Goal: Task Accomplishment & Management: Complete application form

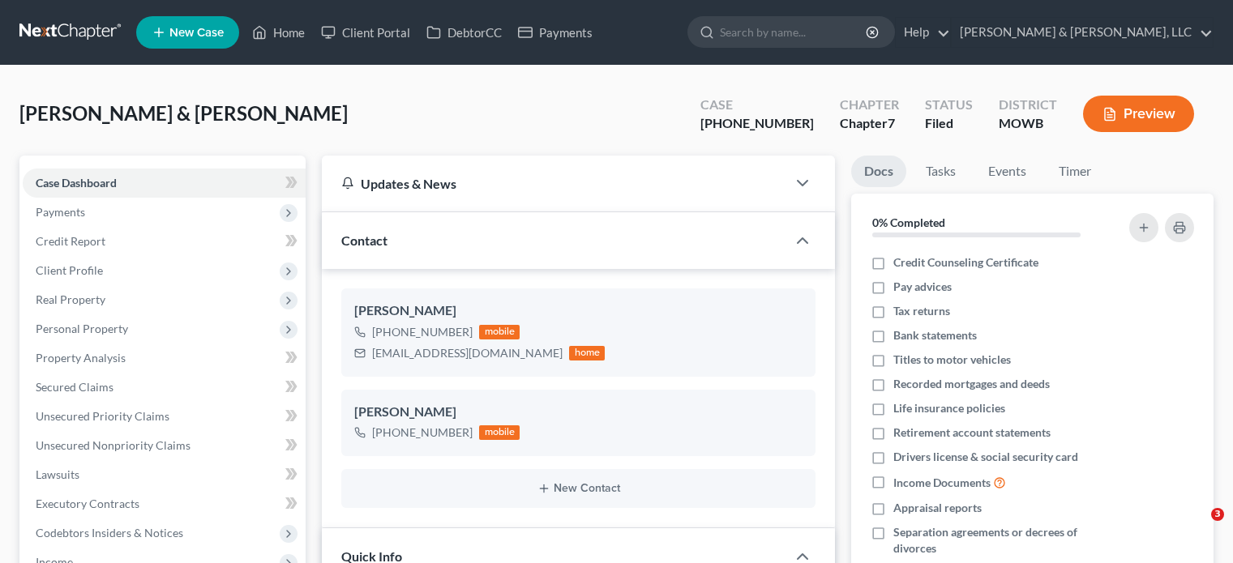
select select "6"
select select "2"
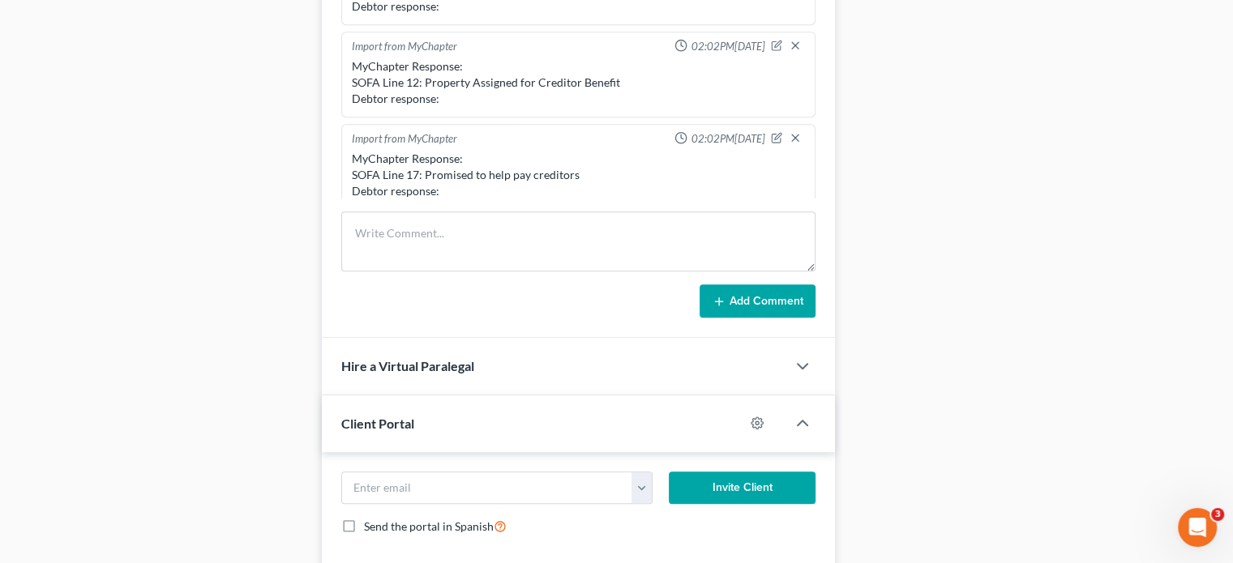
scroll to position [546, 0]
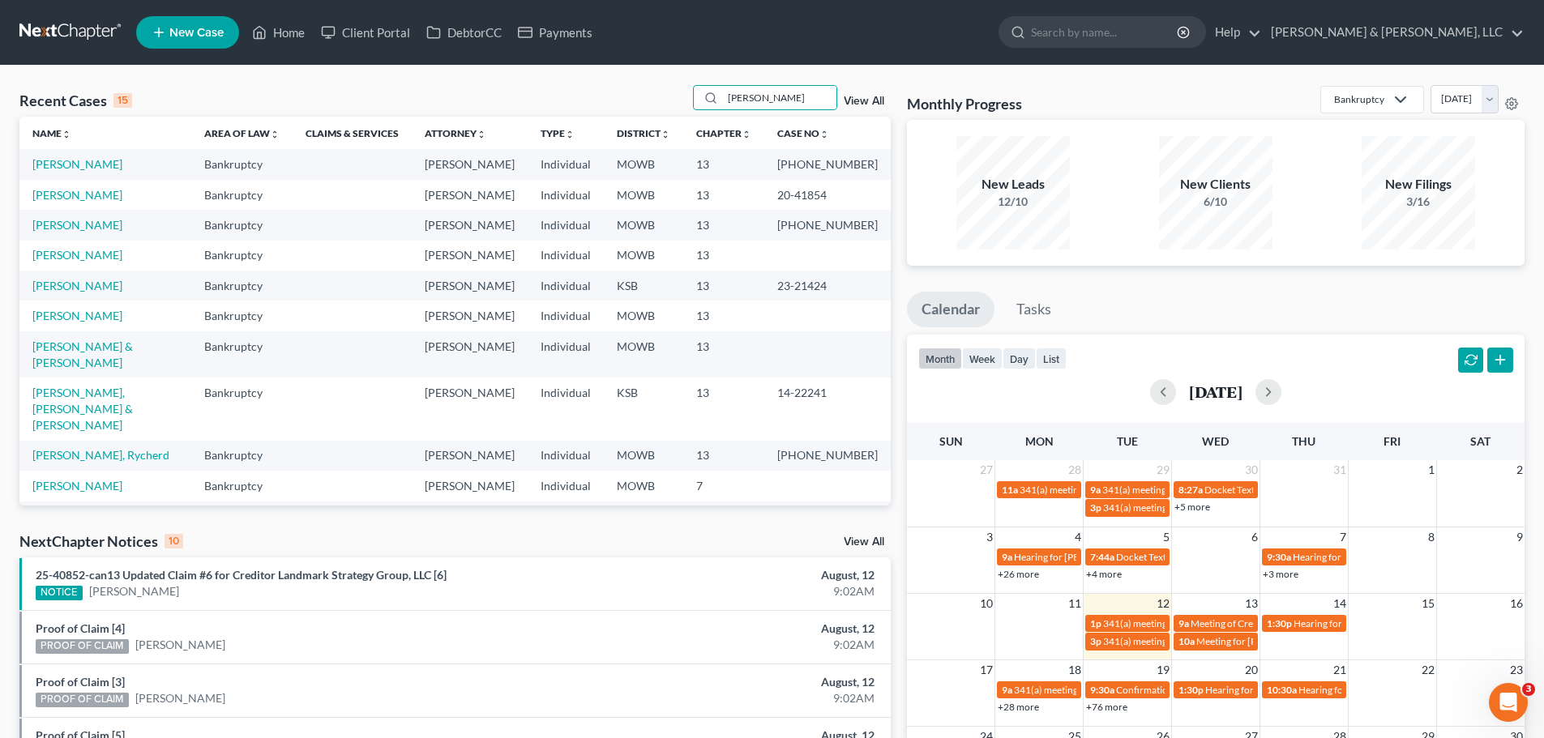
click at [657, 118] on div "Recent Cases 15 jones View All Name unfold_more expand_more expand_less Area of…" at bounding box center [454, 295] width 871 height 421
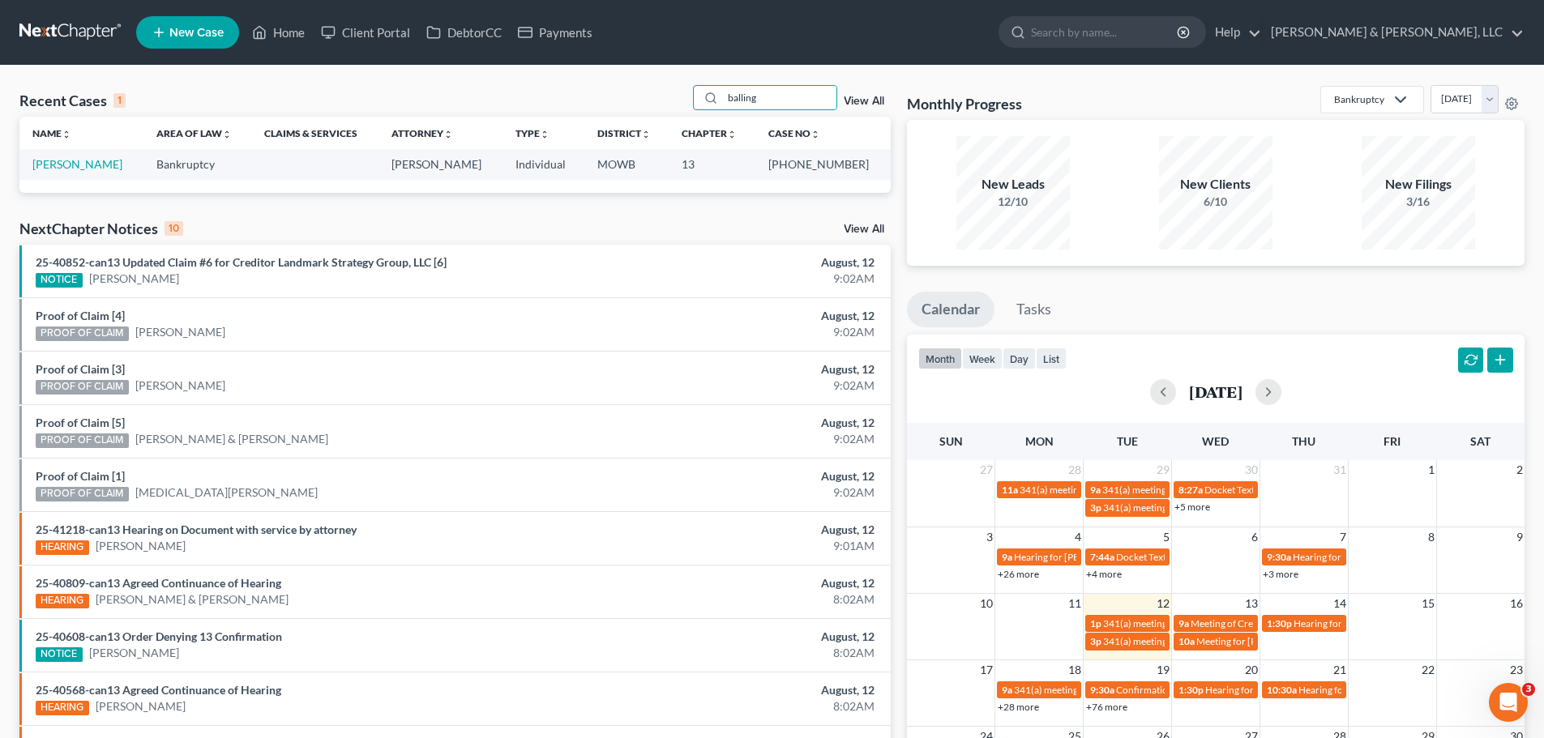
type input "balling"
click at [96, 161] on link "Ballinger, Chandelle" at bounding box center [77, 164] width 90 height 14
select select "6"
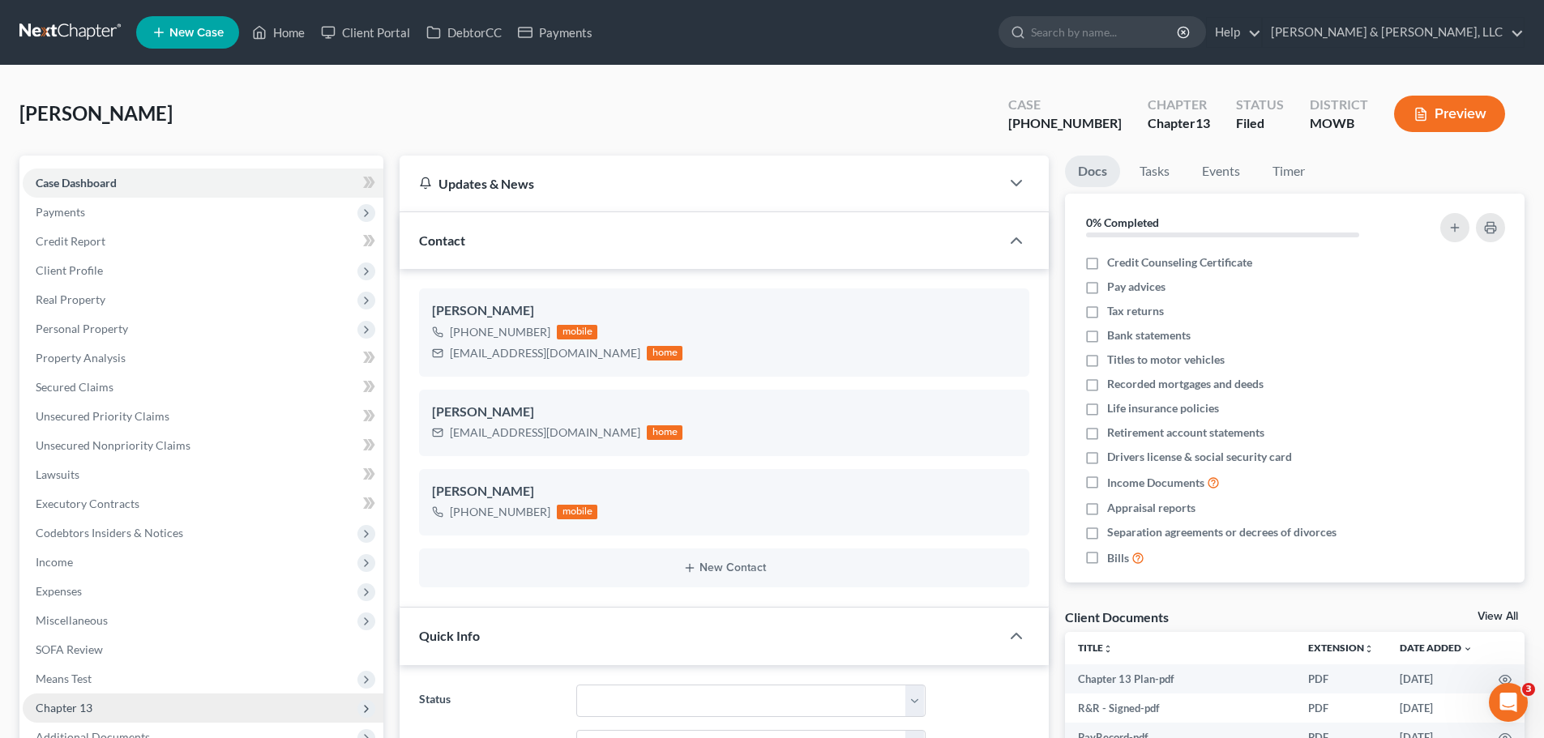
click at [83, 563] on span "Chapter 13" at bounding box center [64, 708] width 57 height 14
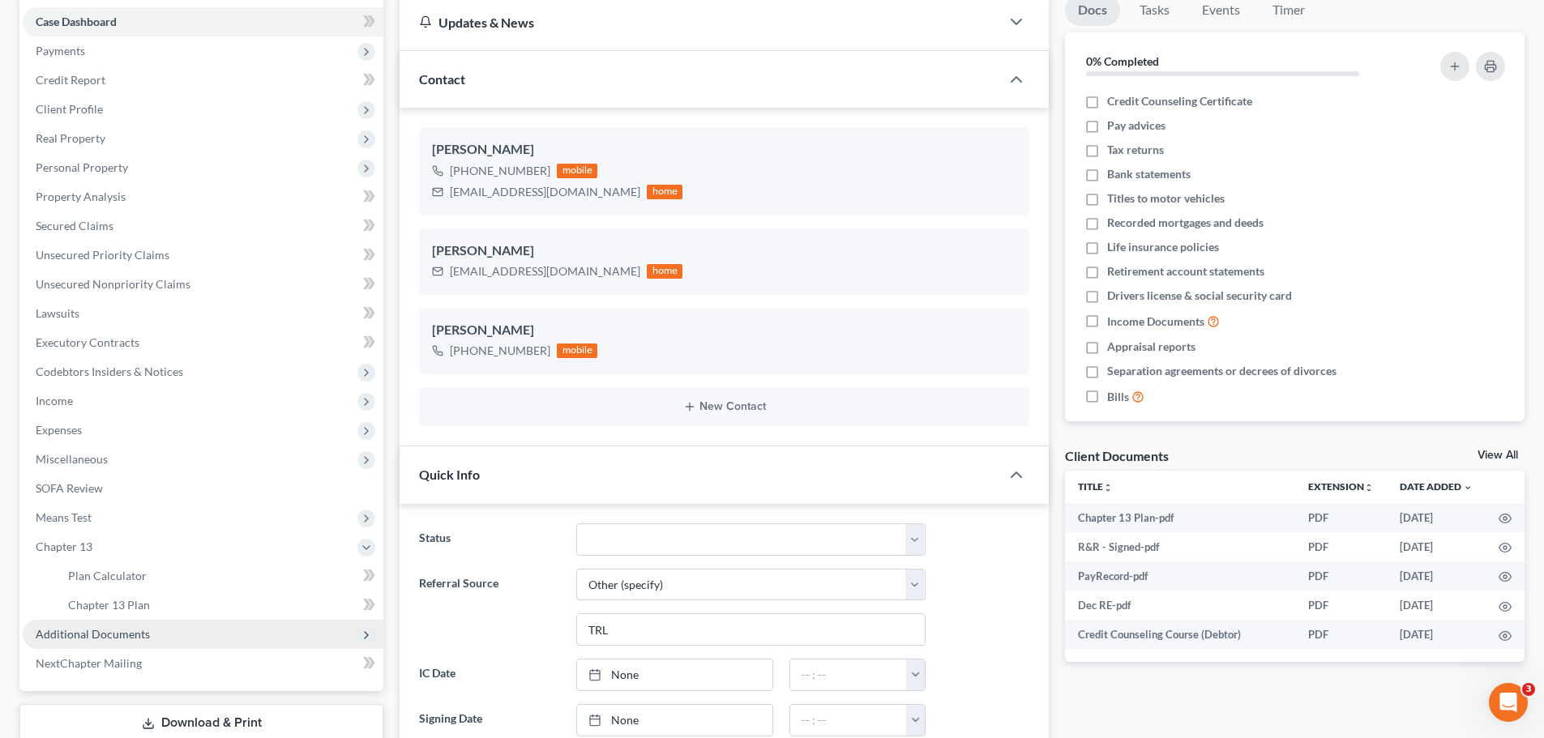
scroll to position [162, 0]
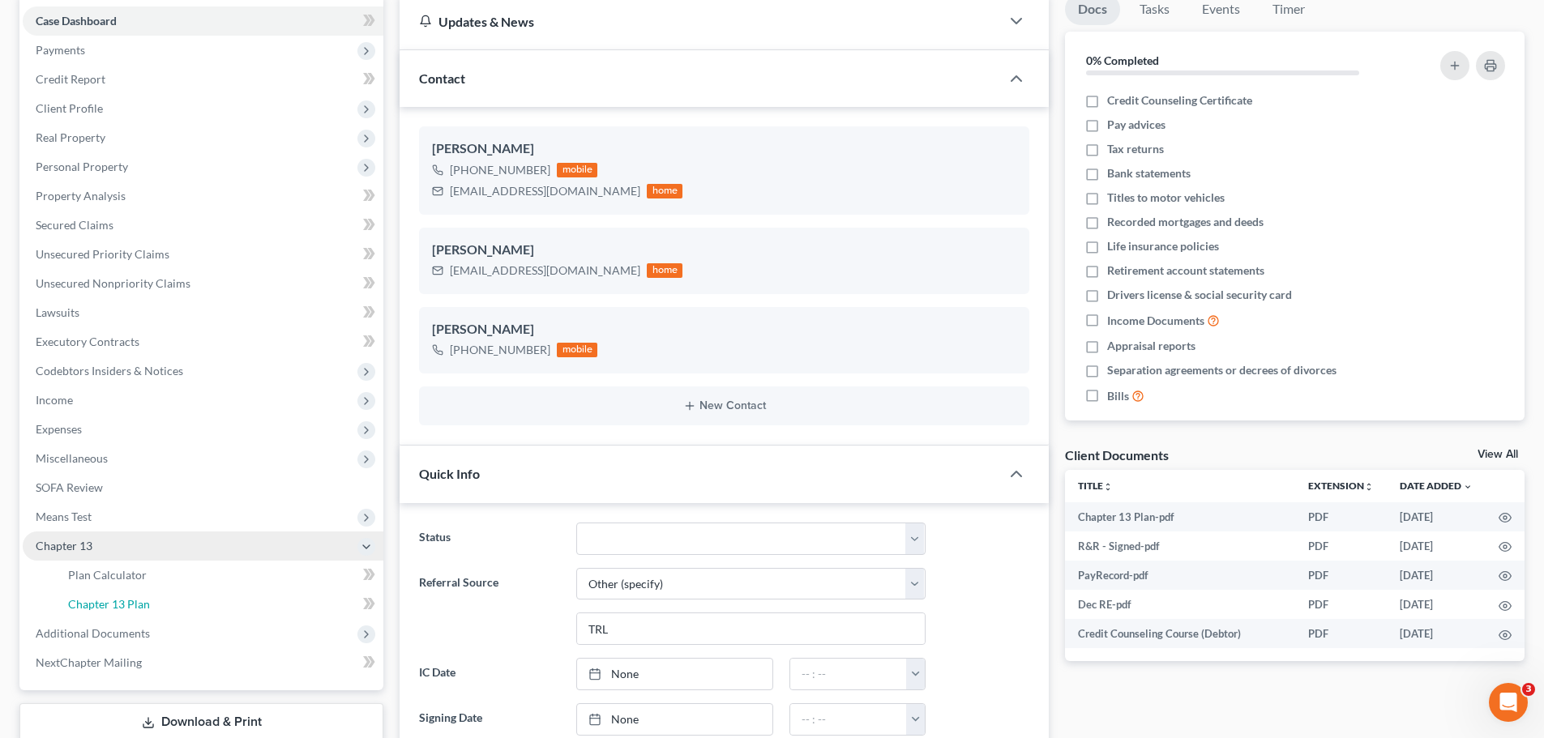
click at [112, 563] on span "Chapter 13 Plan" at bounding box center [109, 604] width 82 height 14
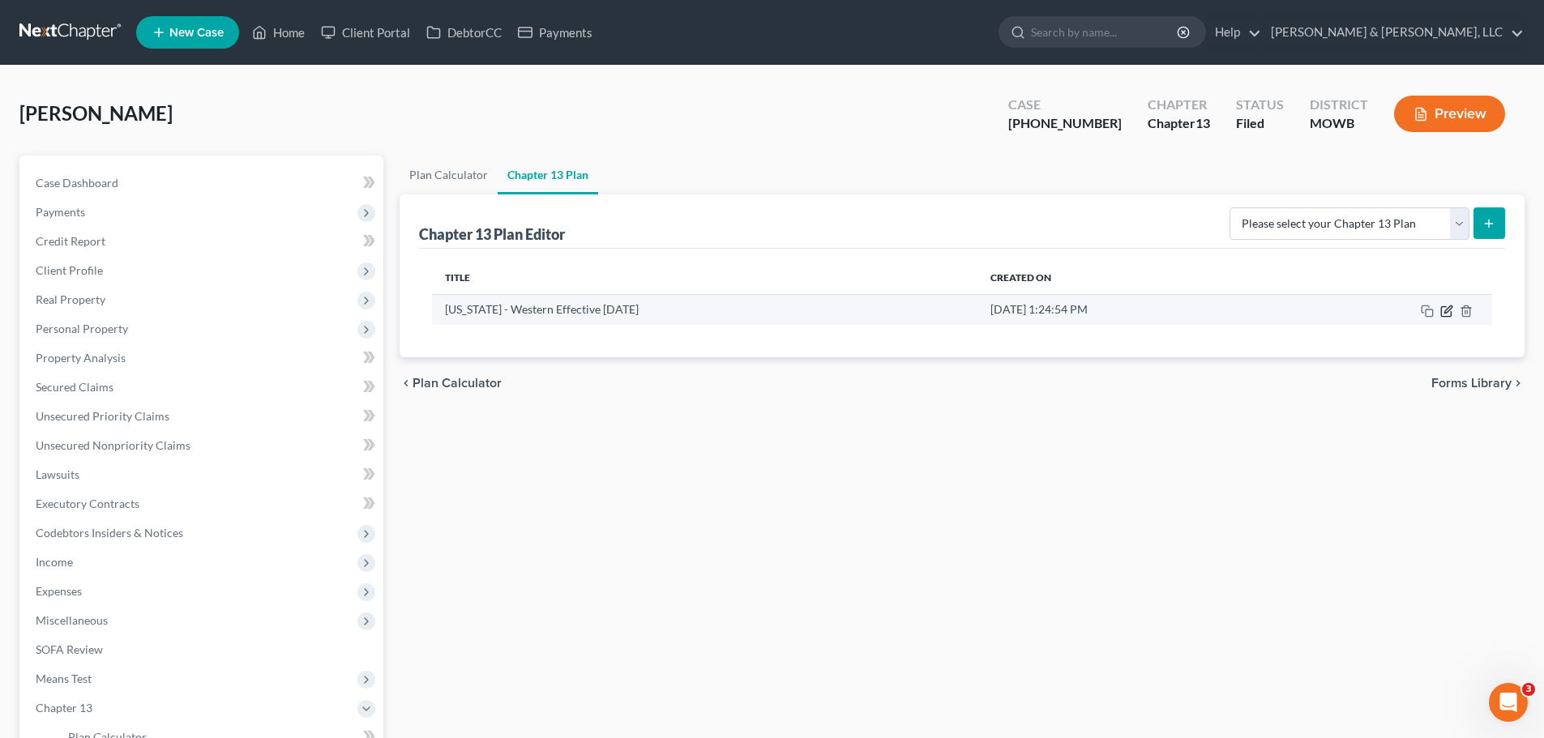
click at [1232, 311] on icon "button" at bounding box center [1446, 311] width 13 height 13
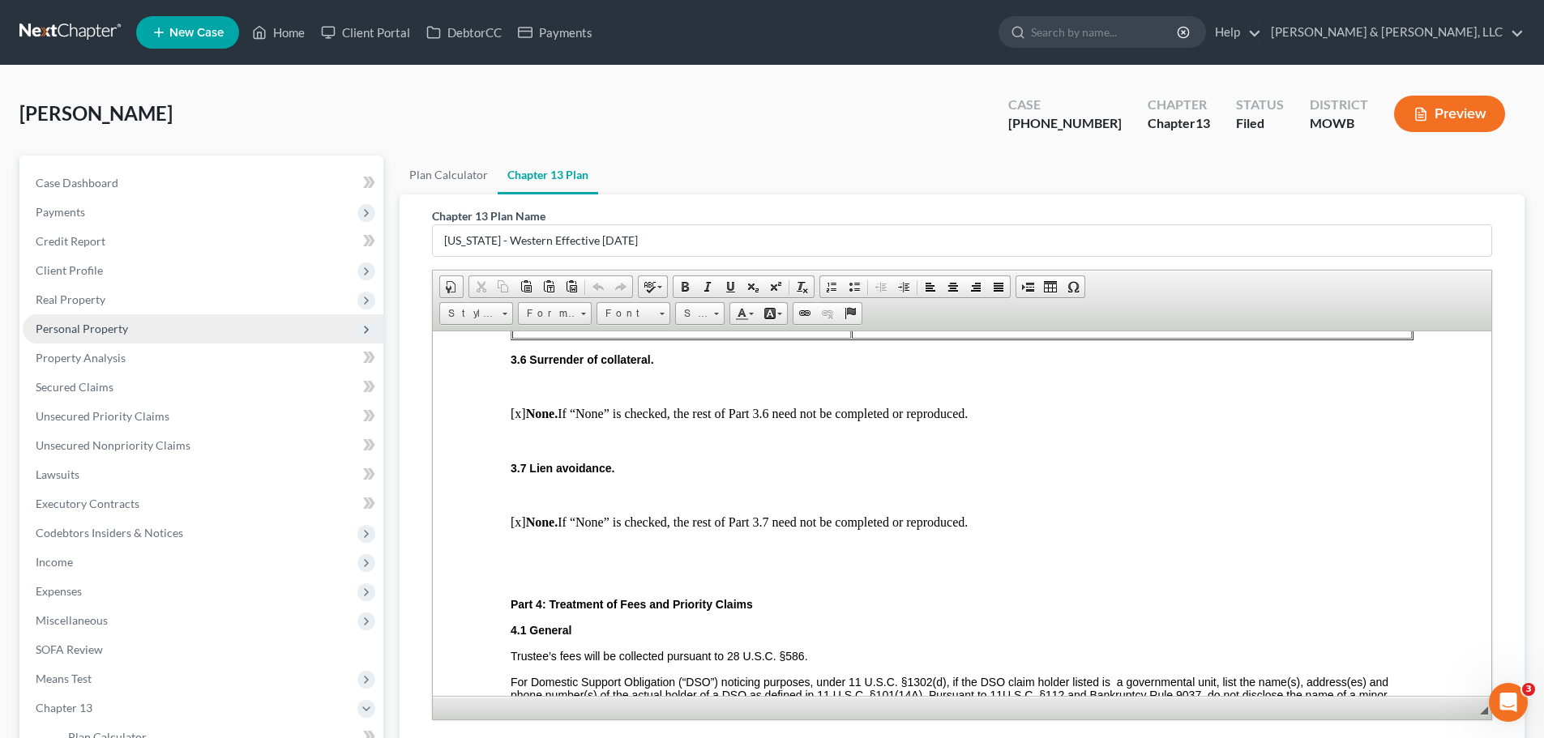
scroll to position [1702, 0]
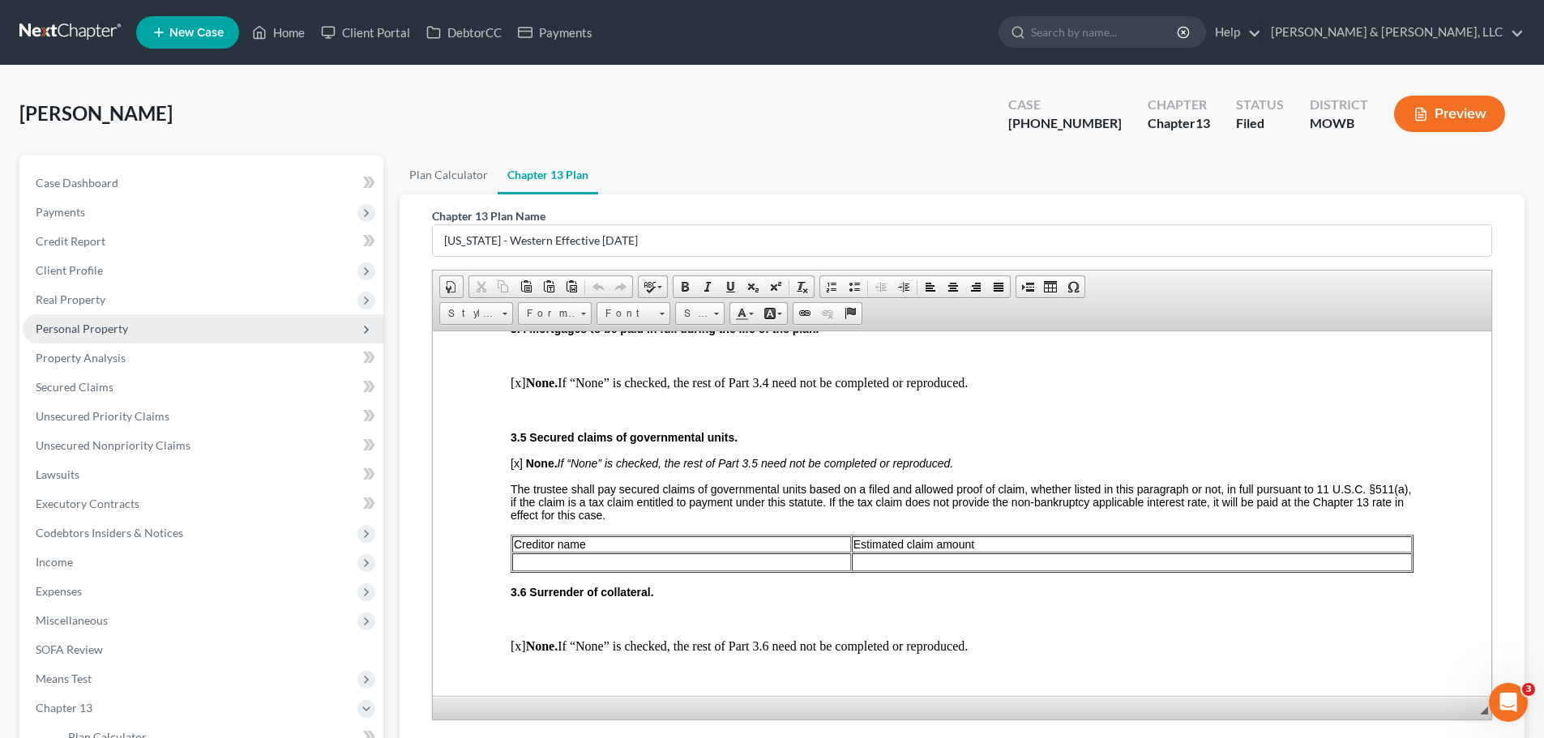
click at [142, 332] on span "Personal Property" at bounding box center [203, 329] width 361 height 29
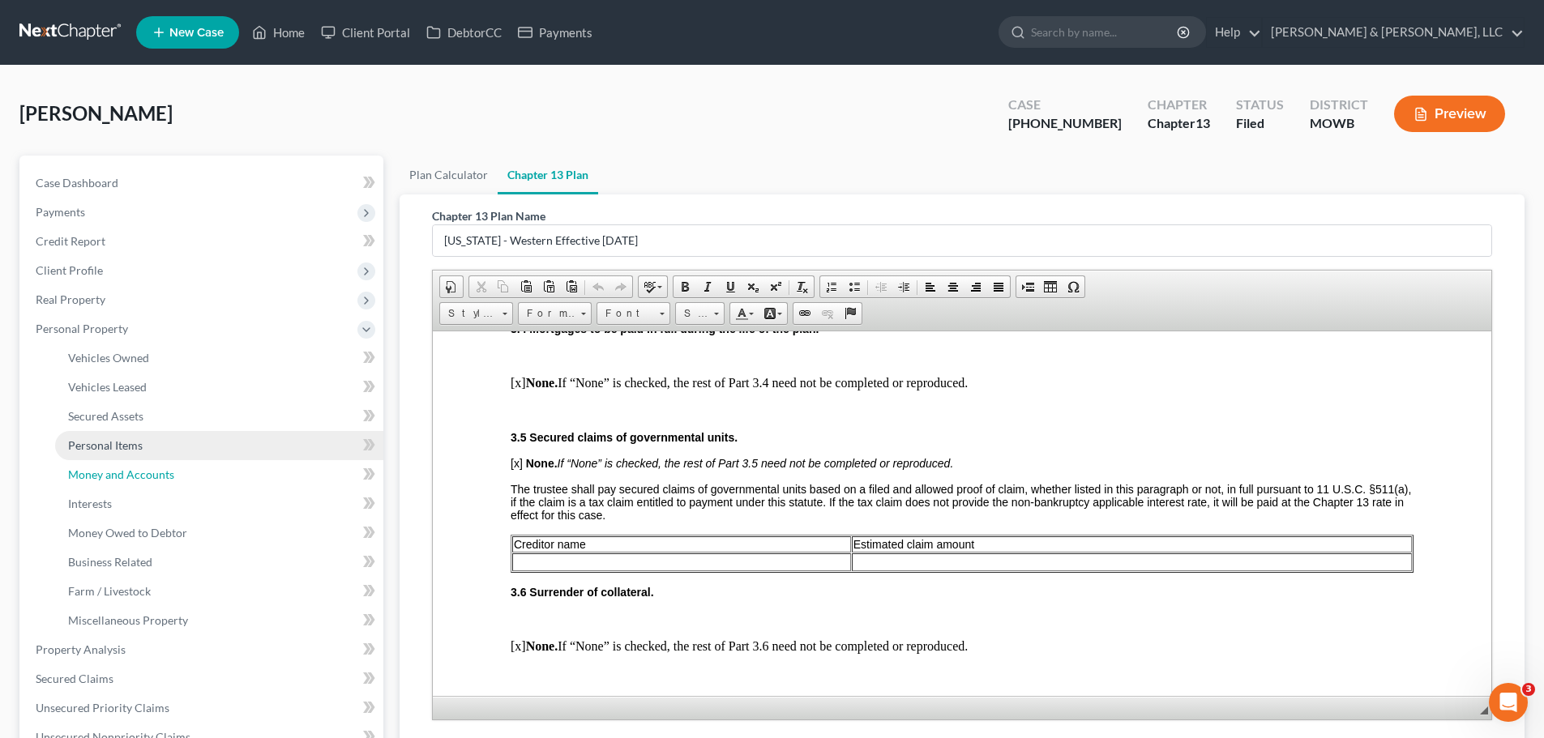
drag, startPoint x: 154, startPoint y: 464, endPoint x: 154, endPoint y: 455, distance: 8.9
click at [155, 464] on link "Money and Accounts" at bounding box center [219, 474] width 328 height 29
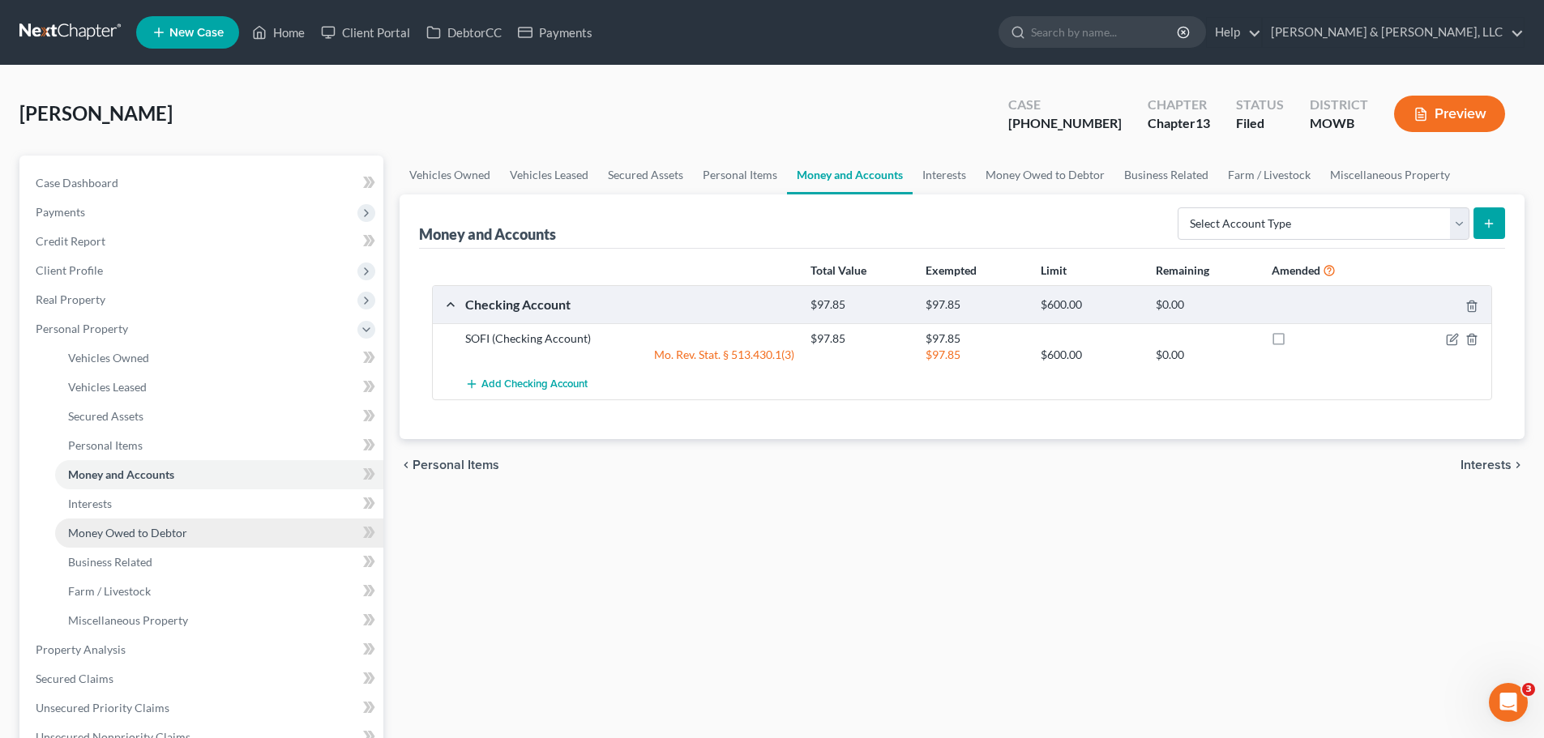
click at [154, 537] on span "Money Owed to Debtor" at bounding box center [127, 533] width 119 height 14
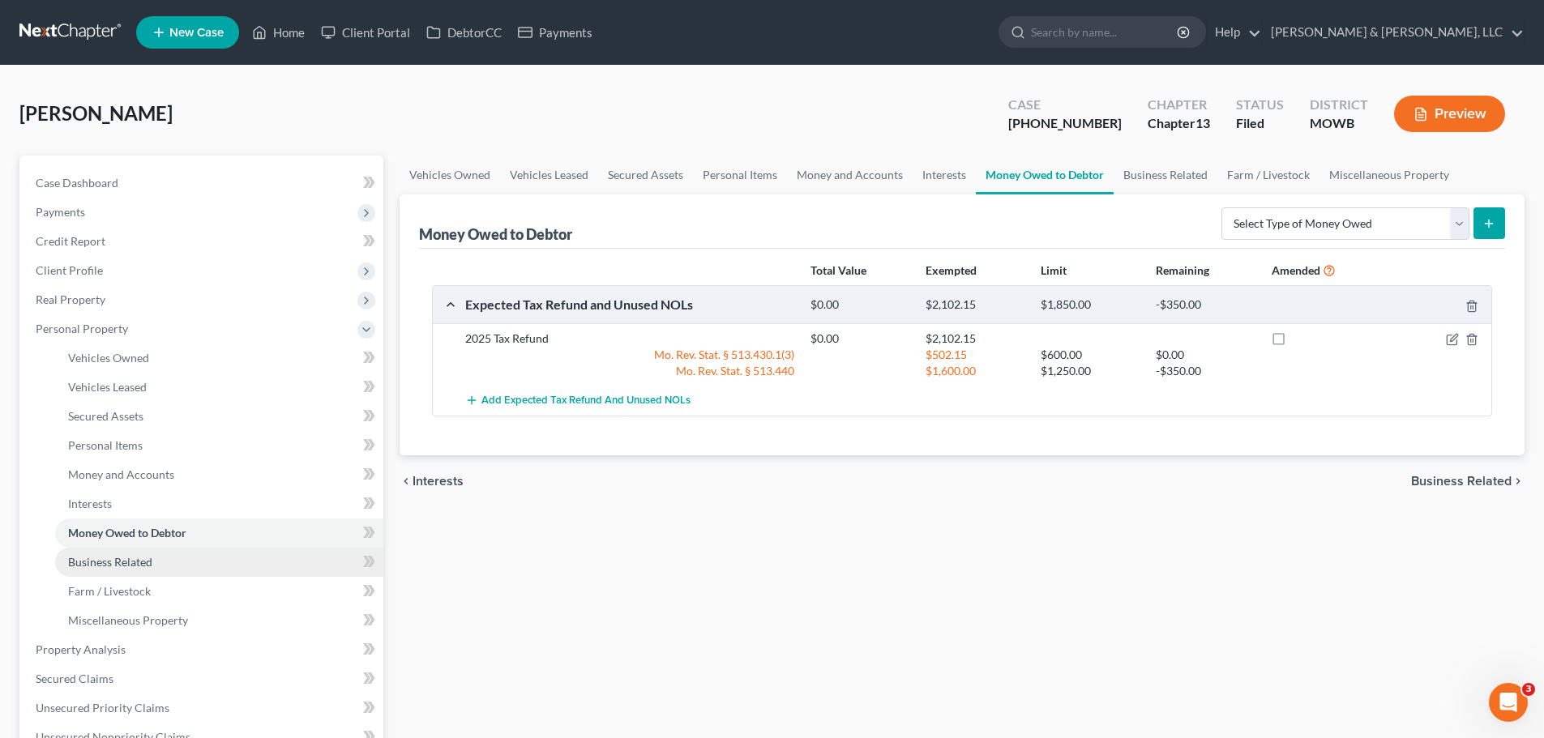
click at [160, 559] on link "Business Related" at bounding box center [219, 562] width 328 height 29
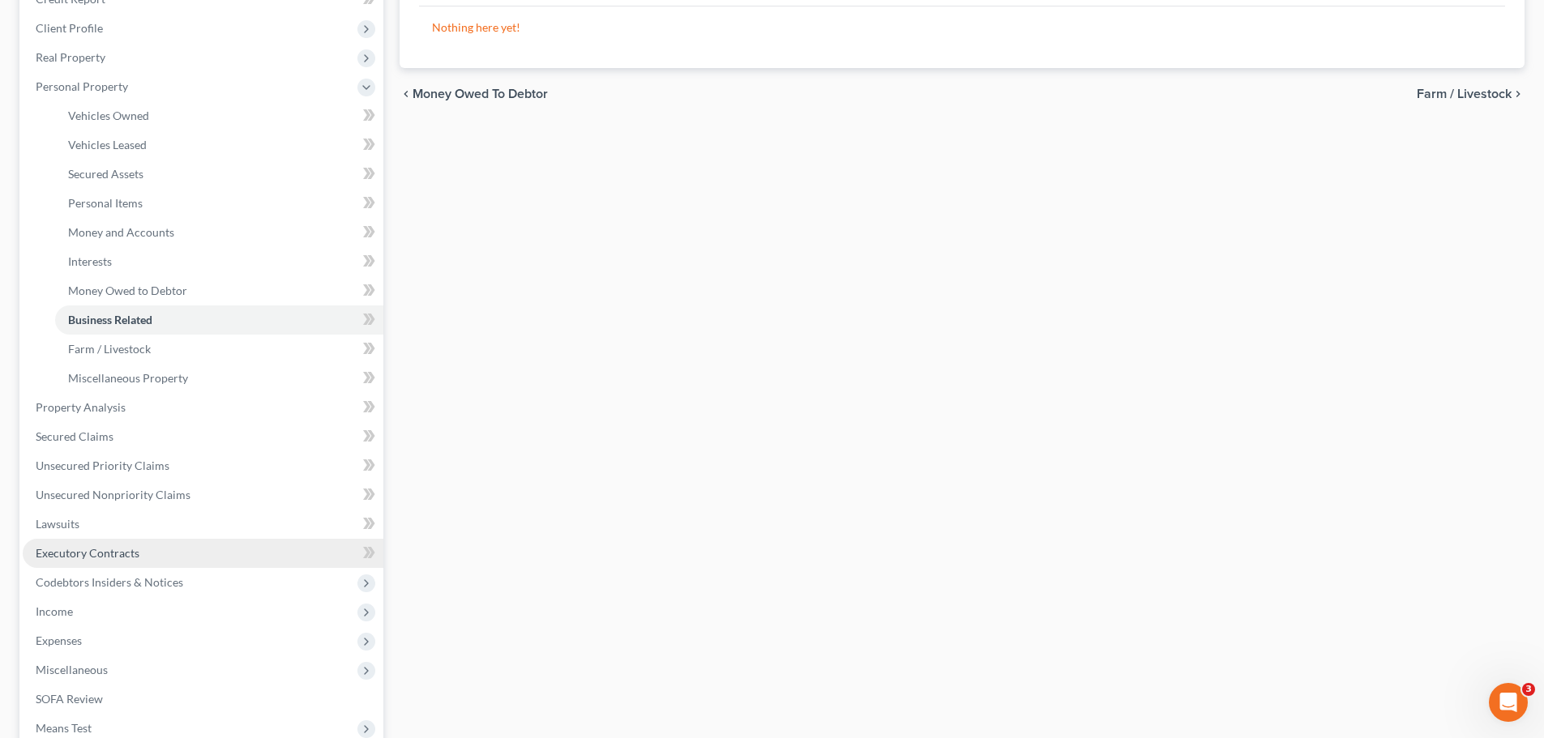
scroll to position [243, 0]
click at [85, 563] on span "Expenses" at bounding box center [203, 640] width 361 height 29
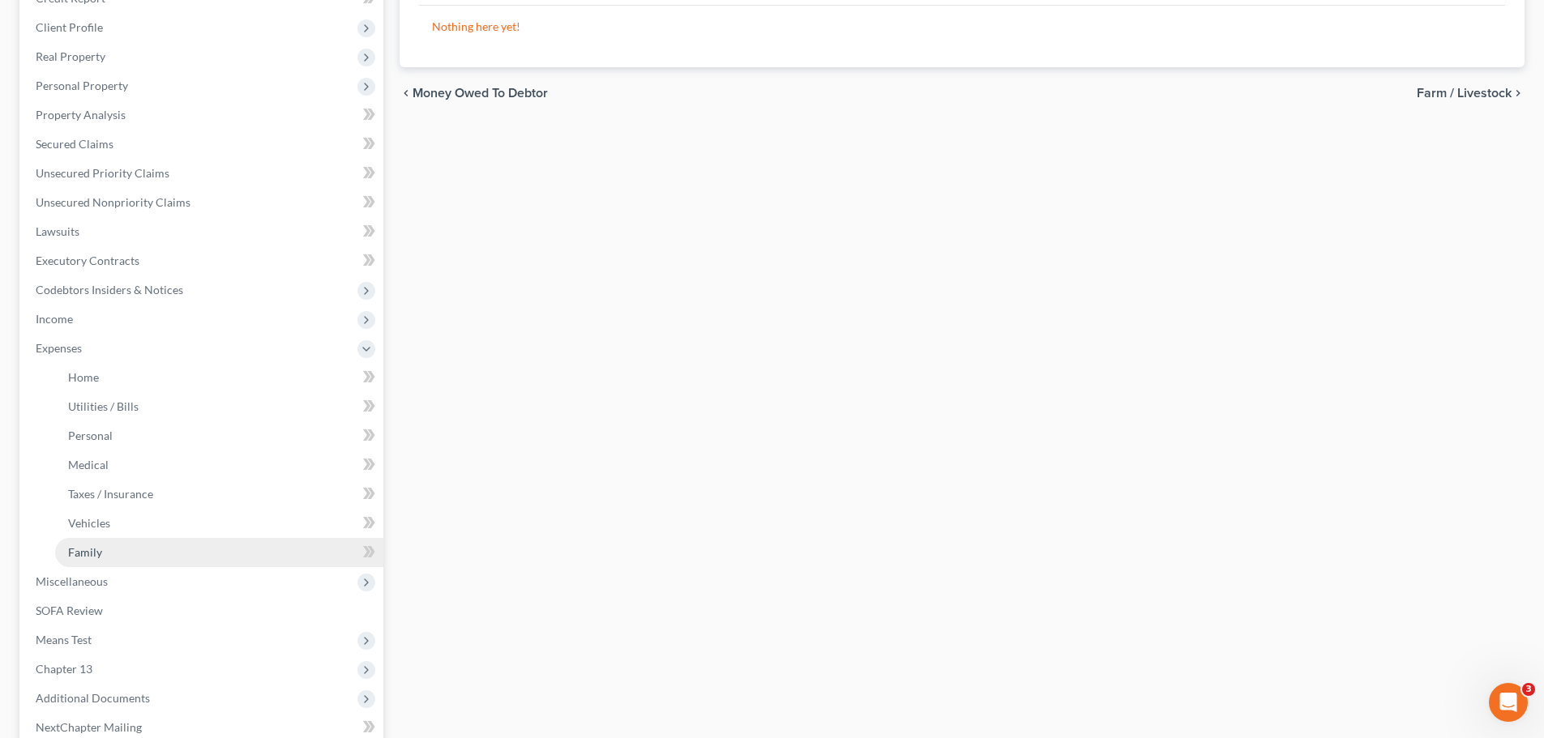
click at [117, 559] on link "Family" at bounding box center [219, 552] width 328 height 29
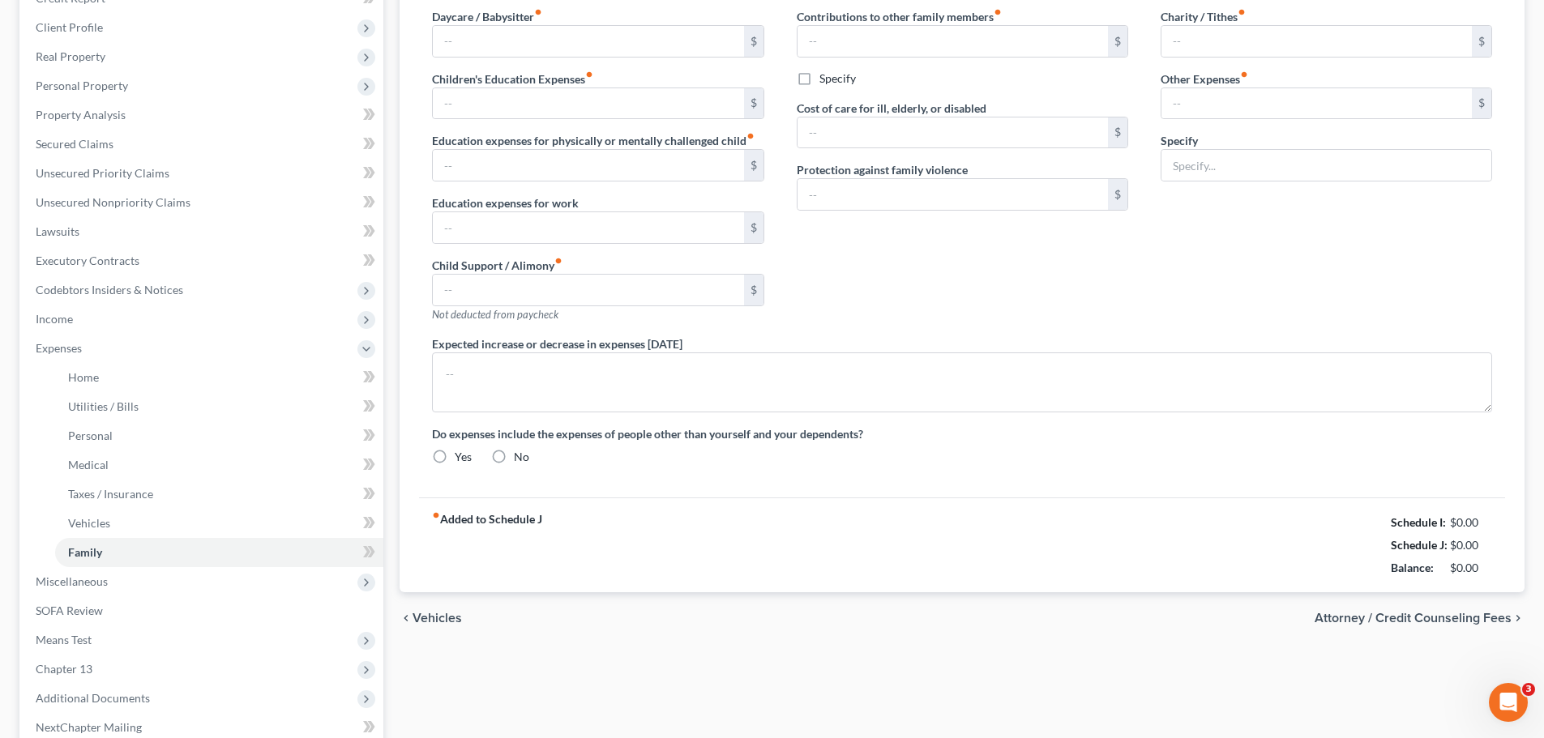
type input "85.00"
type input "20.00"
type input "105.00"
type input "Miscellaneous expenses, gifts, parking, postage, etc."
type textarea "Debtor is on a month to month lease."
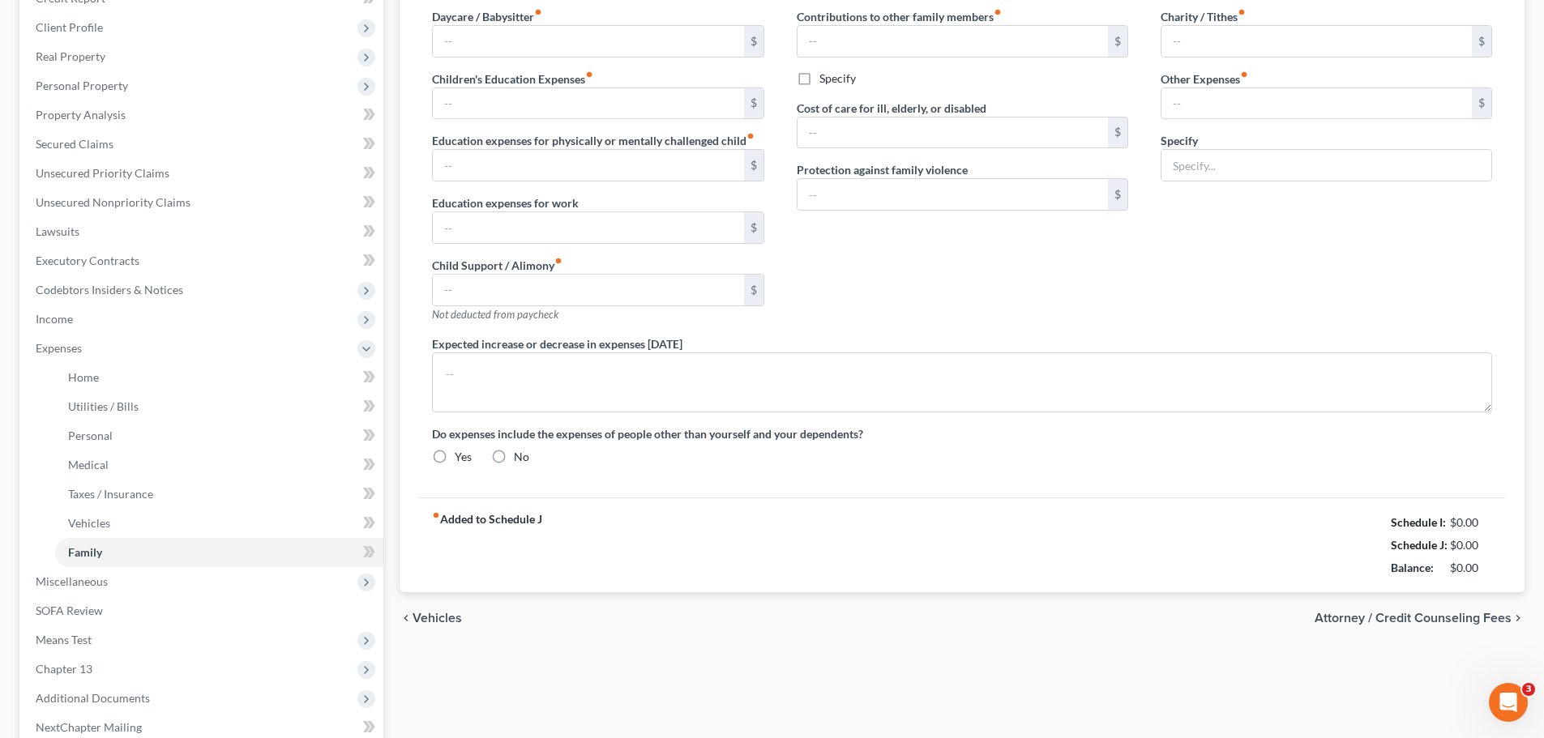
radio input "true"
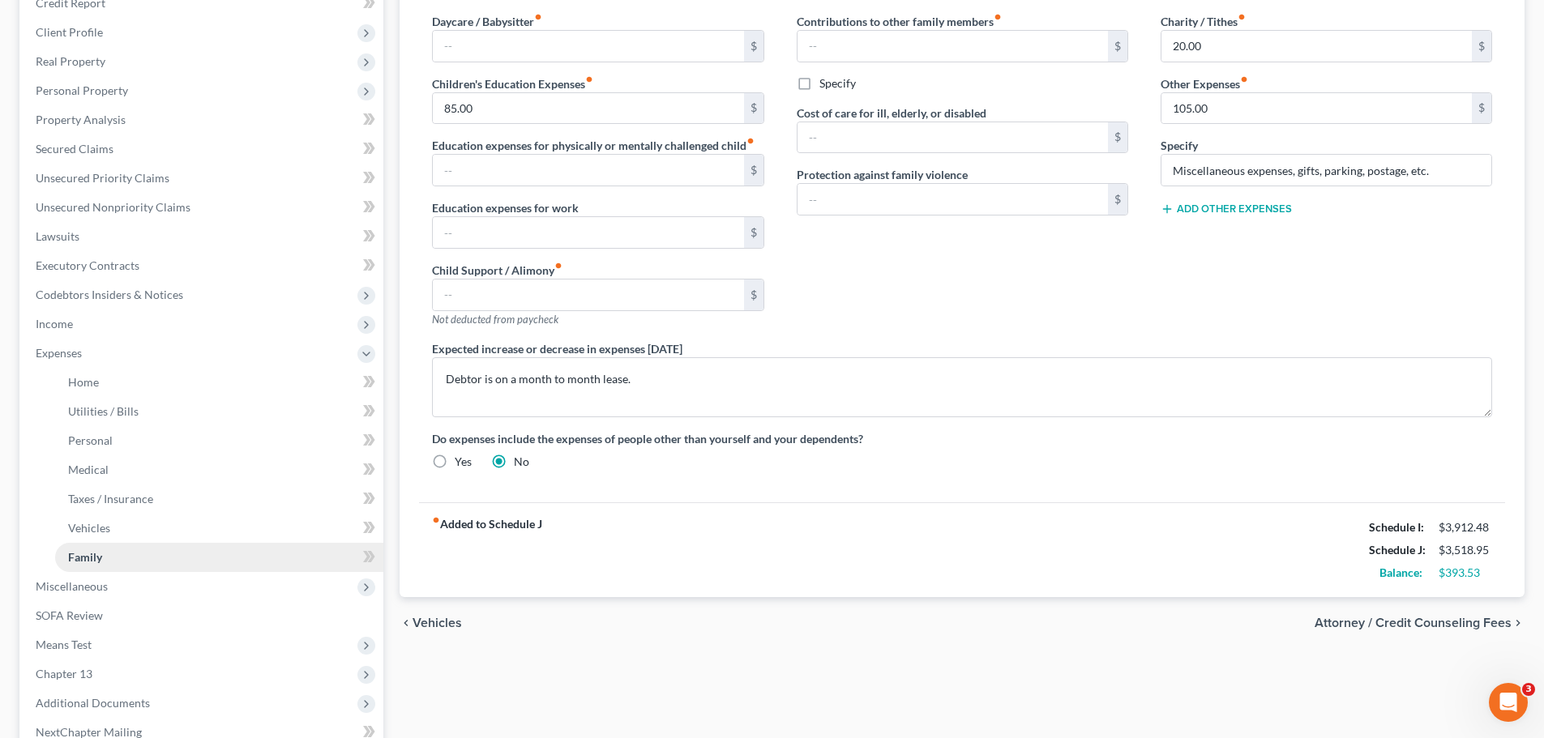
scroll to position [243, 0]
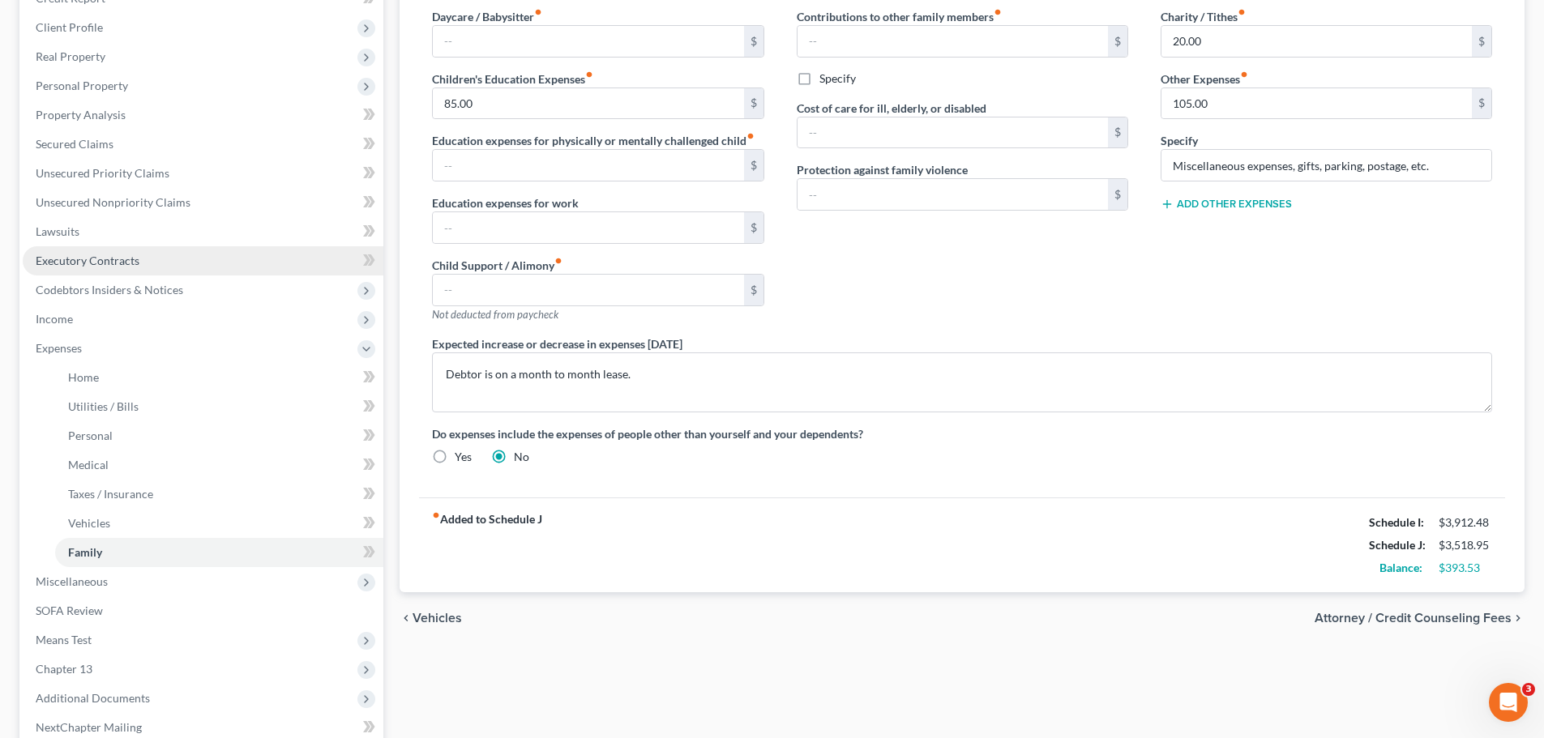
click at [121, 265] on span "Executory Contracts" at bounding box center [88, 261] width 104 height 14
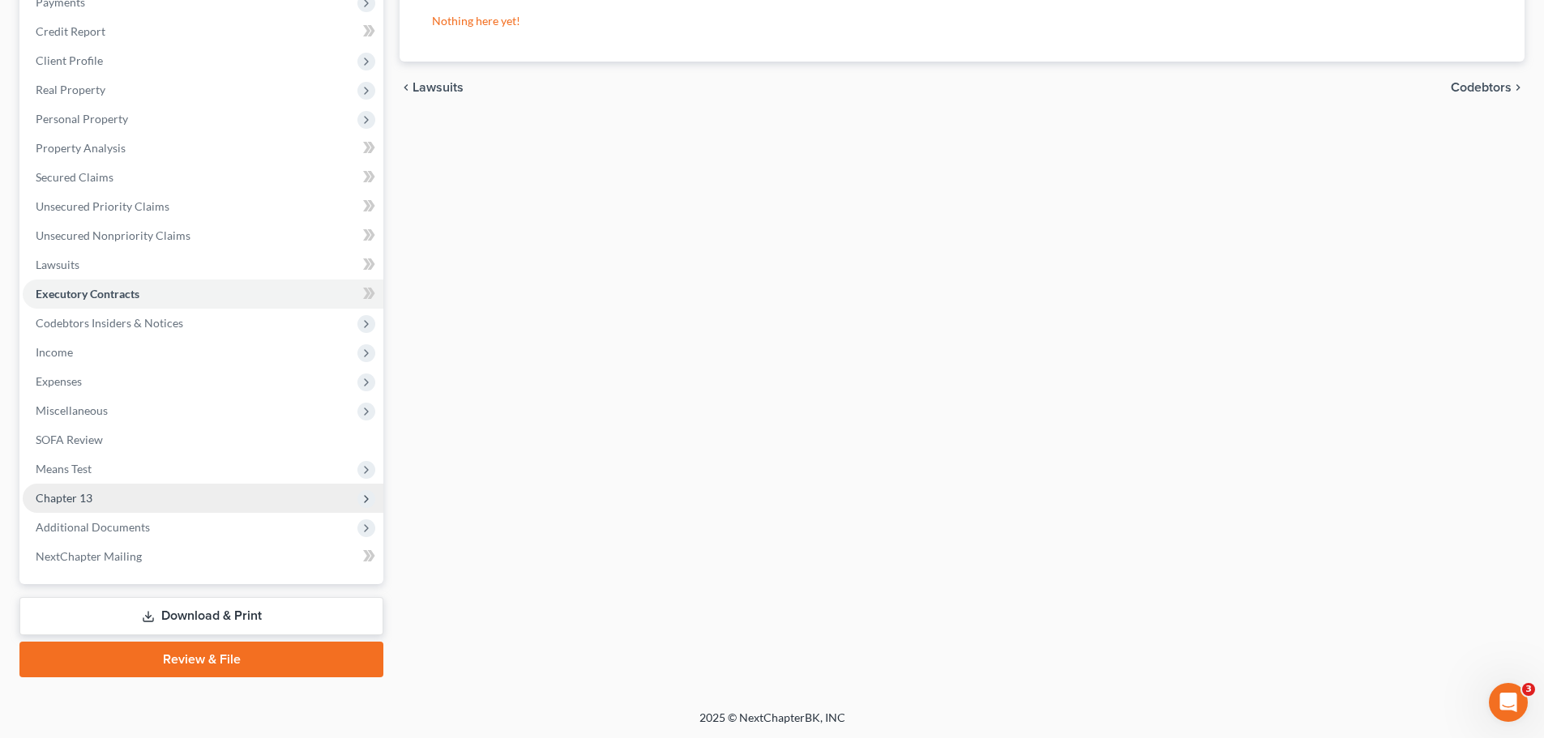
scroll to position [211, 0]
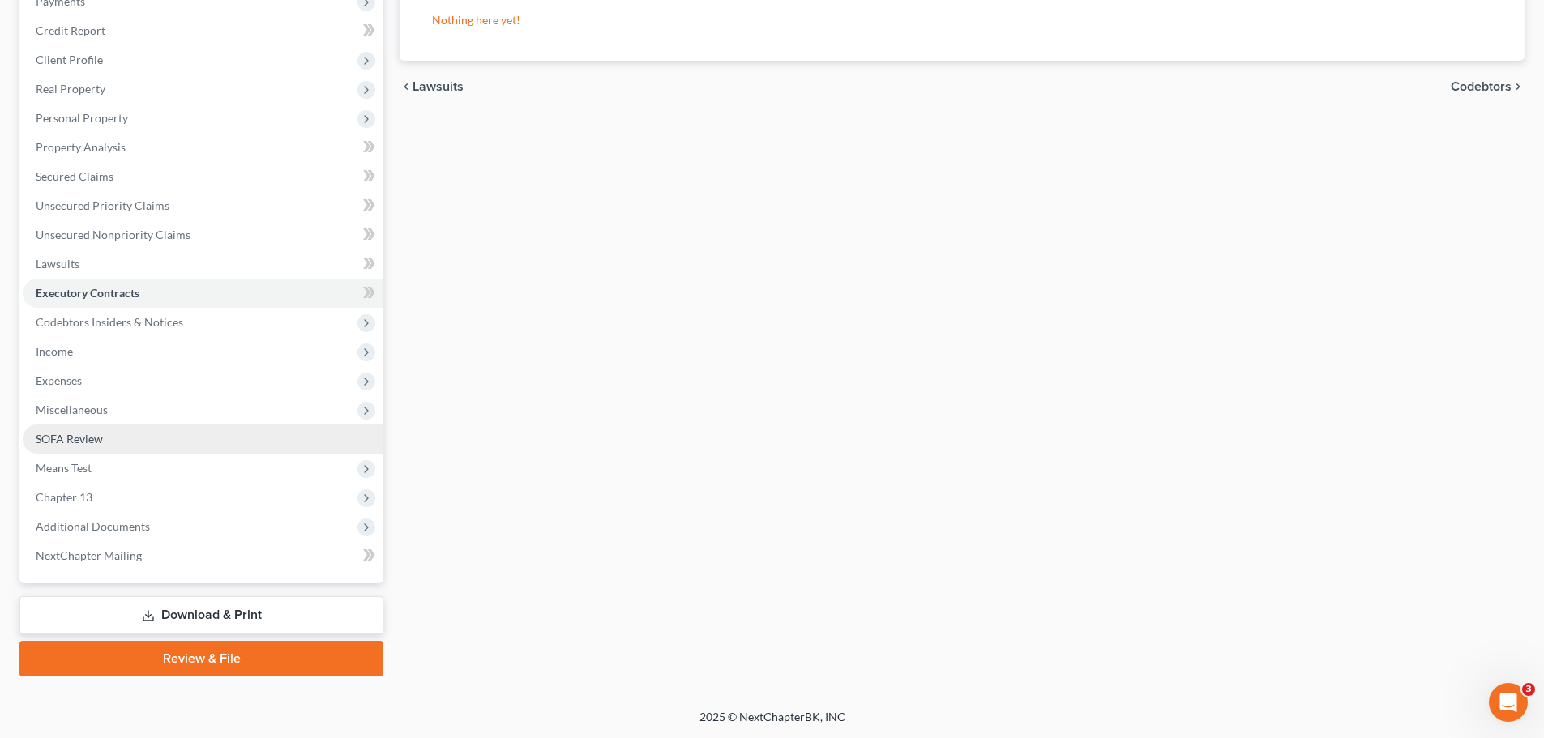
click at [101, 442] on span "SOFA Review" at bounding box center [69, 439] width 67 height 14
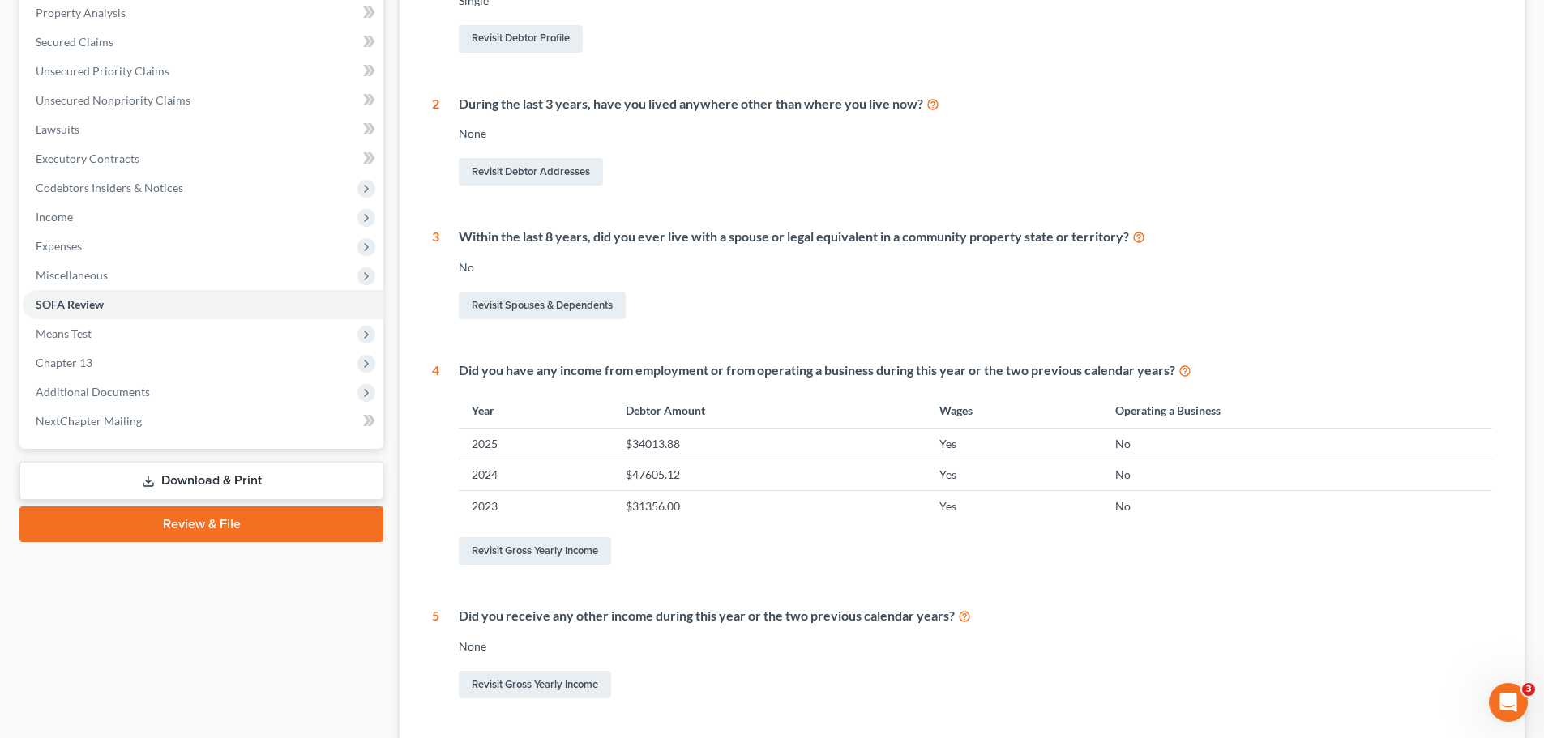
scroll to position [75, 0]
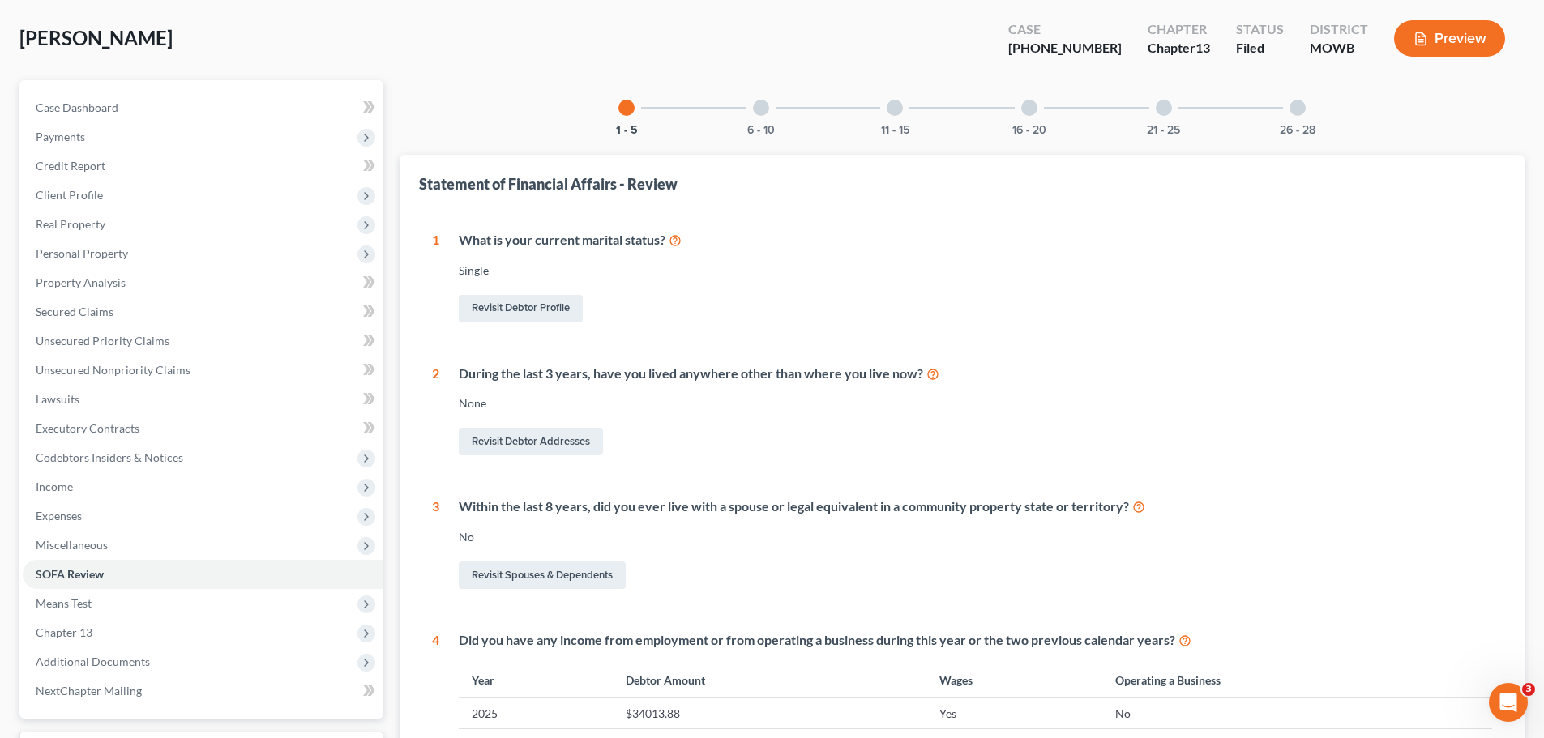
click at [761, 109] on div at bounding box center [761, 108] width 16 height 16
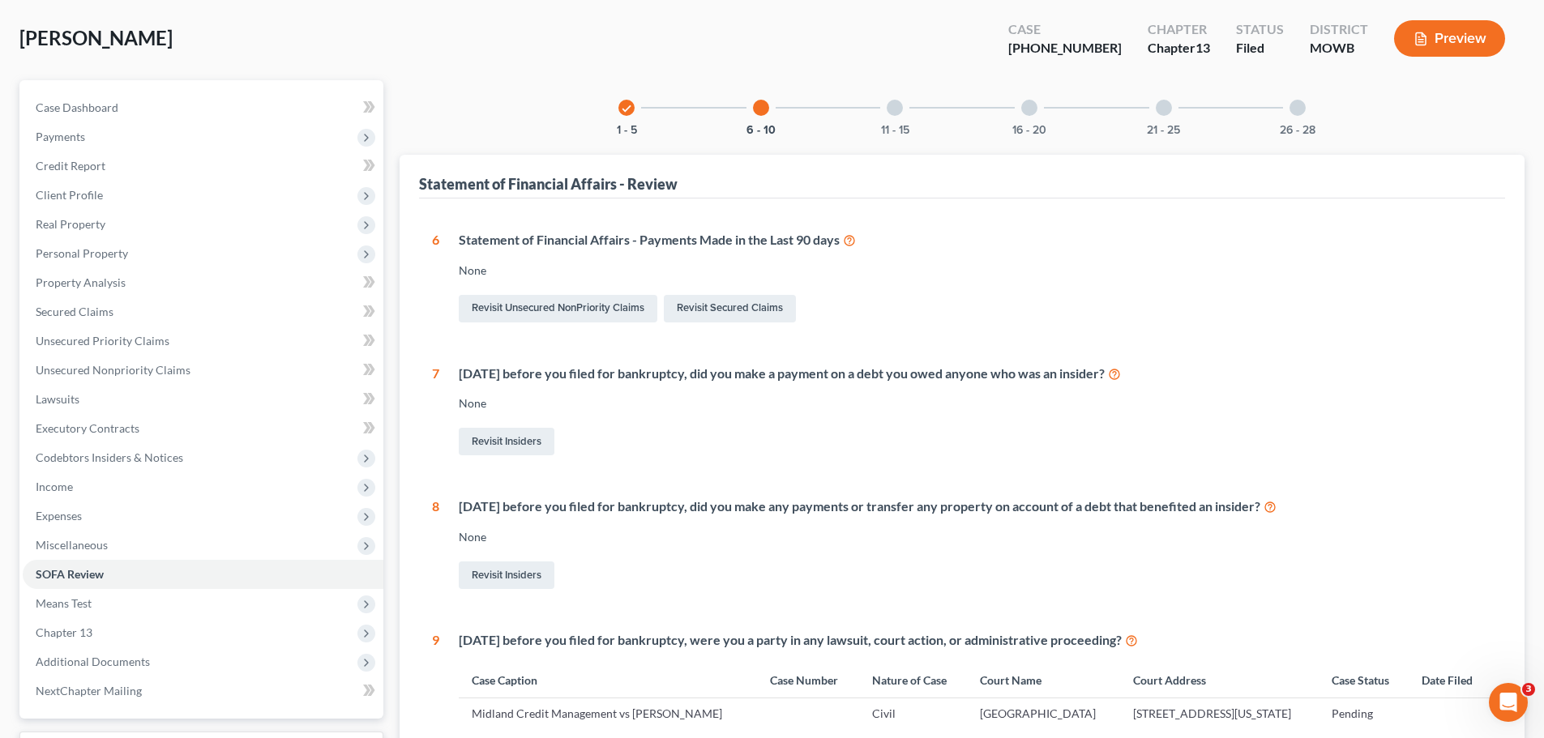
click at [895, 109] on div at bounding box center [895, 108] width 16 height 16
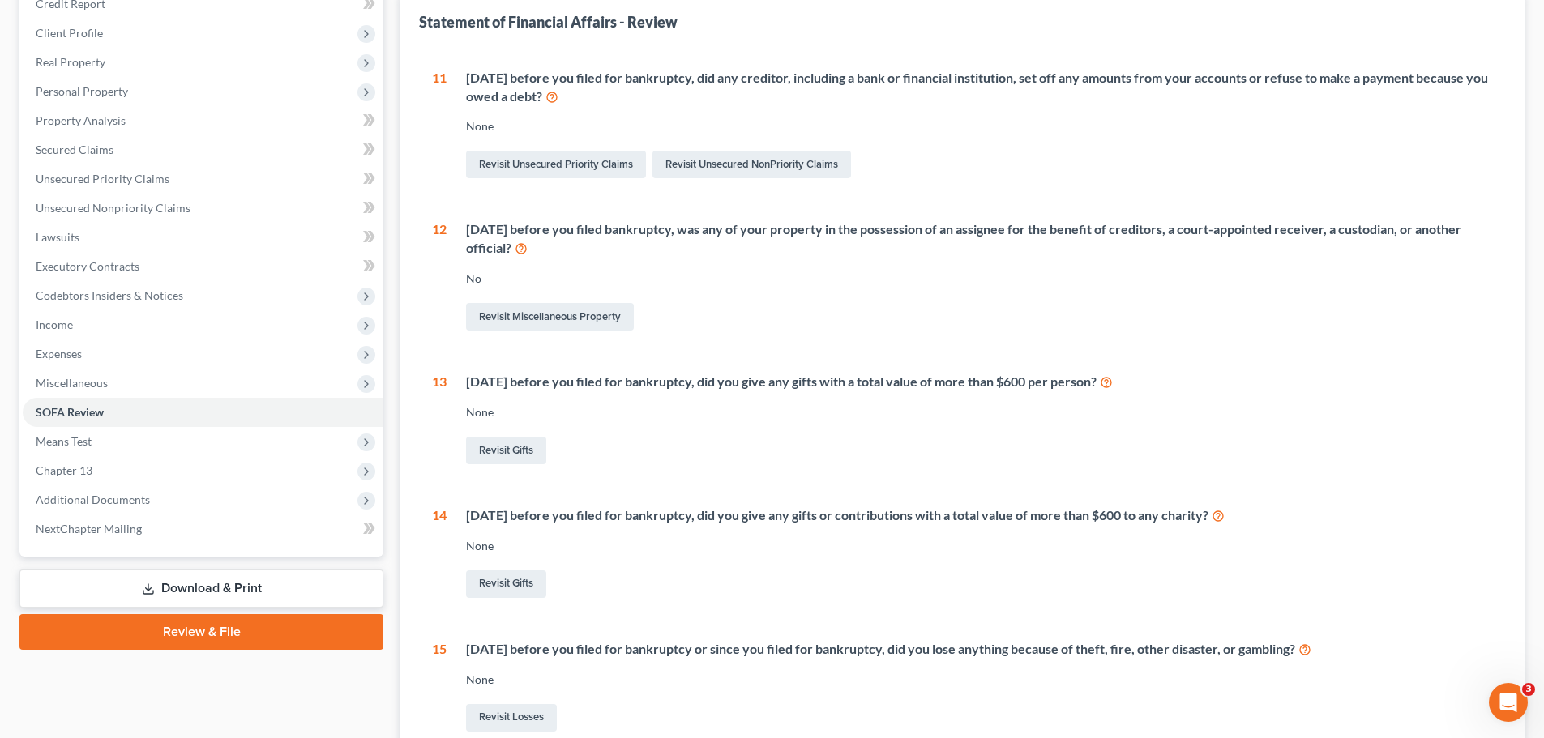
scroll to position [156, 0]
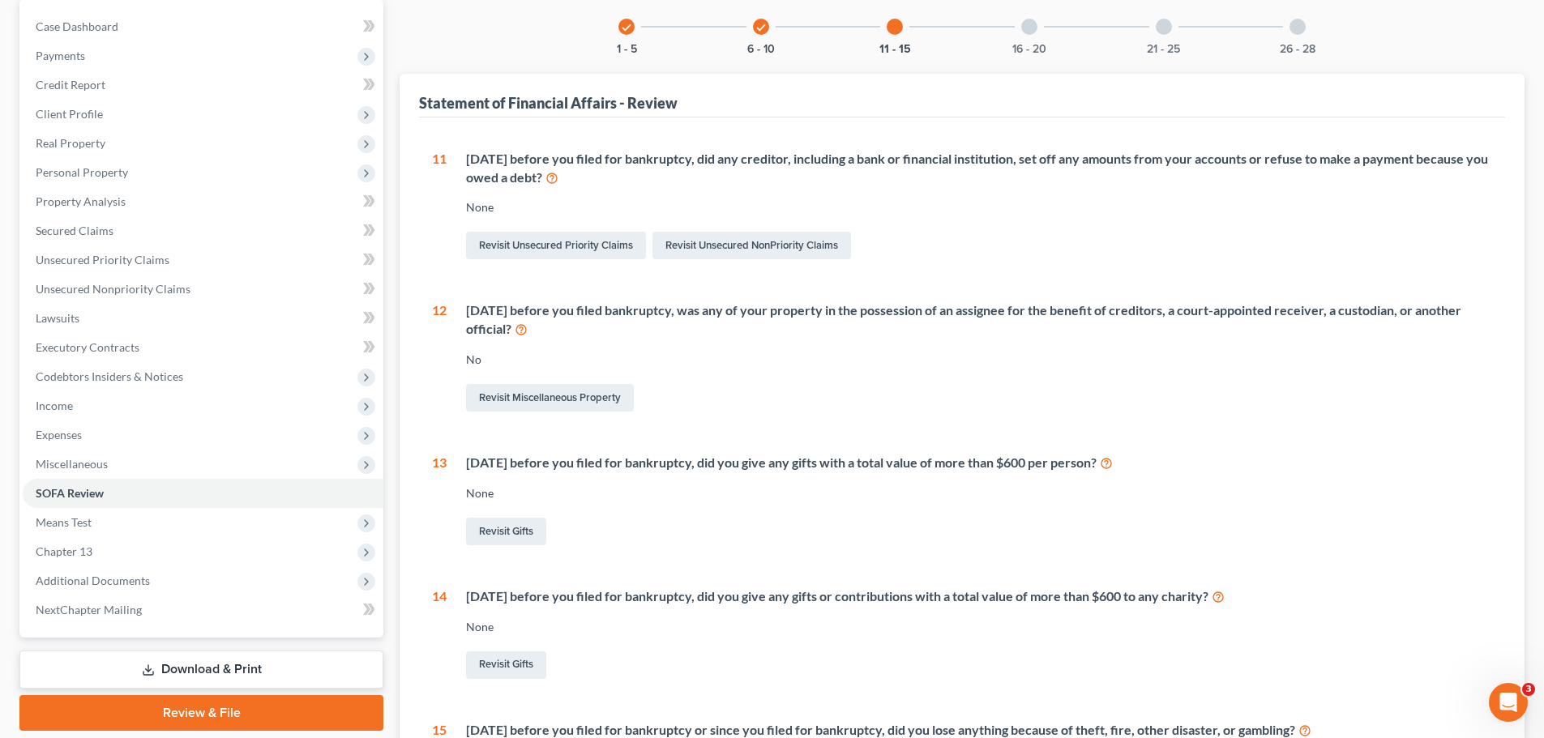
click at [1026, 32] on div at bounding box center [1029, 27] width 16 height 16
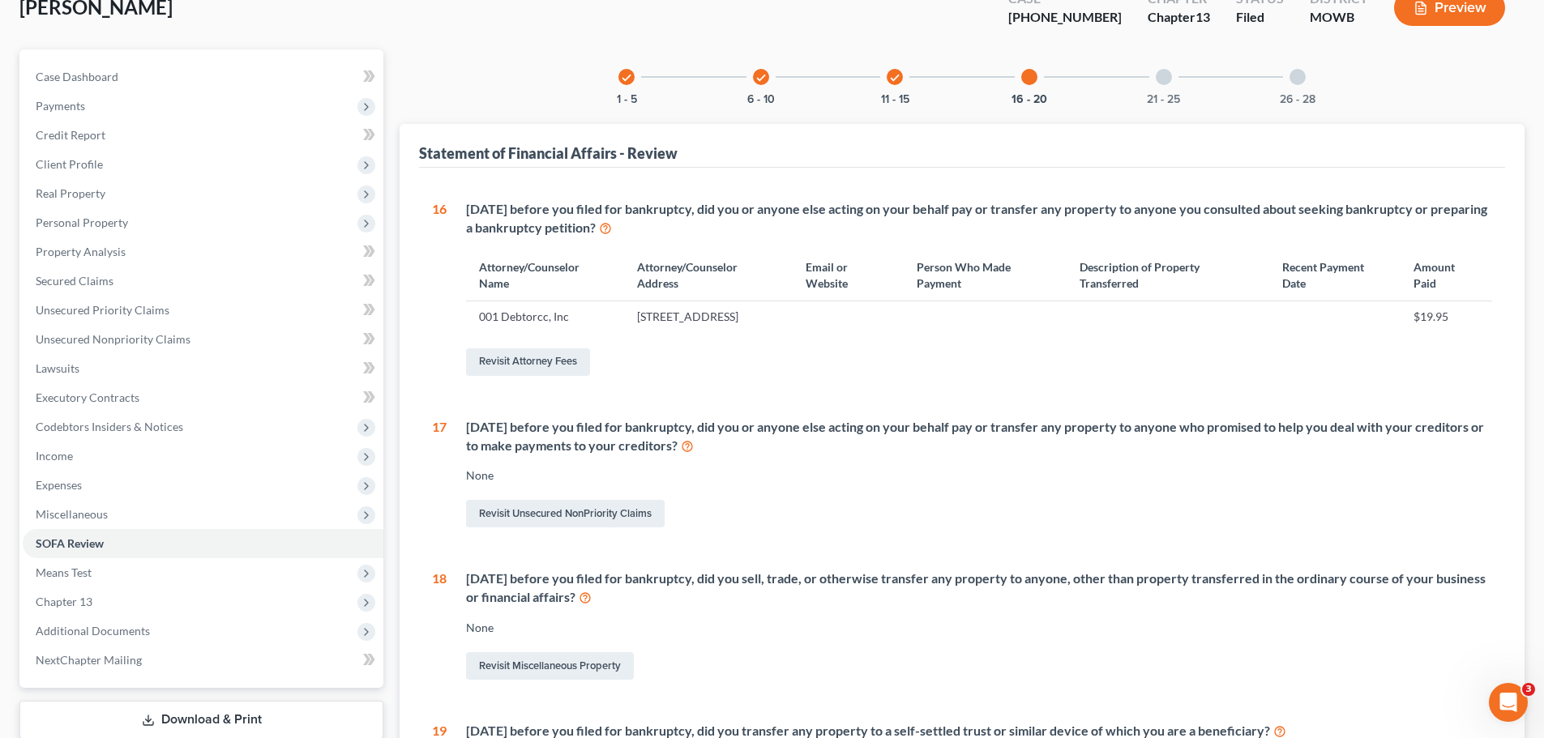
scroll to position [75, 0]
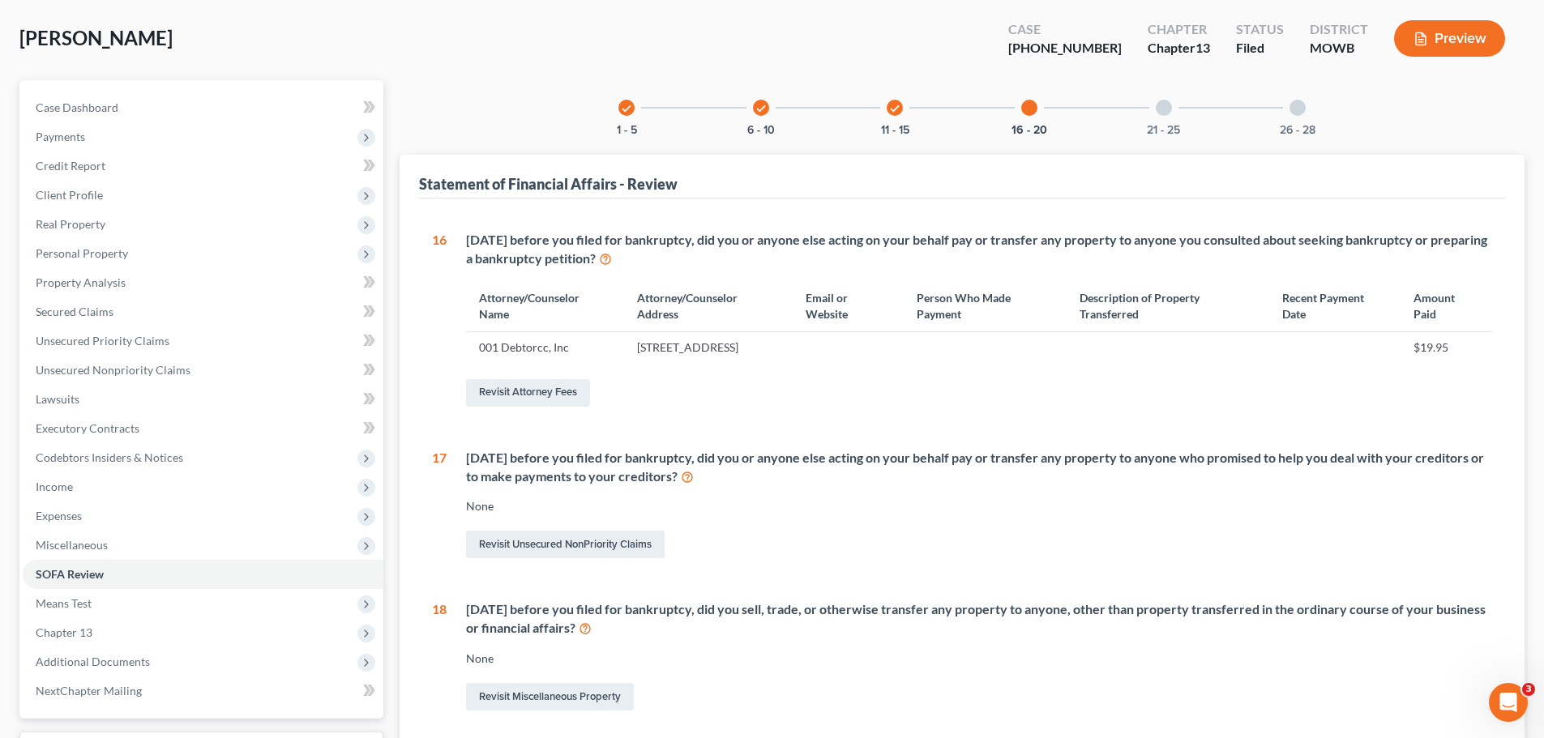
click at [1159, 108] on div at bounding box center [1164, 108] width 16 height 16
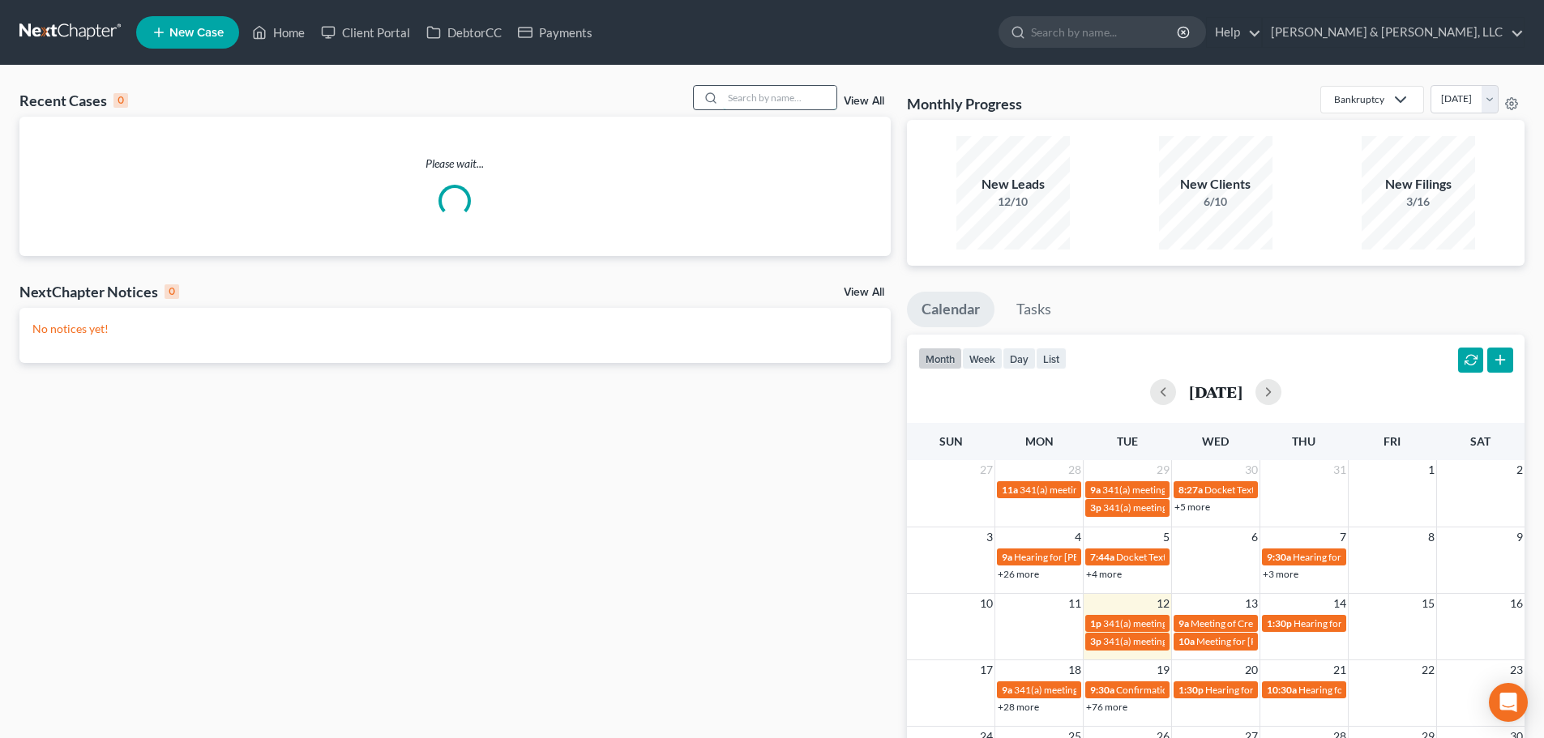
click at [801, 95] on input "search" at bounding box center [779, 98] width 113 height 24
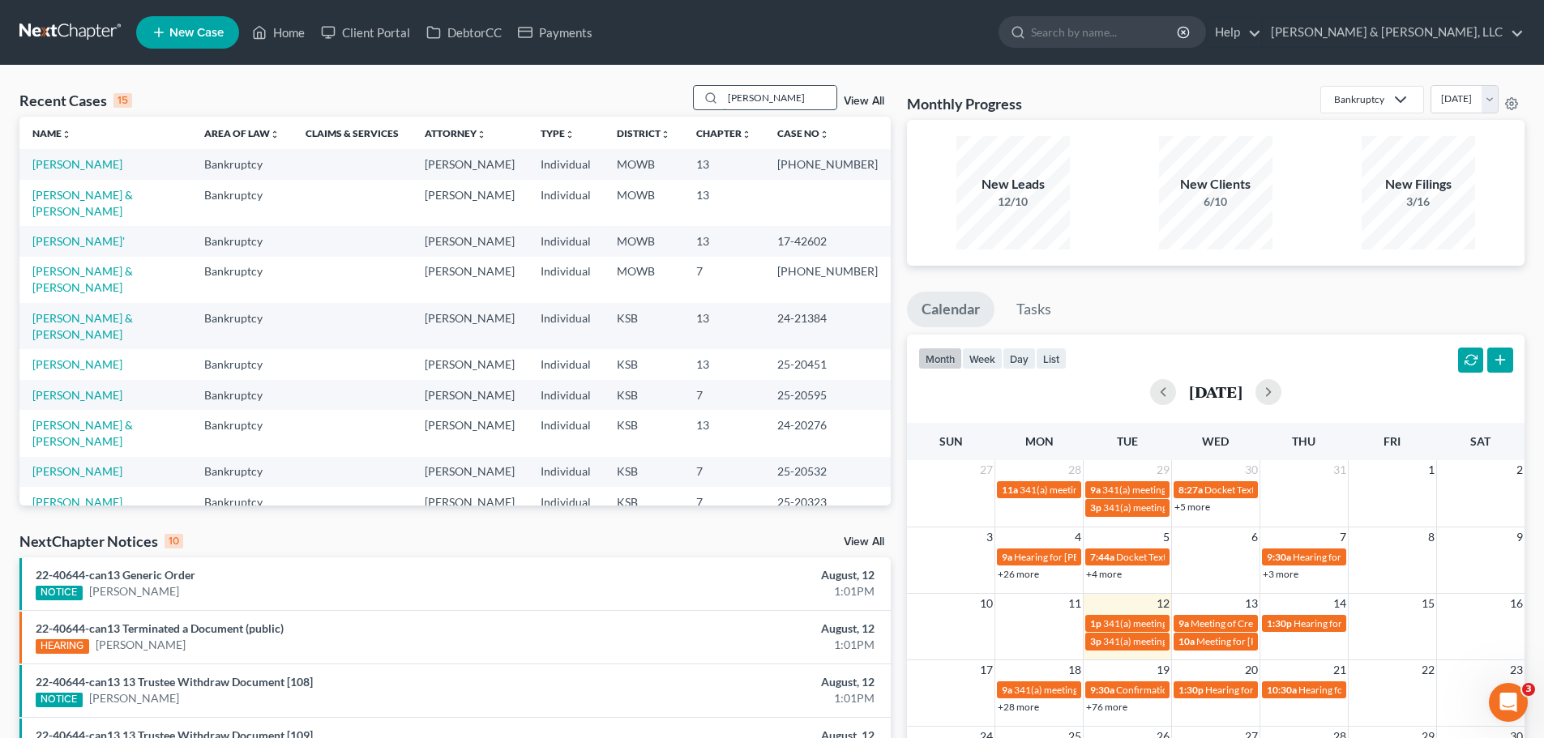
type input "sutton"
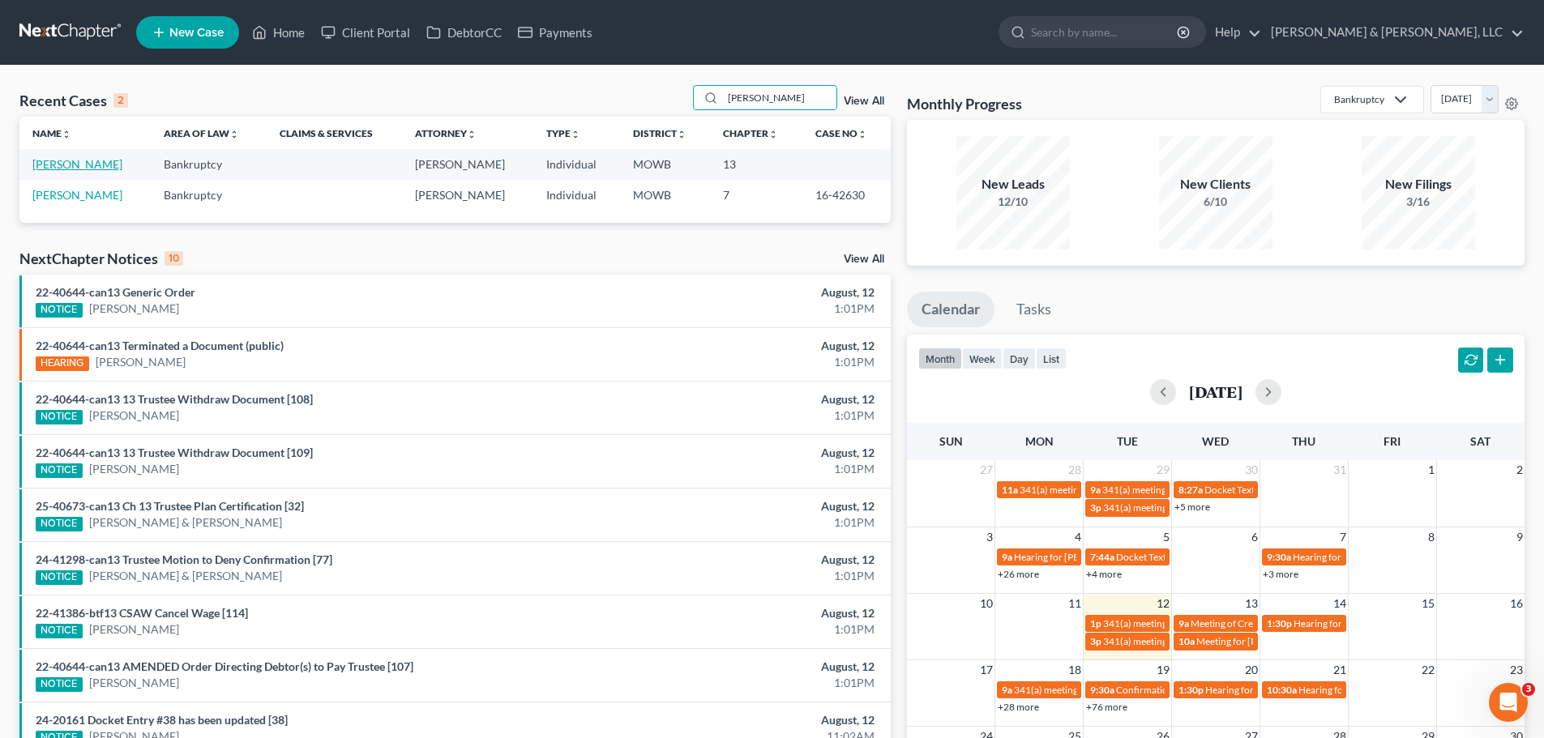
click at [86, 167] on link "Sutton, Amy" at bounding box center [77, 164] width 90 height 14
select select "6"
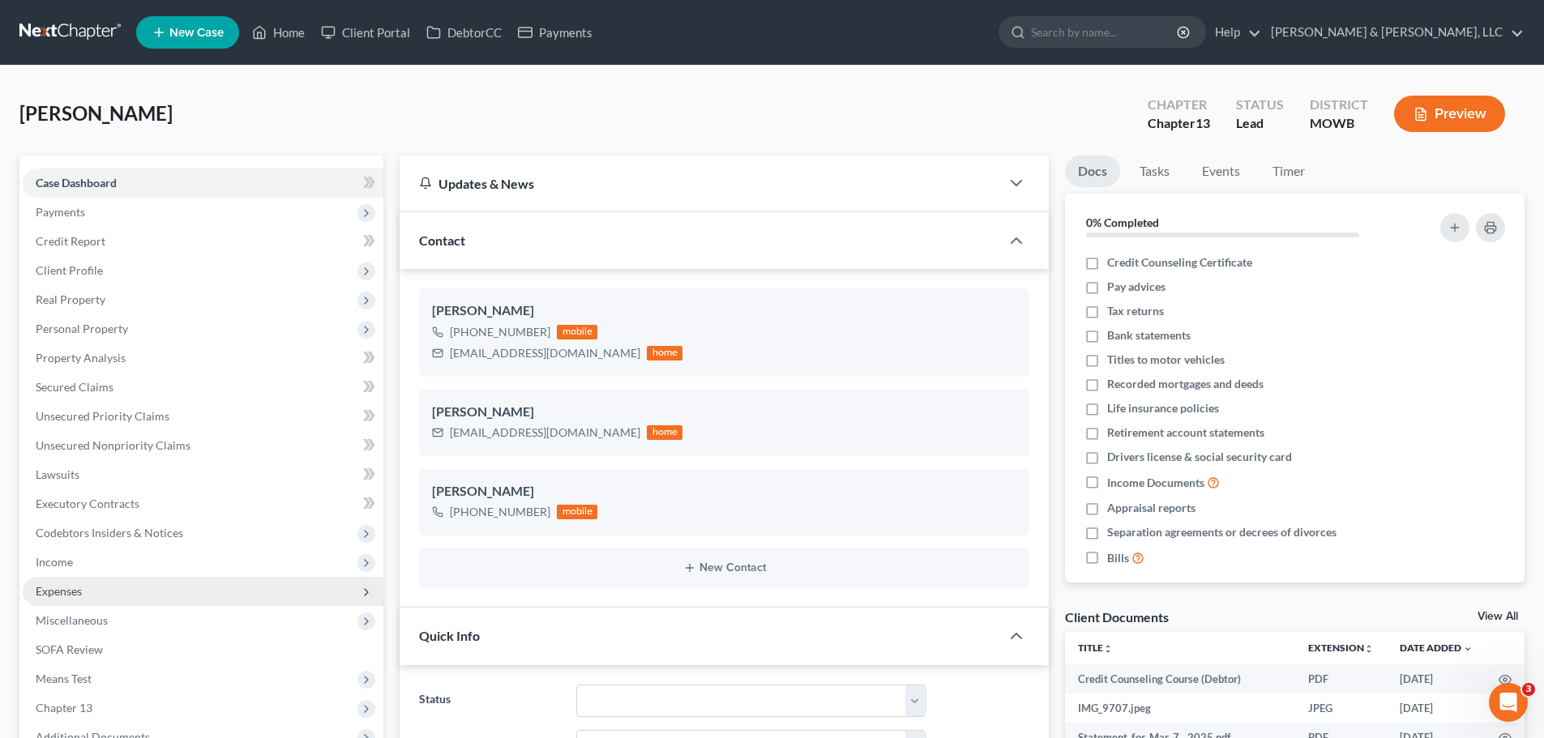
click at [68, 587] on span "Expenses" at bounding box center [59, 591] width 46 height 14
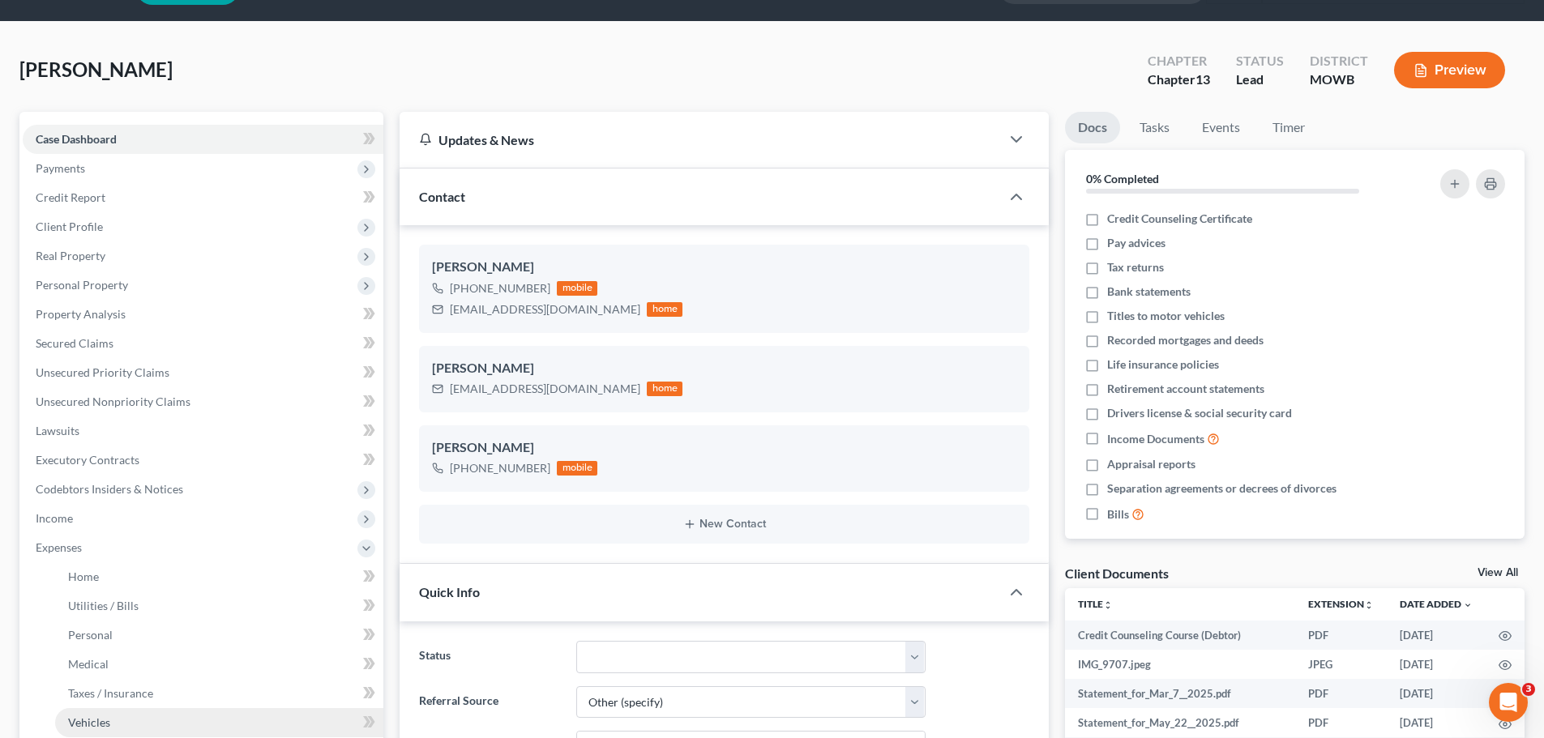
scroll to position [162, 0]
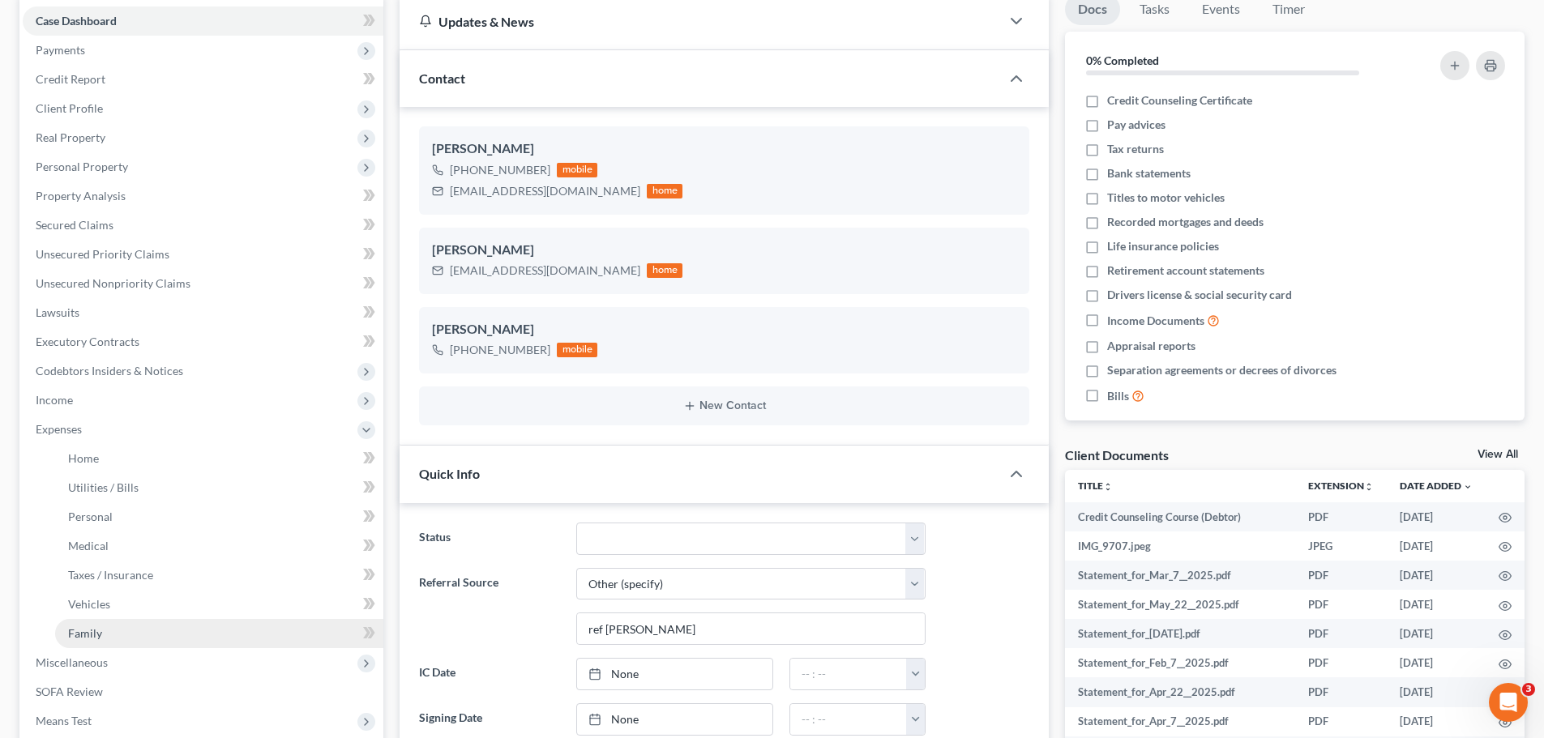
click at [96, 628] on span "Family" at bounding box center [85, 634] width 34 height 14
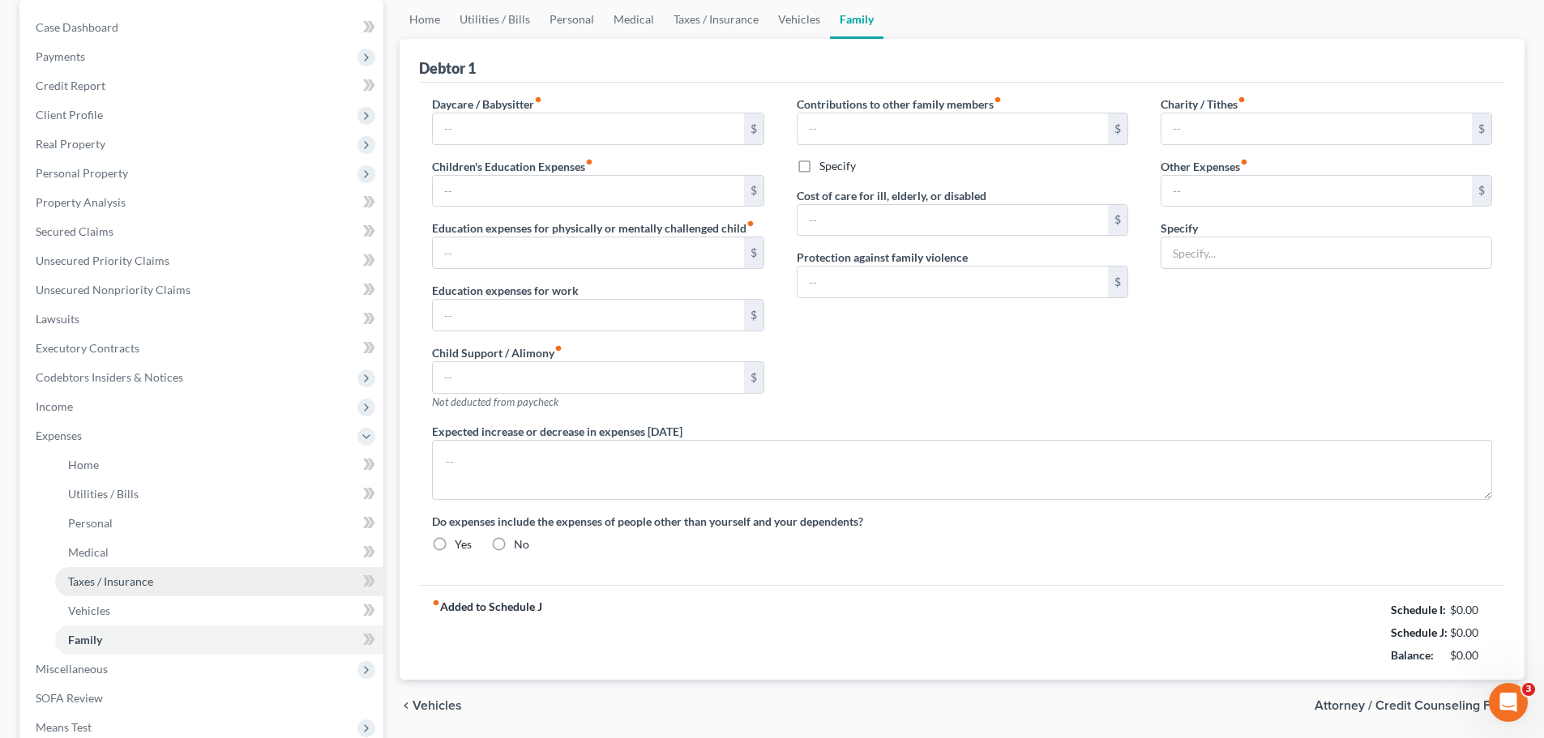
type input "0.00"
type input "175.00"
type input "0.00"
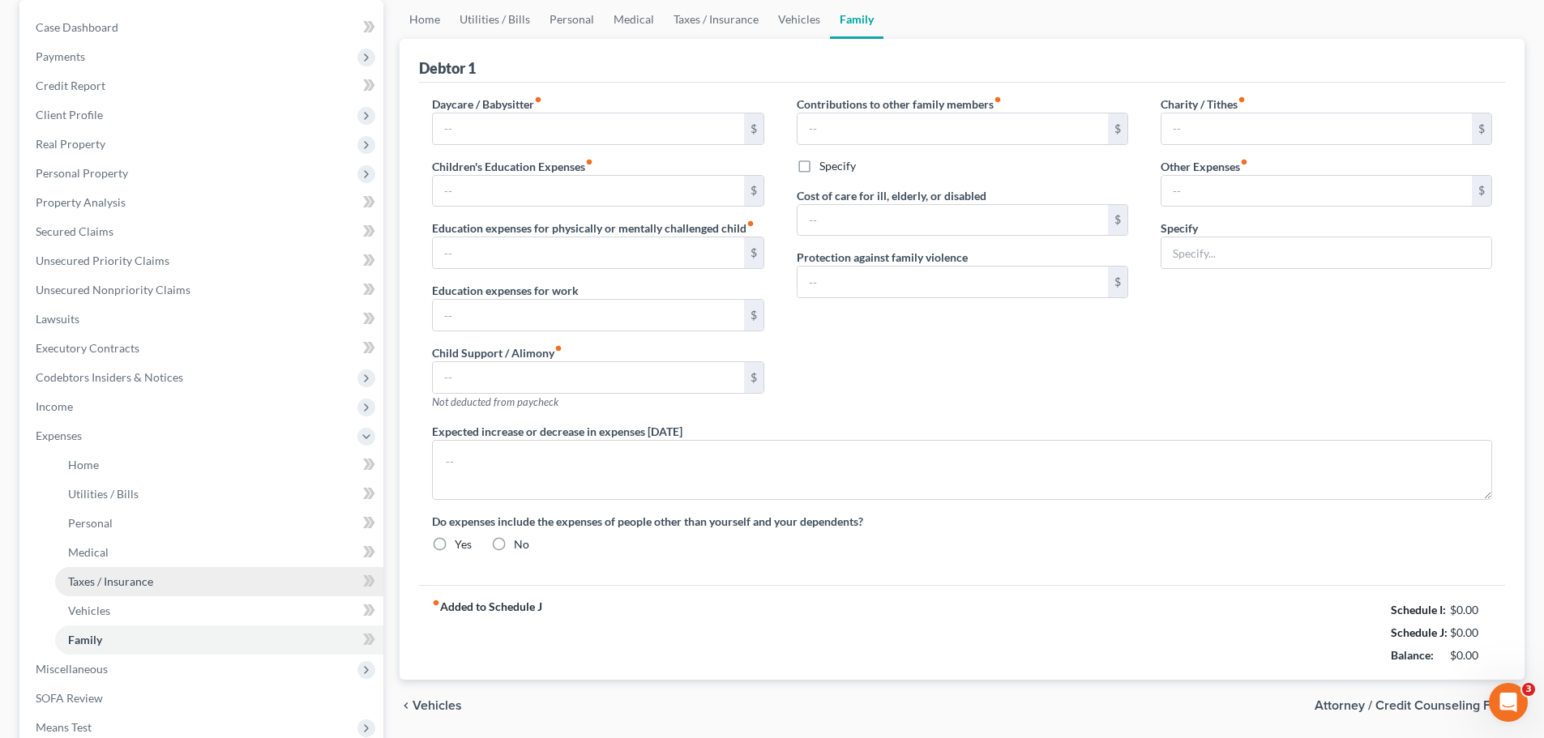
type input "75.00"
type input "0.00"
type input "55.00"
type input "185.00"
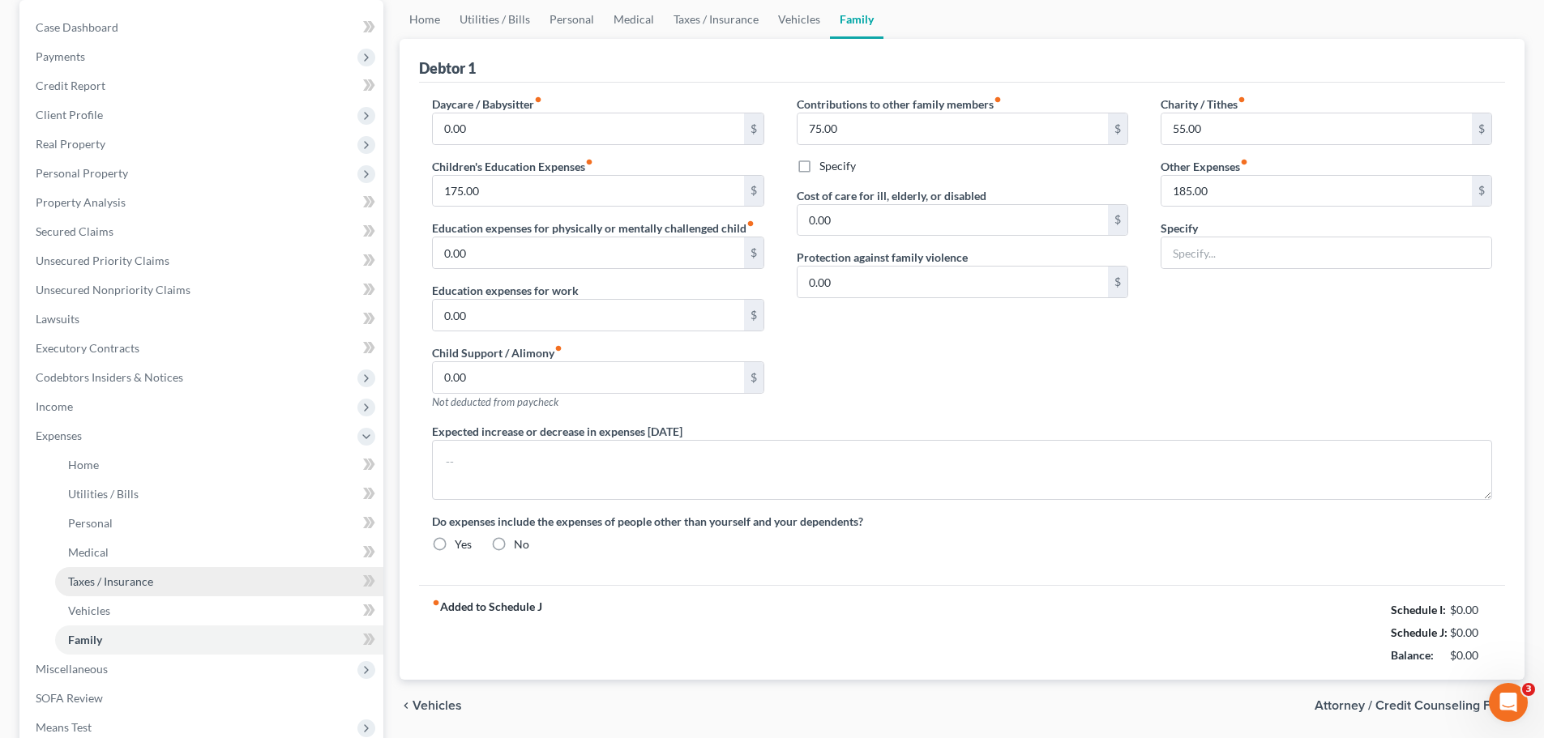
type input "Miscellaneous expenses, gifts, parking, postage, etc."
type textarea "NFS owns the house they live in and Debtor is not listed on the deed."
radio input "true"
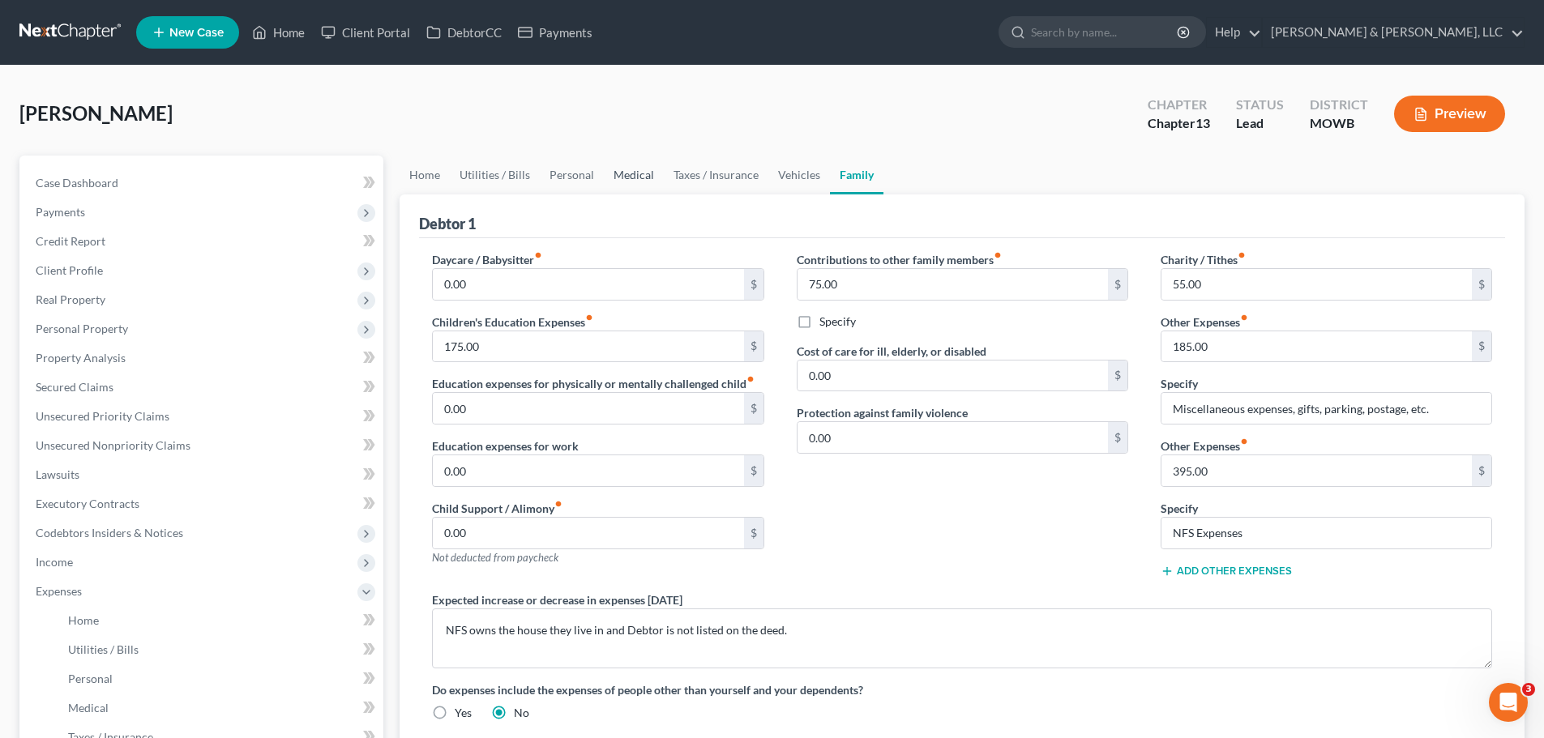
click at [636, 178] on link "Medical" at bounding box center [634, 175] width 60 height 39
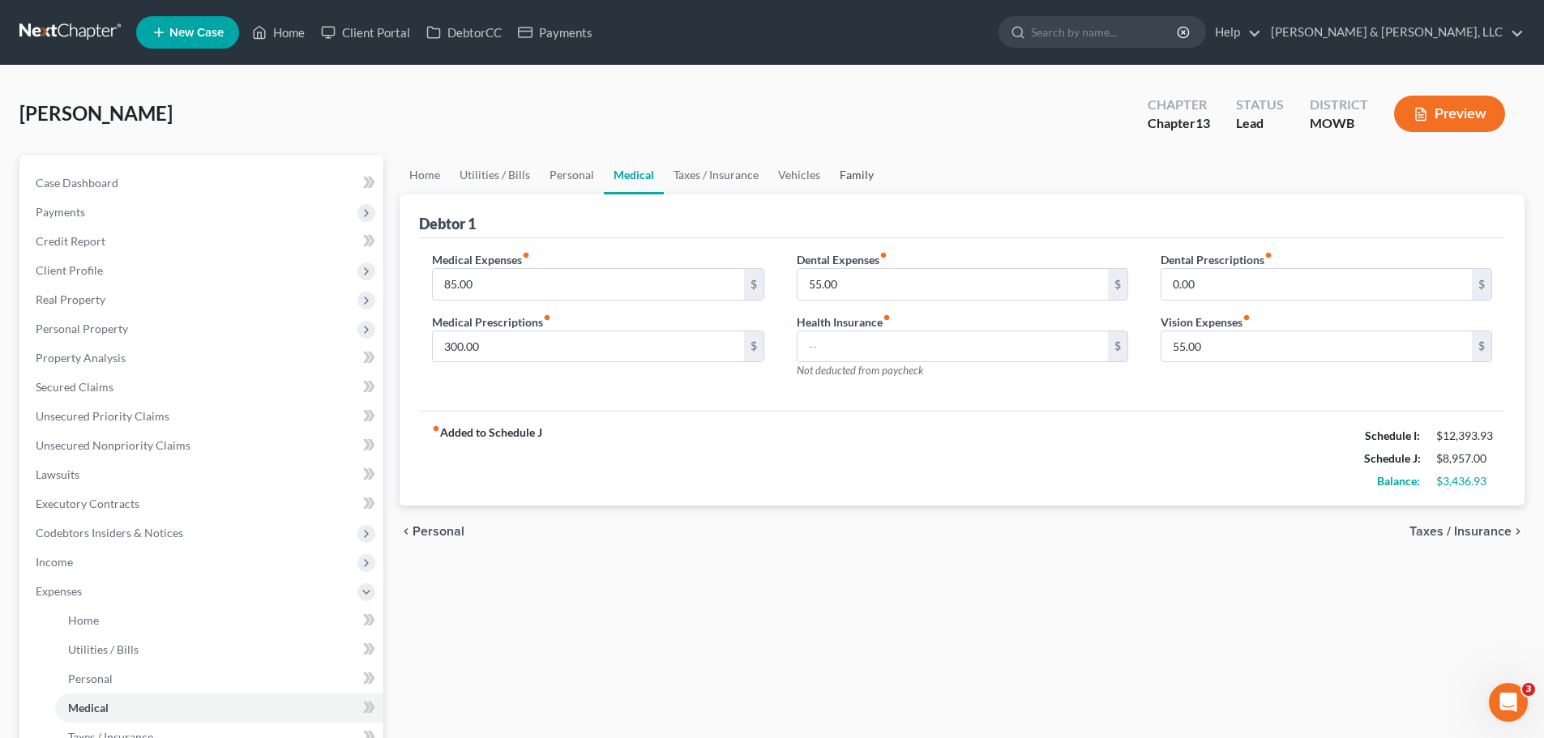
click at [841, 180] on link "Family" at bounding box center [857, 175] width 54 height 39
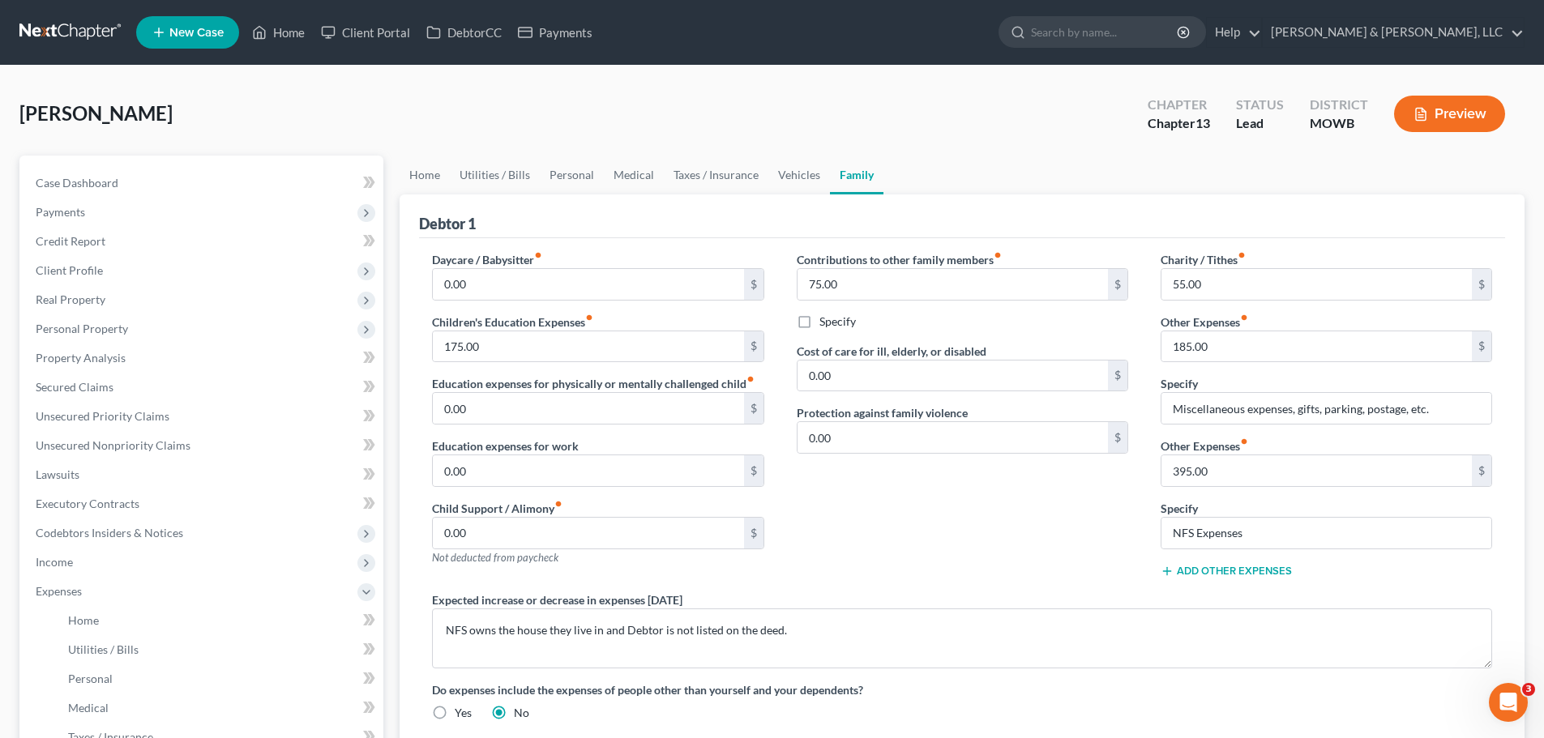
click at [1229, 573] on button "Add Other Expenses" at bounding box center [1226, 571] width 131 height 13
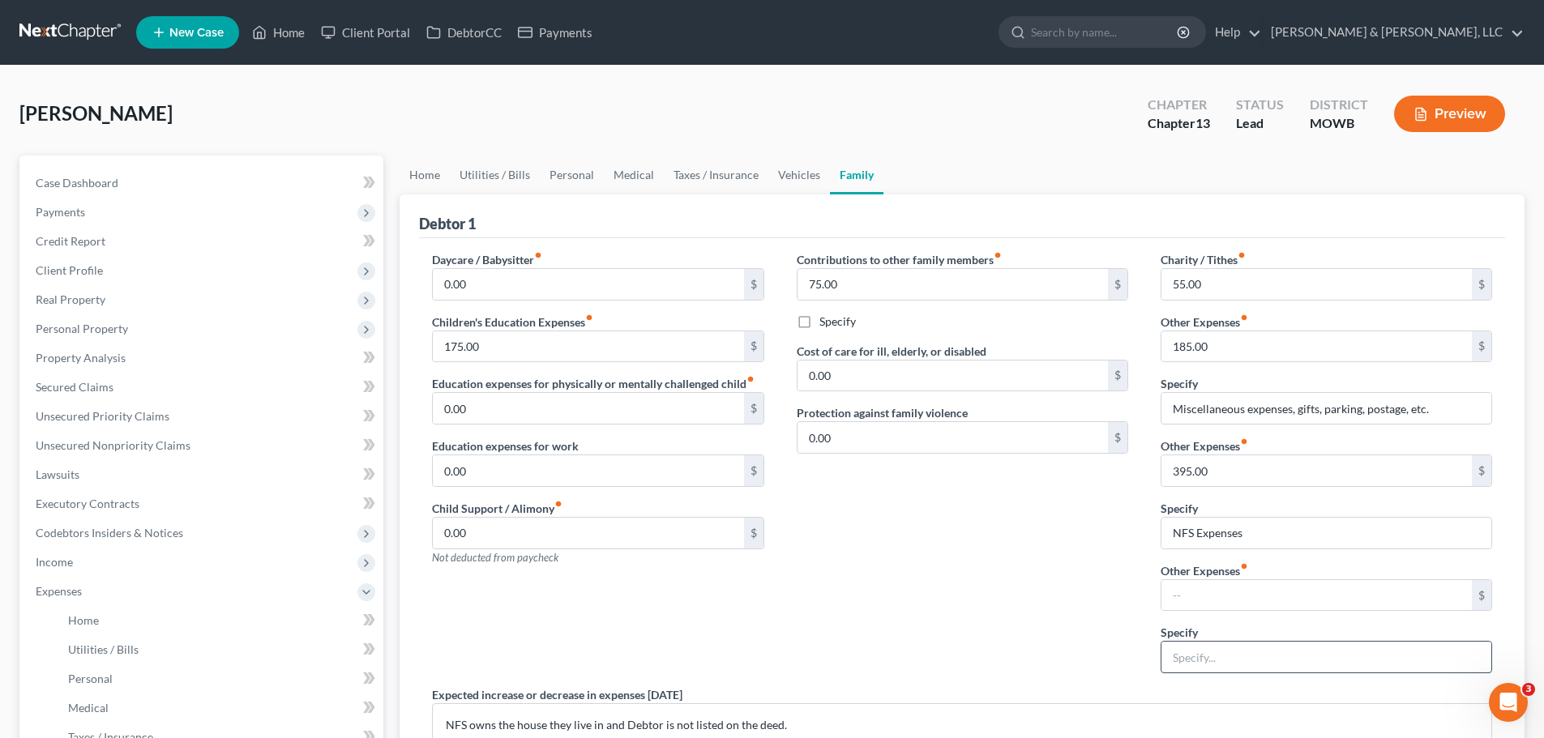
click at [1226, 660] on input "text" at bounding box center [1327, 657] width 330 height 31
type input "NFM Expense"
click at [1209, 597] on input "text" at bounding box center [1317, 595] width 310 height 31
type input "133"
click at [1170, 659] on input "NFM Expense" at bounding box center [1327, 657] width 330 height 31
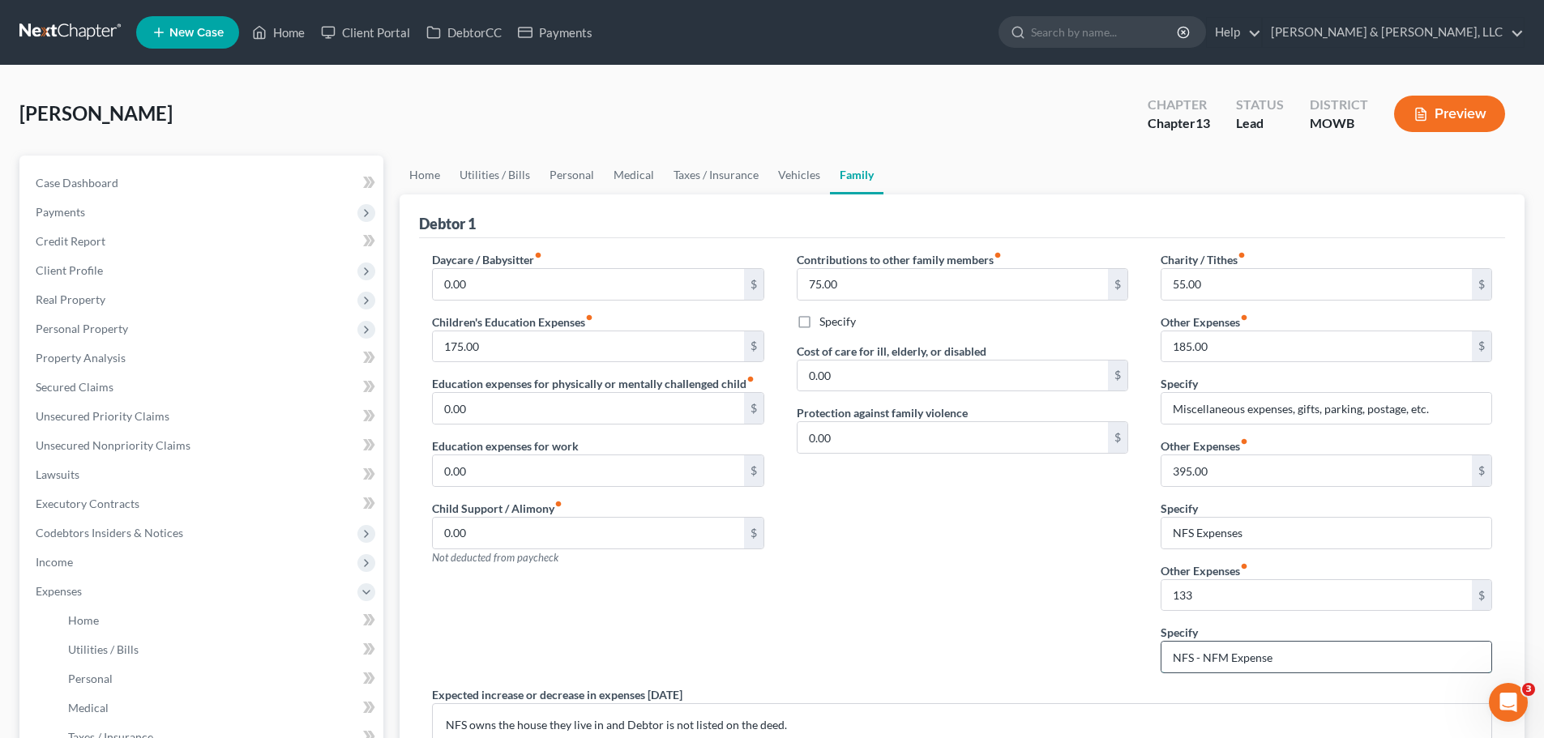
drag, startPoint x: 1273, startPoint y: 663, endPoint x: 1232, endPoint y: 667, distance: 40.7
click at [1232, 667] on input "NFS - NFM Expense" at bounding box center [1327, 657] width 330 height 31
type input "NFS - NFM Payment"
click at [436, 185] on link "Home" at bounding box center [425, 175] width 50 height 39
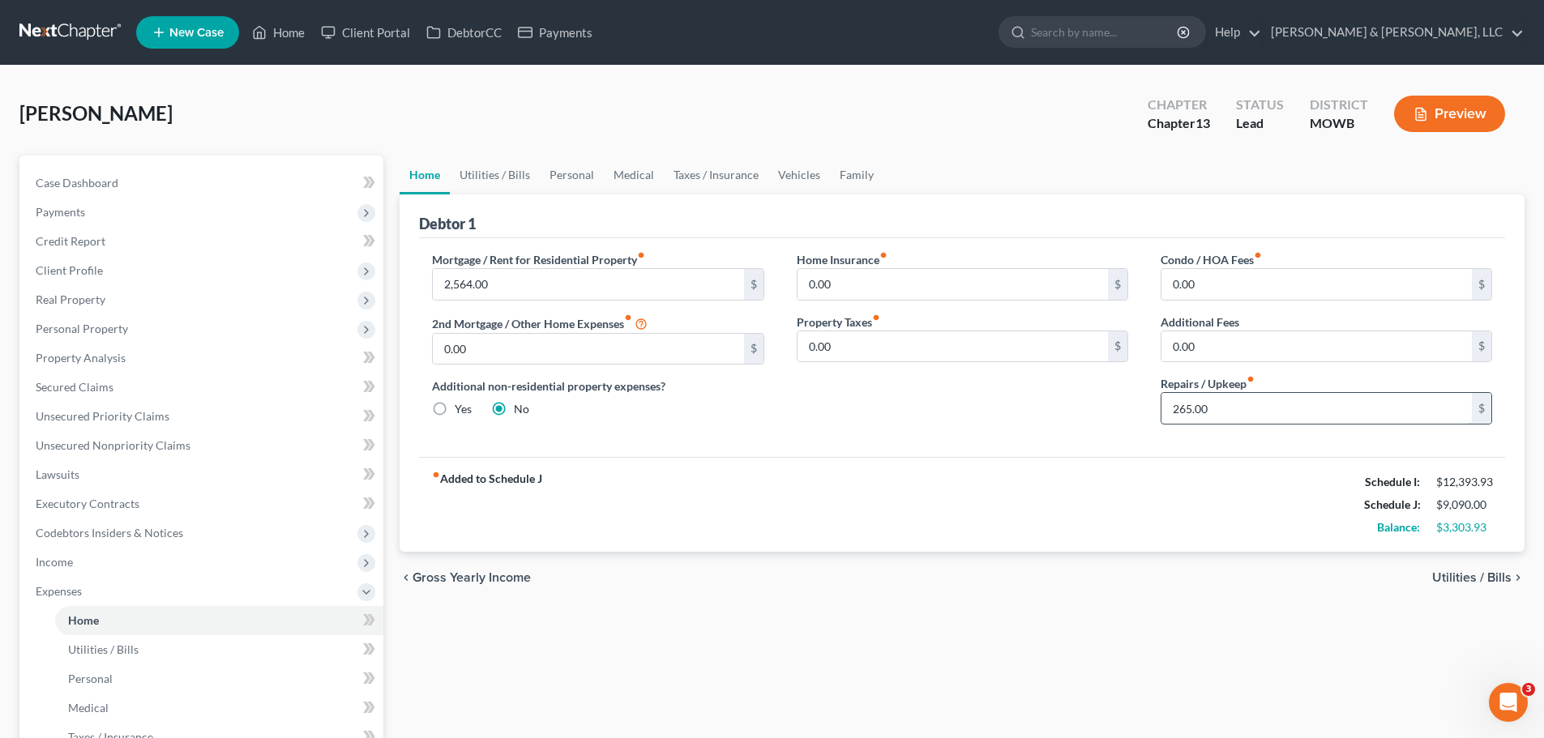
click at [1226, 415] on input "265.00" at bounding box center [1317, 408] width 310 height 31
click at [522, 176] on link "Utilities / Bills" at bounding box center [495, 175] width 90 height 39
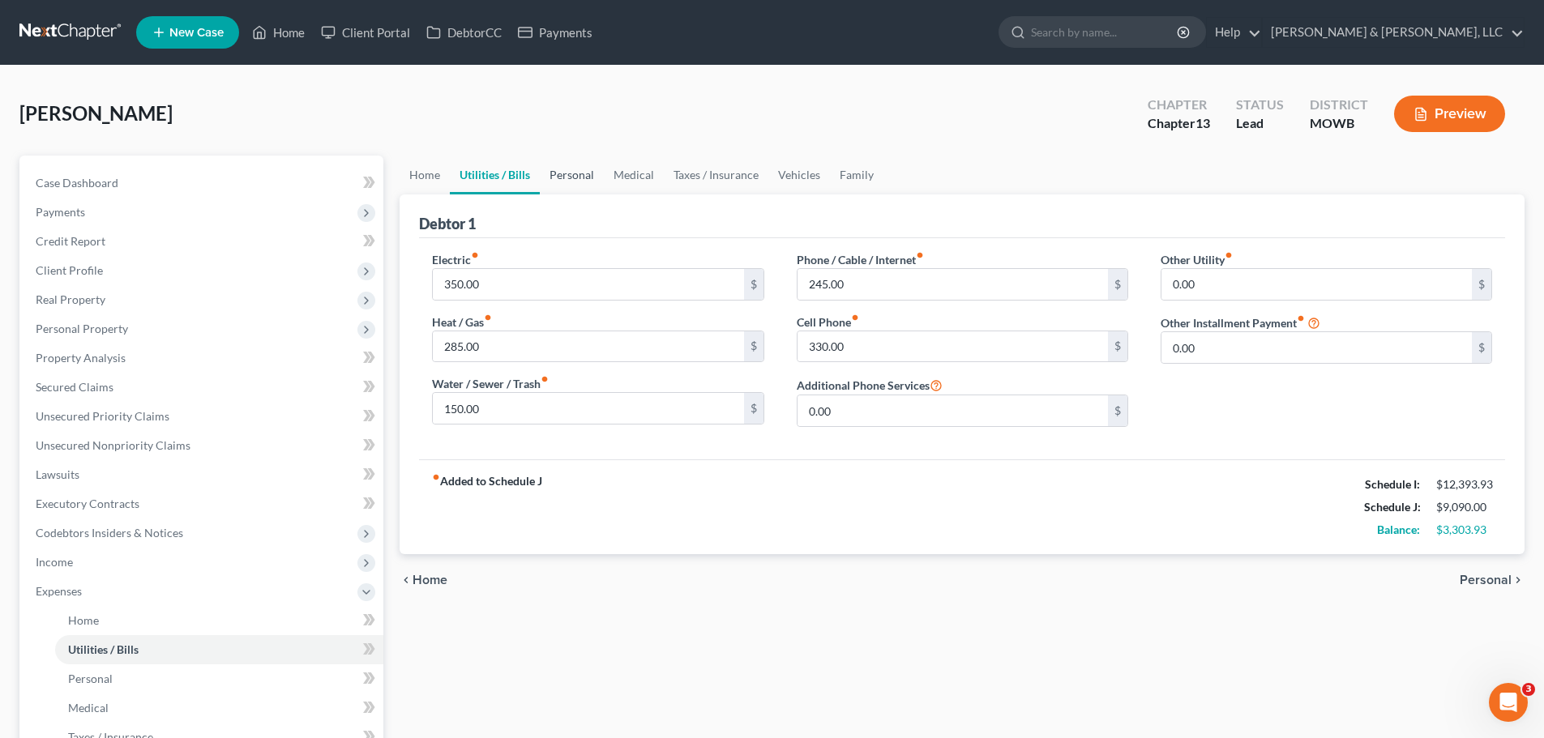
click at [576, 186] on link "Personal" at bounding box center [572, 175] width 64 height 39
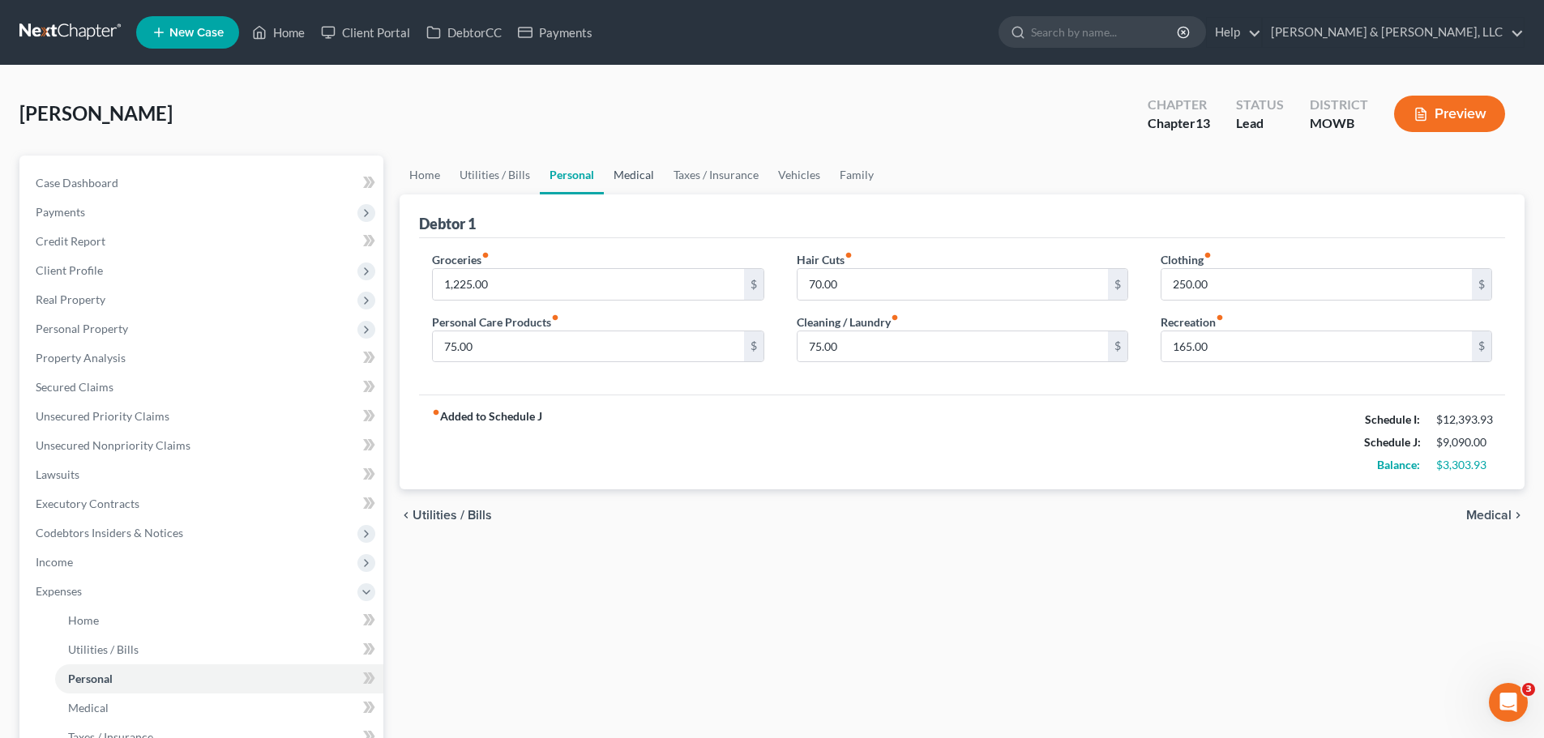
click at [622, 176] on link "Medical" at bounding box center [634, 175] width 60 height 39
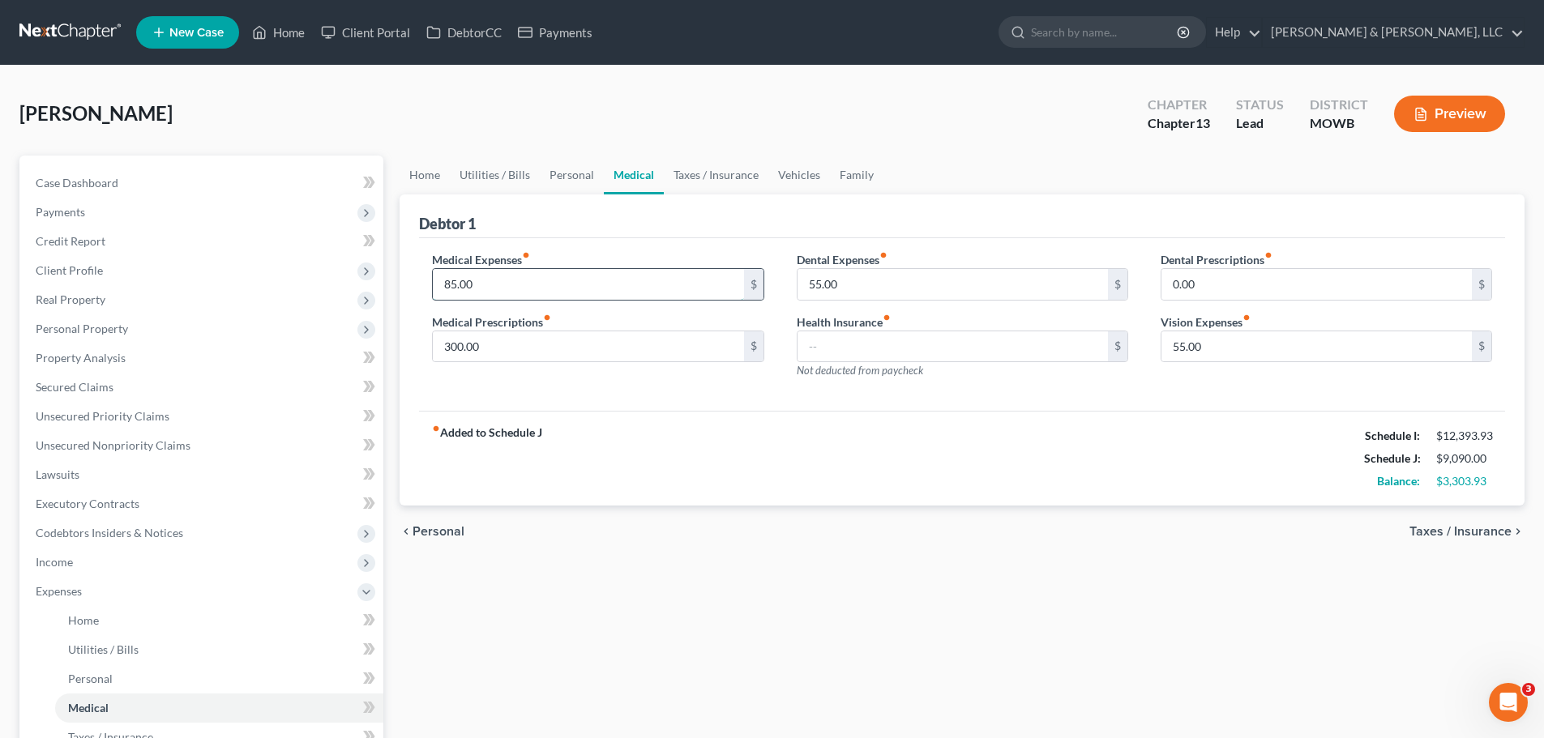
click at [547, 275] on input "85.00" at bounding box center [588, 284] width 310 height 31
type input "95"
click at [709, 369] on div "Medical Expenses fiber_manual_record 95 $ Medical Prescriptions fiber_manual_re…" at bounding box center [598, 321] width 364 height 141
click at [701, 183] on link "Taxes / Insurance" at bounding box center [716, 175] width 105 height 39
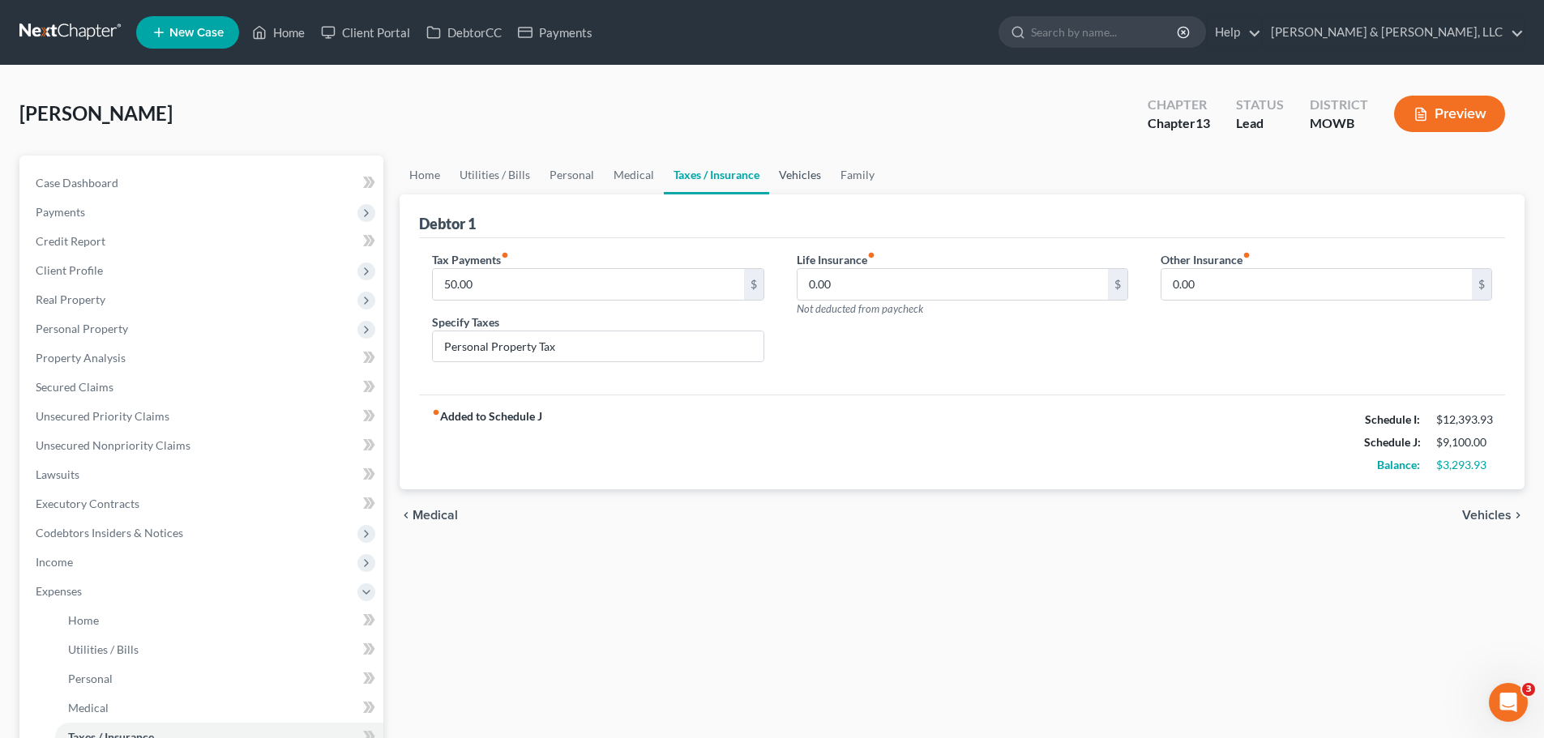
click at [811, 173] on link "Vehicles" at bounding box center [800, 175] width 62 height 39
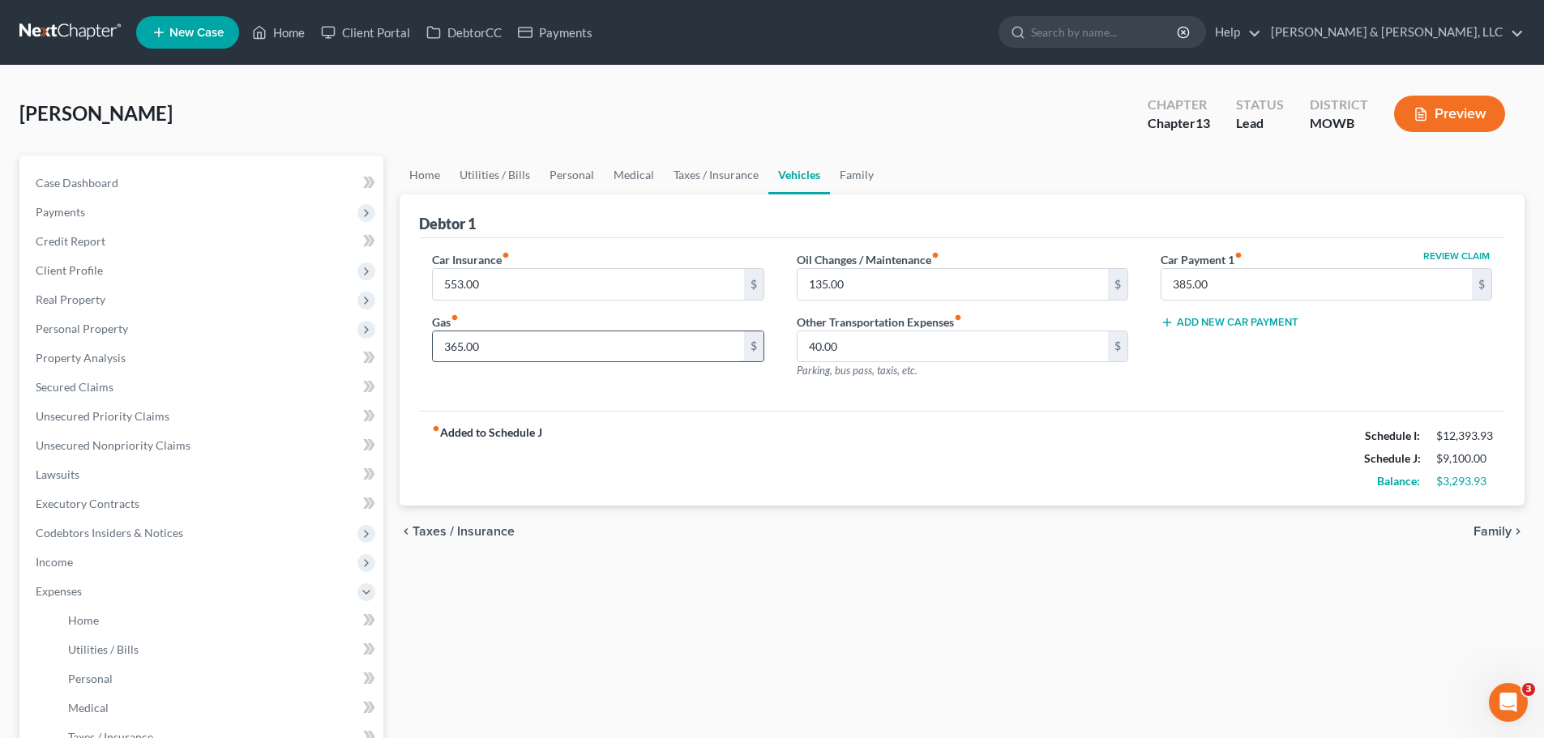
click at [538, 345] on input "365.00" at bounding box center [588, 347] width 310 height 31
type input "390"
click at [864, 182] on link "Family" at bounding box center [857, 175] width 54 height 39
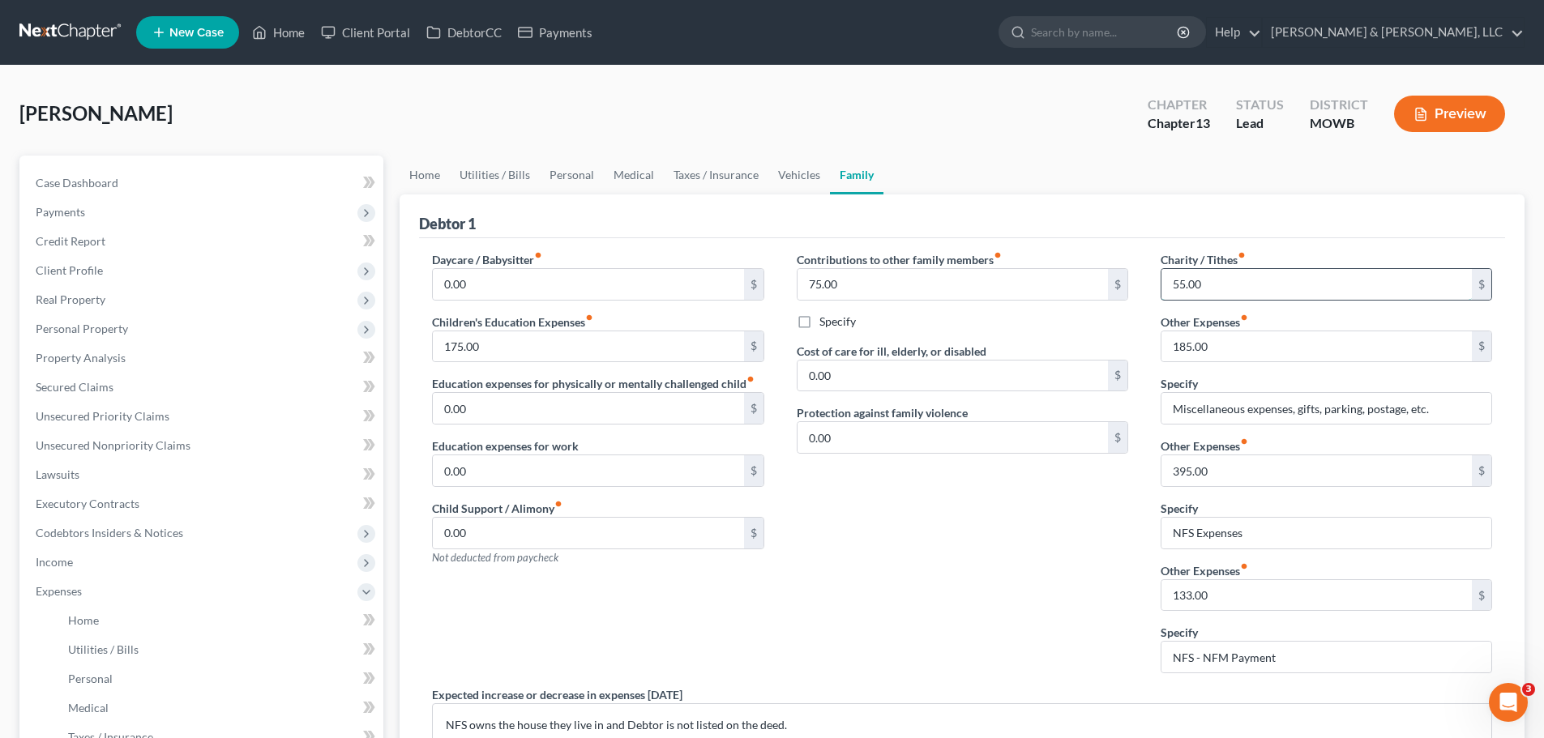
click at [1244, 287] on input "55.00" at bounding box center [1317, 284] width 310 height 31
click at [957, 596] on div "Contributions to other family members fiber_manual_record 75.00 $ Specify Cost …" at bounding box center [963, 468] width 364 height 435
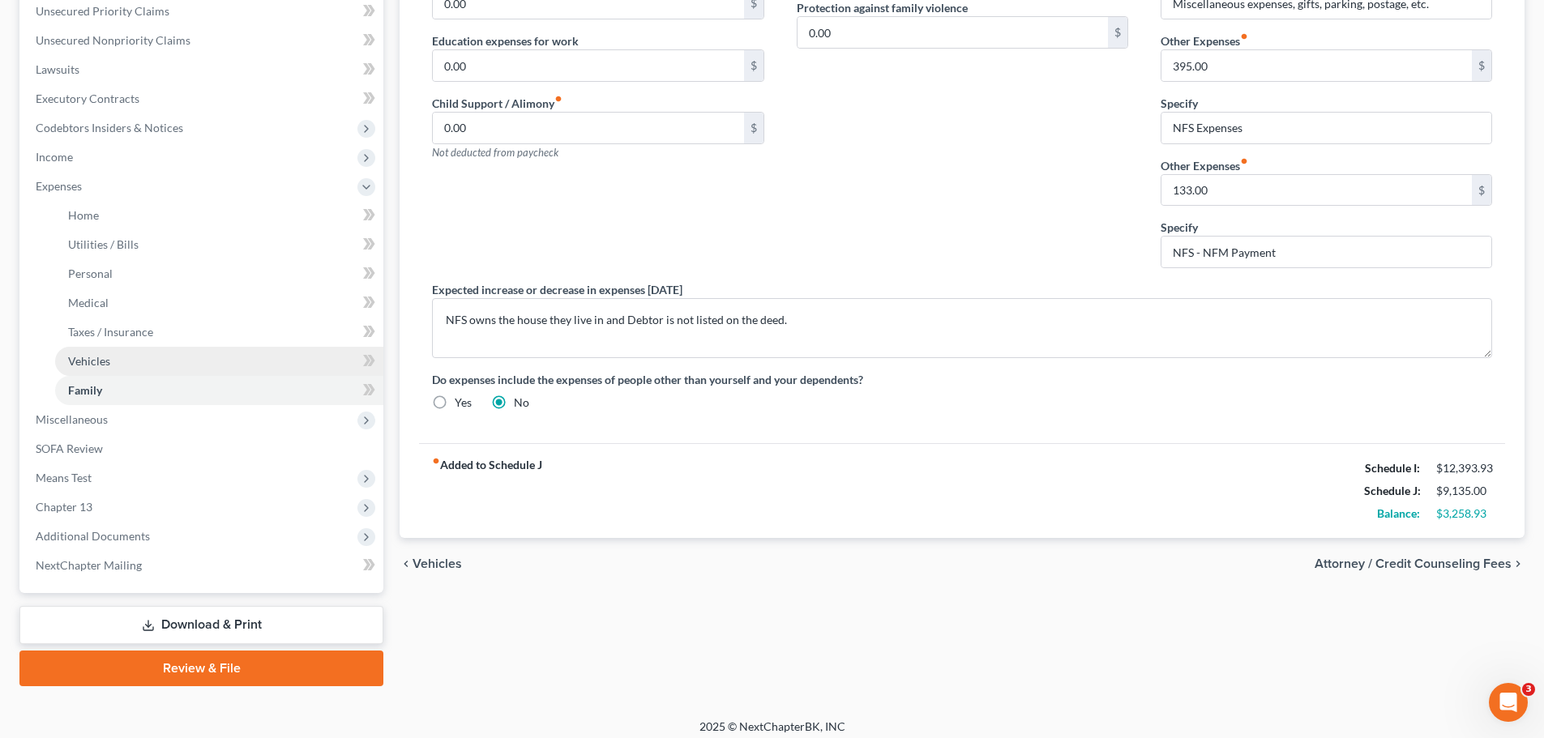
scroll to position [415, 0]
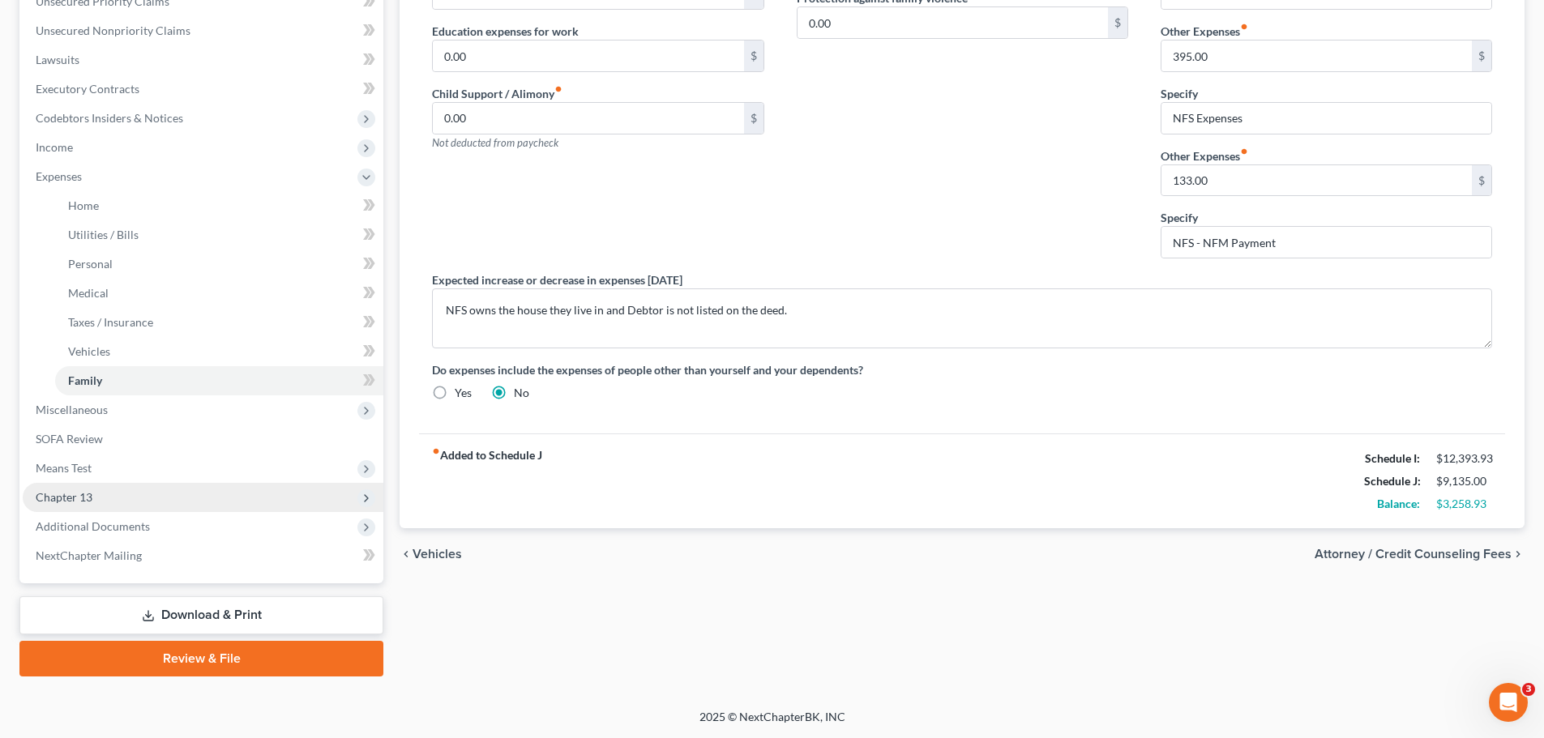
click at [92, 494] on span "Chapter 13" at bounding box center [203, 497] width 361 height 29
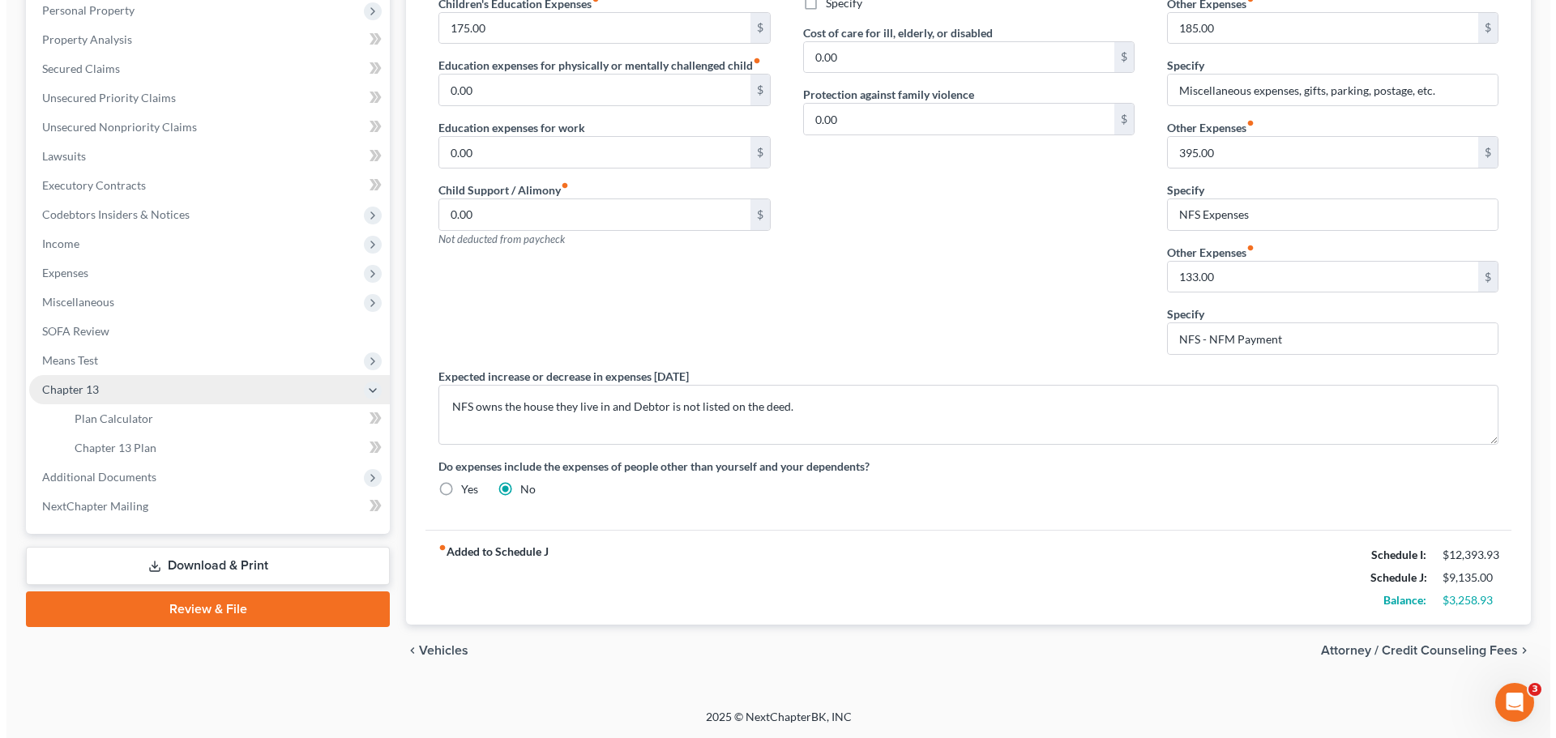
scroll to position [319, 0]
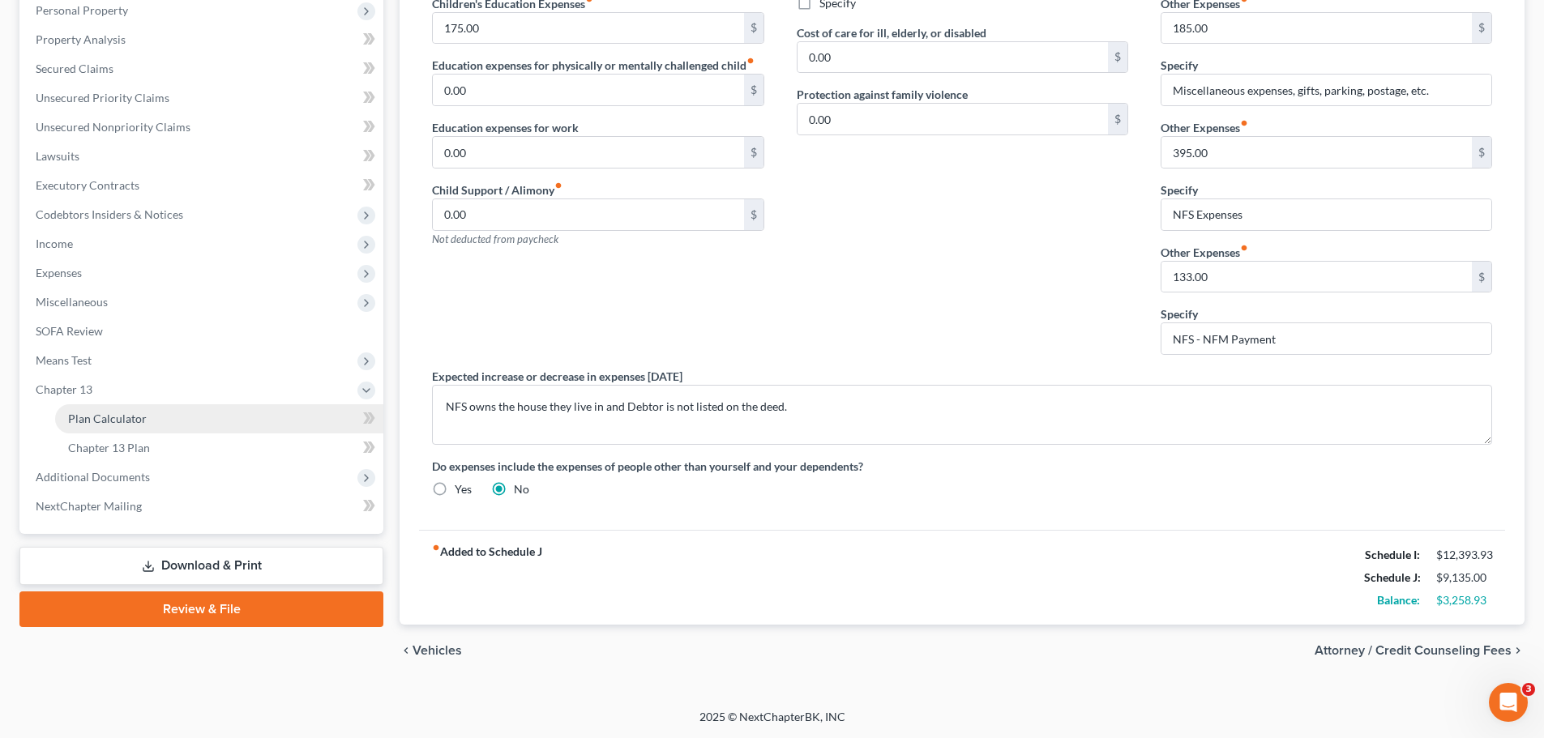
click at [121, 415] on span "Plan Calculator" at bounding box center [107, 419] width 79 height 14
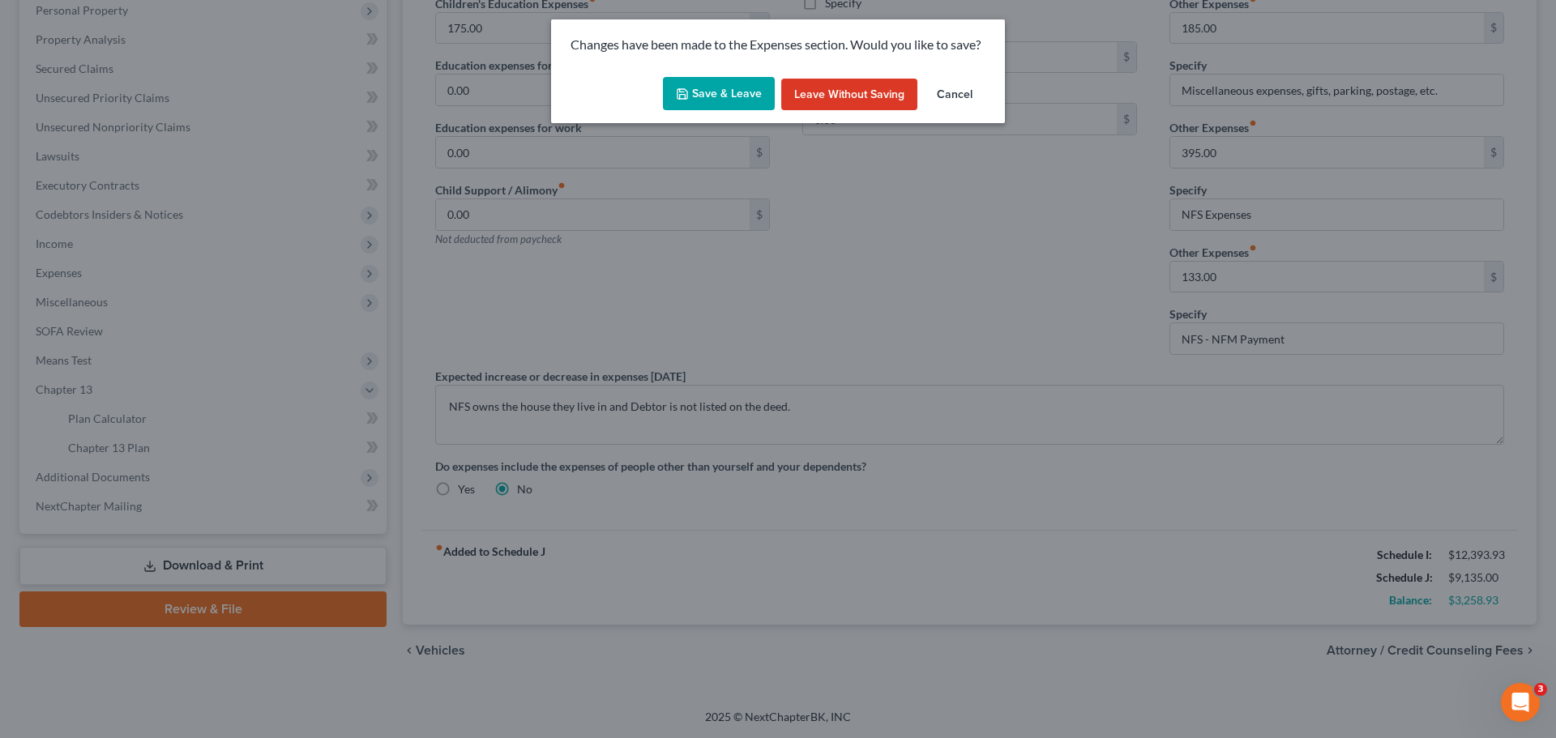
click at [711, 93] on button "Save & Leave" at bounding box center [719, 94] width 112 height 34
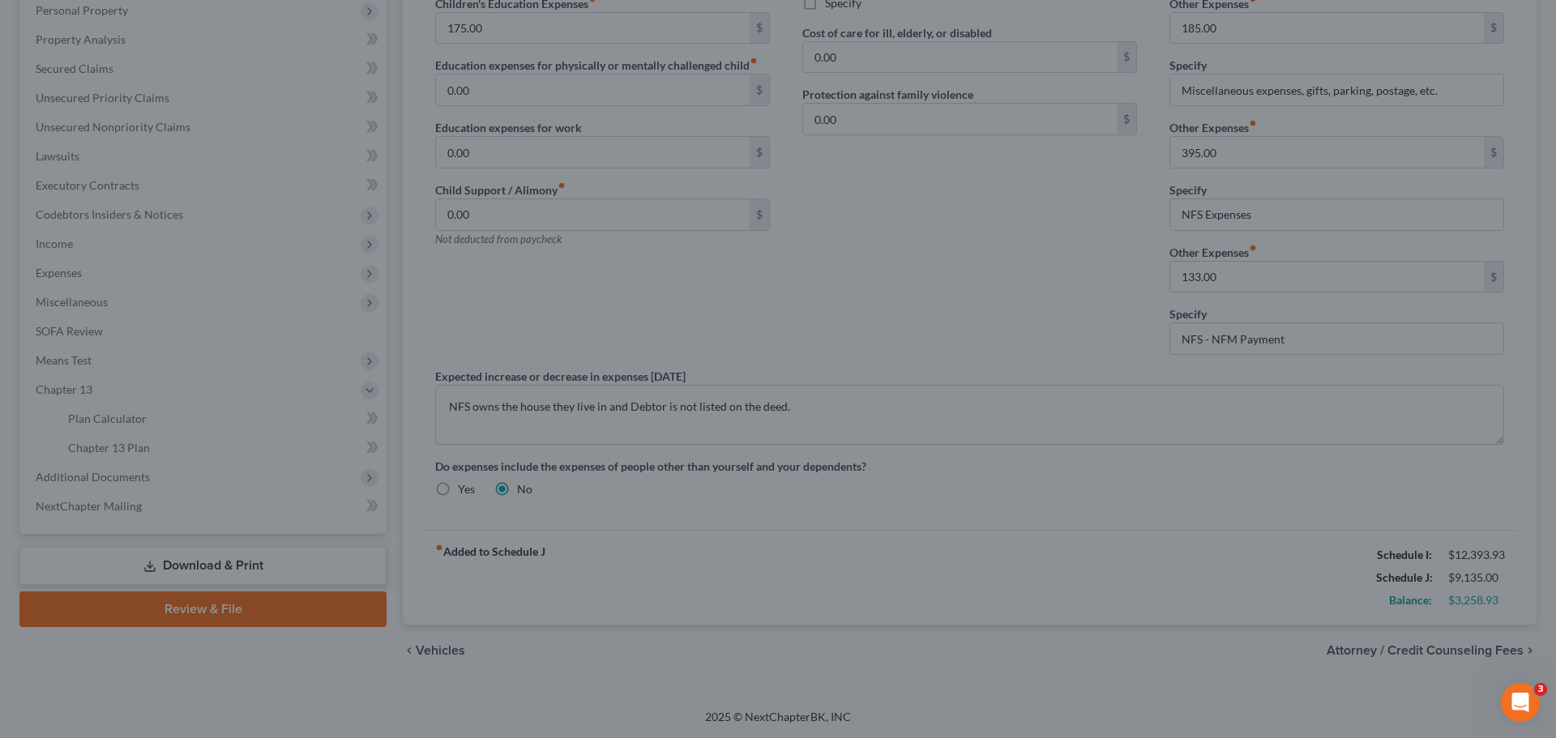
type input "65.00"
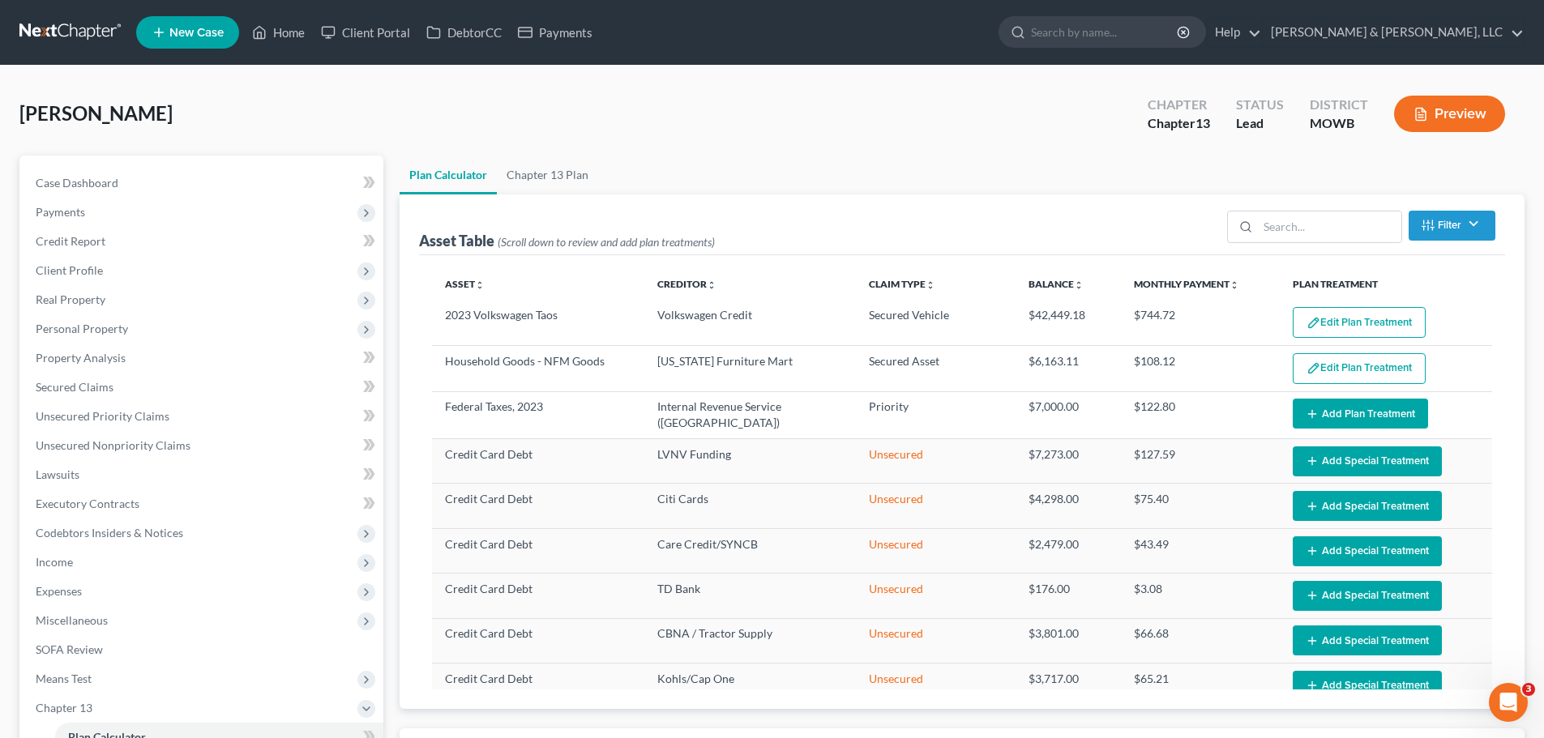
select select "56"
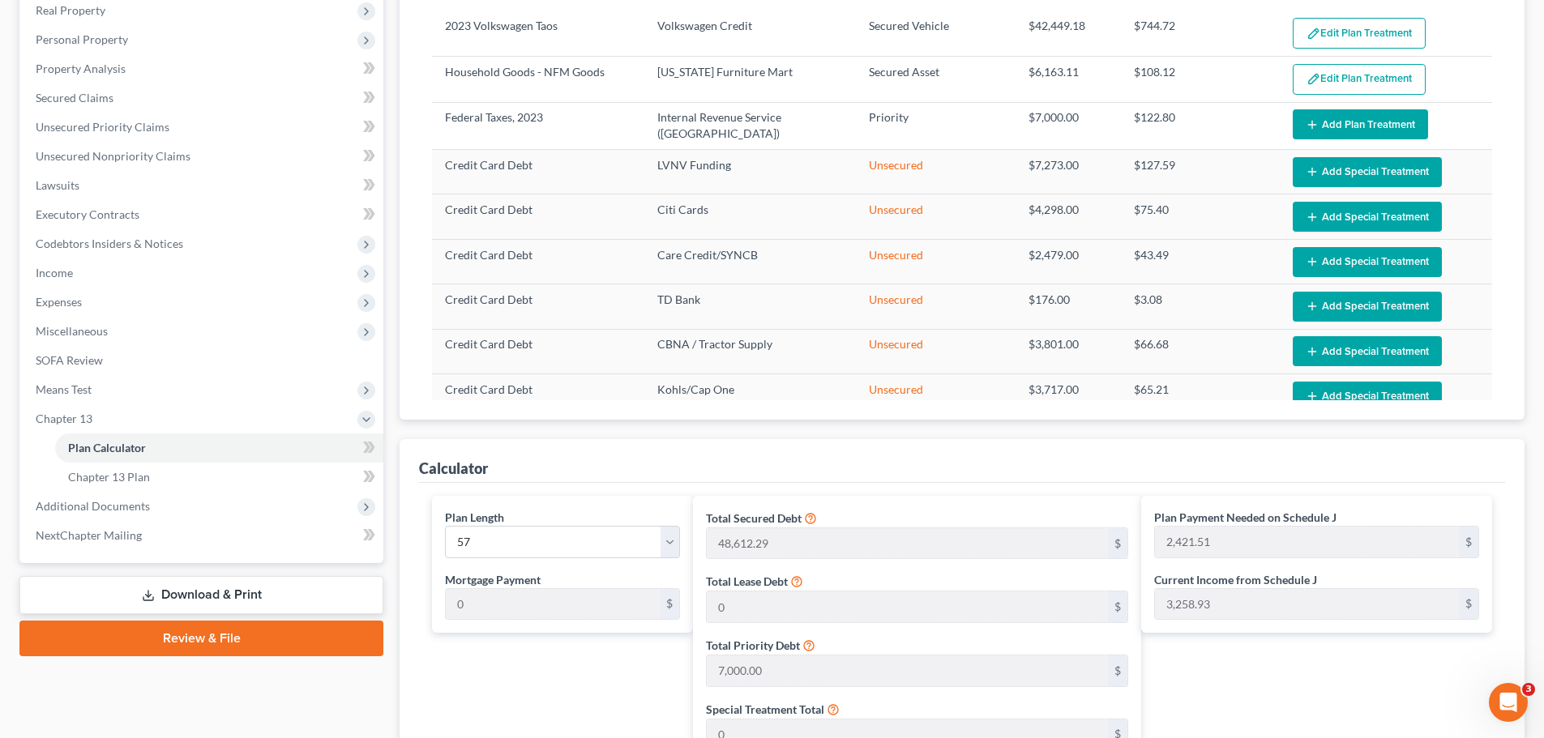
scroll to position [486, 0]
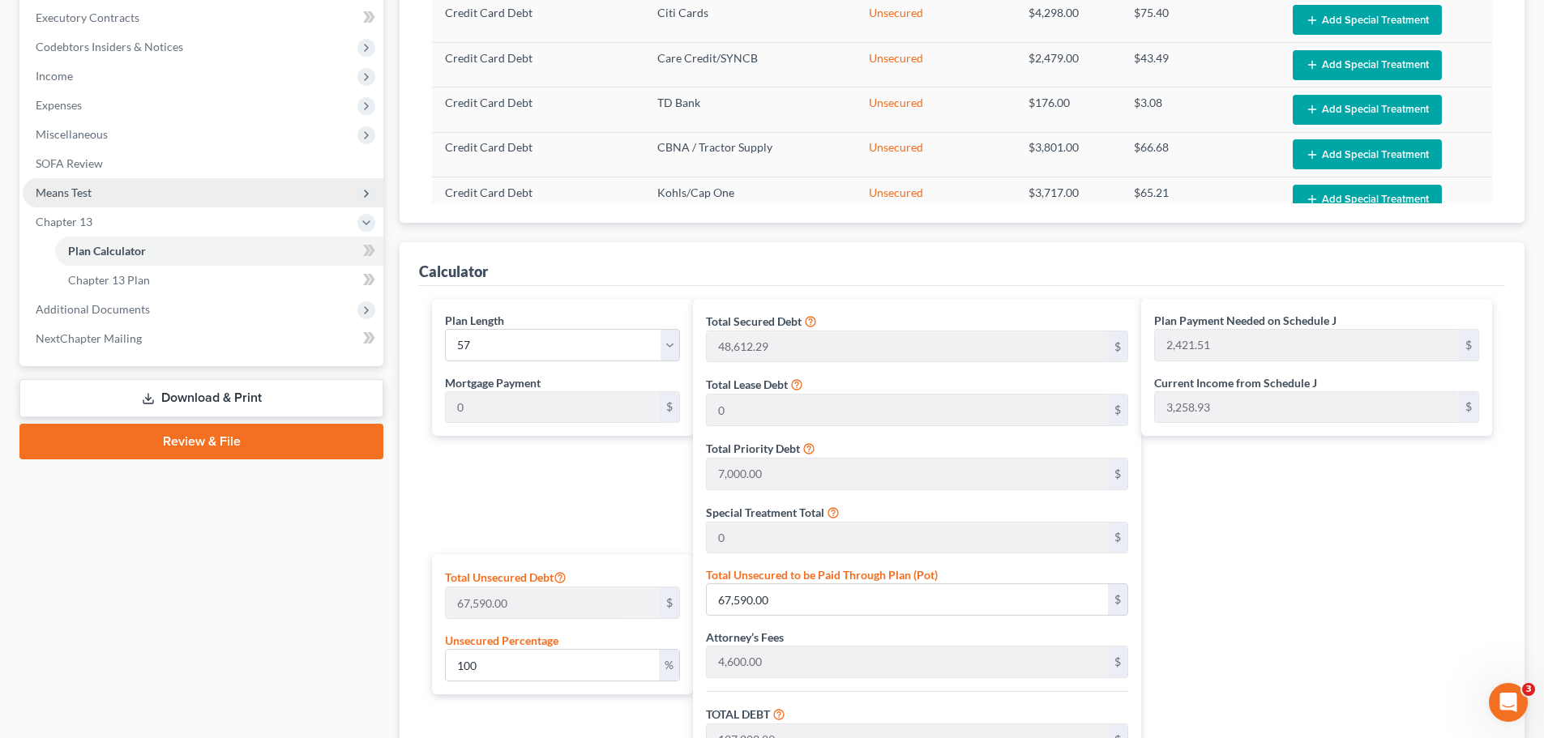
click at [106, 199] on span "Means Test" at bounding box center [203, 192] width 361 height 29
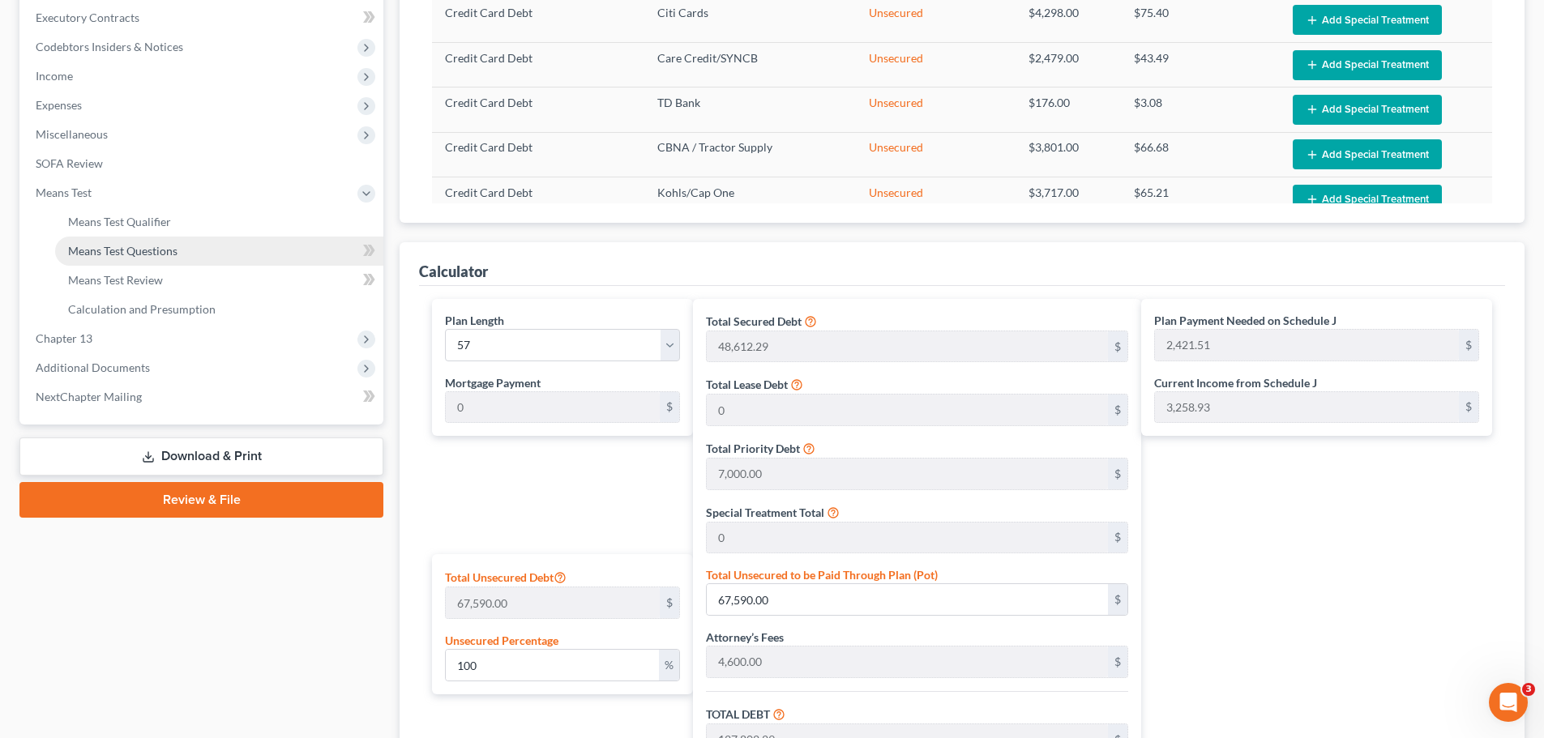
click at [131, 256] on span "Means Test Questions" at bounding box center [122, 251] width 109 height 14
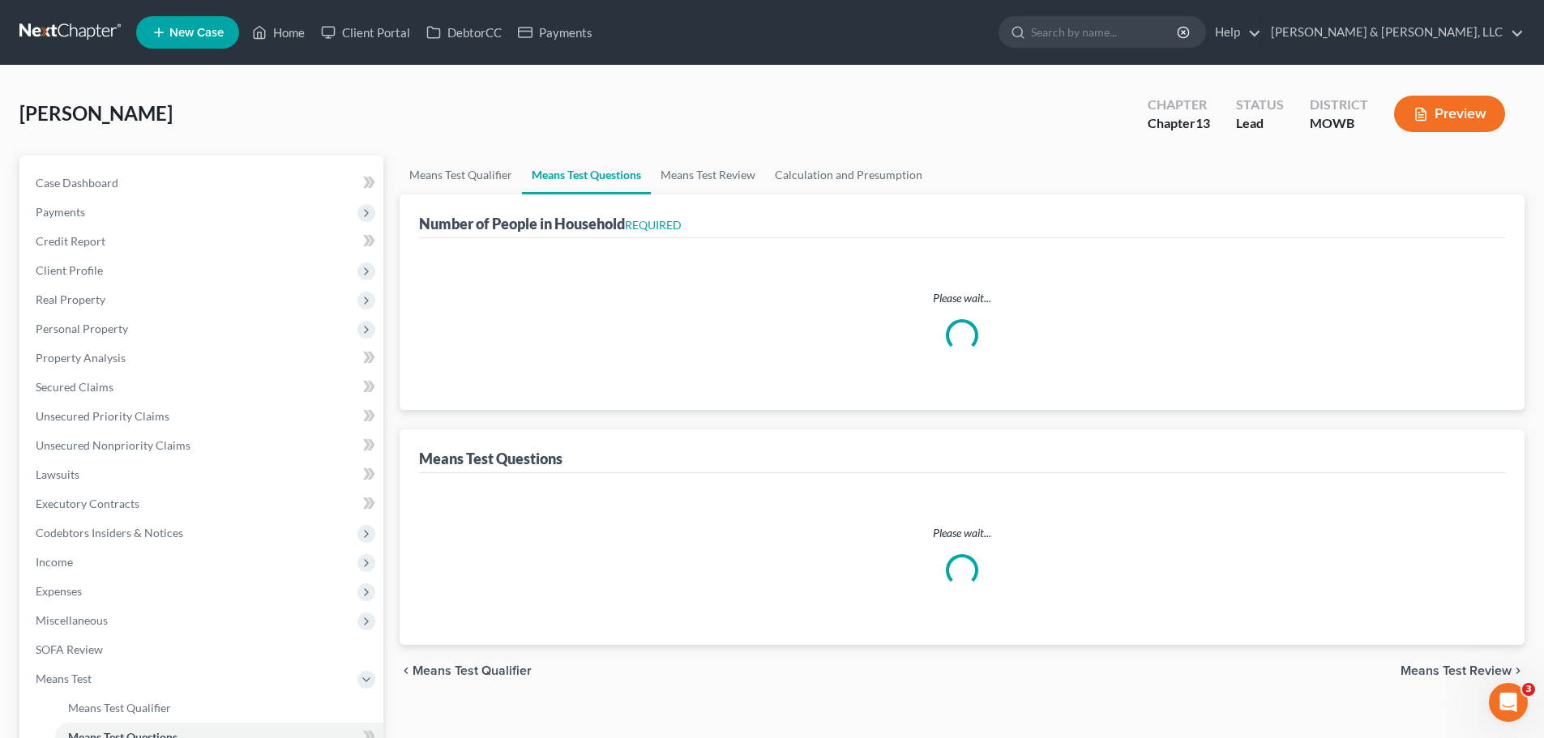
select select "1"
select select "60"
select select "2"
select select "60"
select select "2"
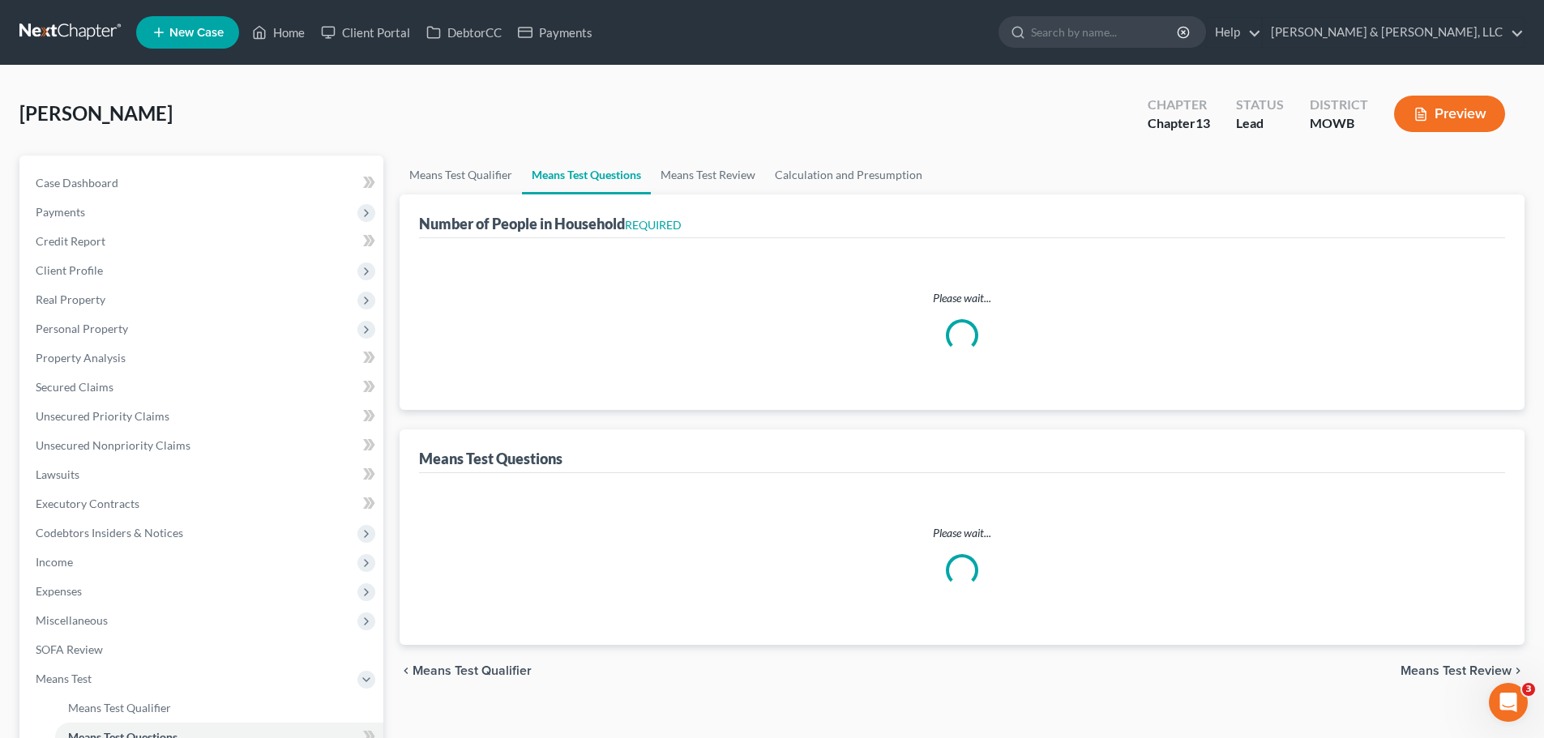
select select "5"
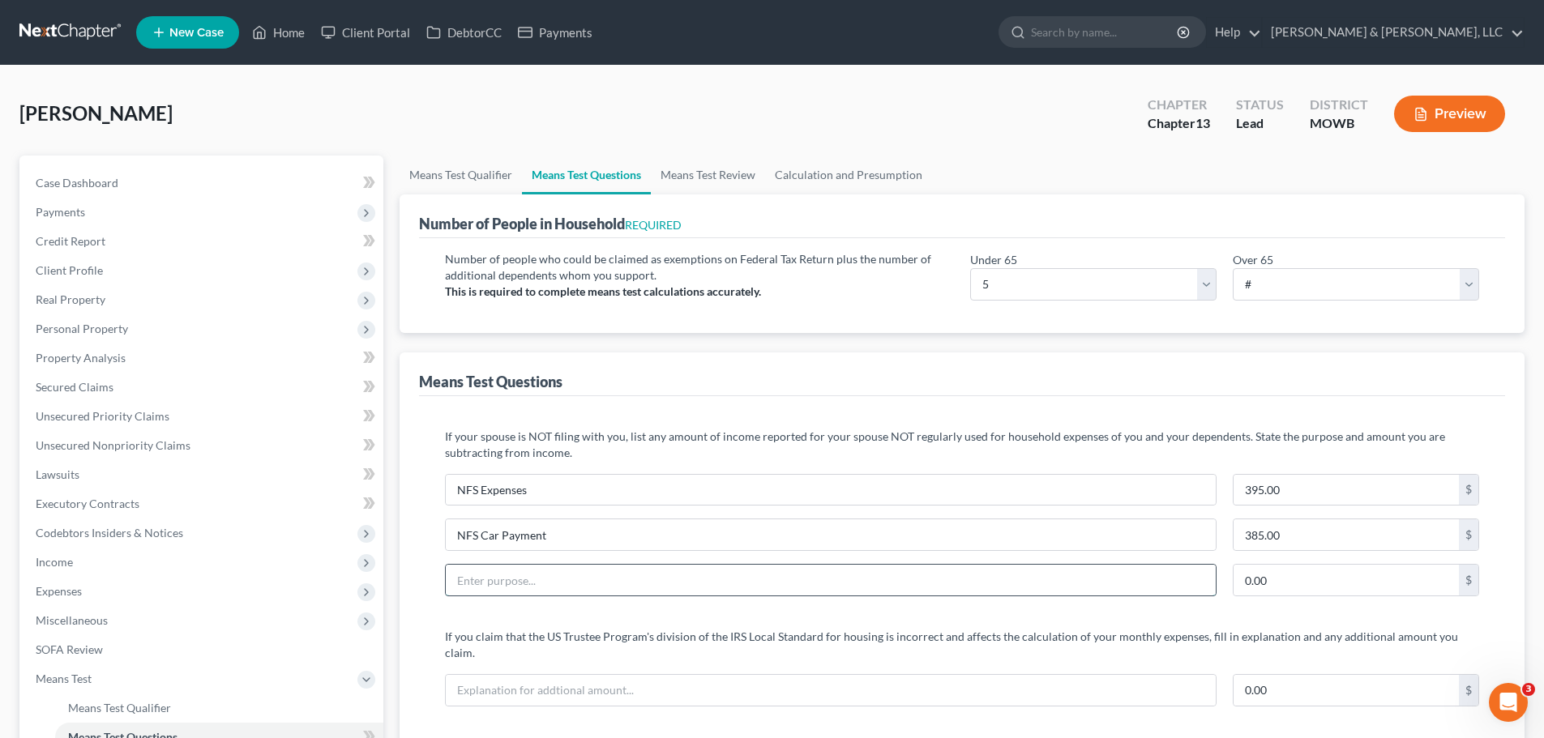
click at [621, 586] on input "text" at bounding box center [831, 580] width 770 height 31
type input "NFS NFM Payment"
type input "133"
click at [854, 182] on link "Calculation and Presumption" at bounding box center [848, 175] width 167 height 39
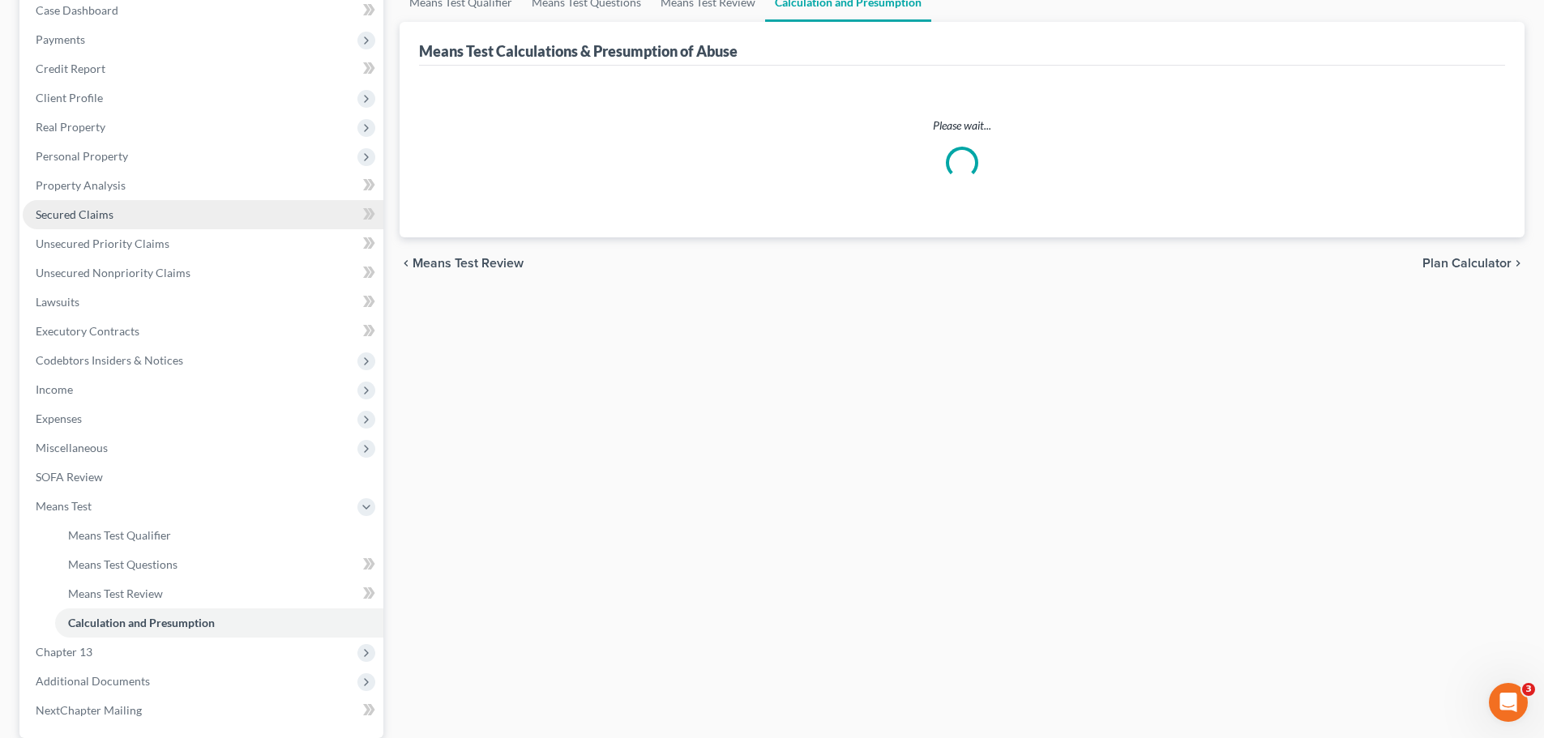
scroll to position [327, 0]
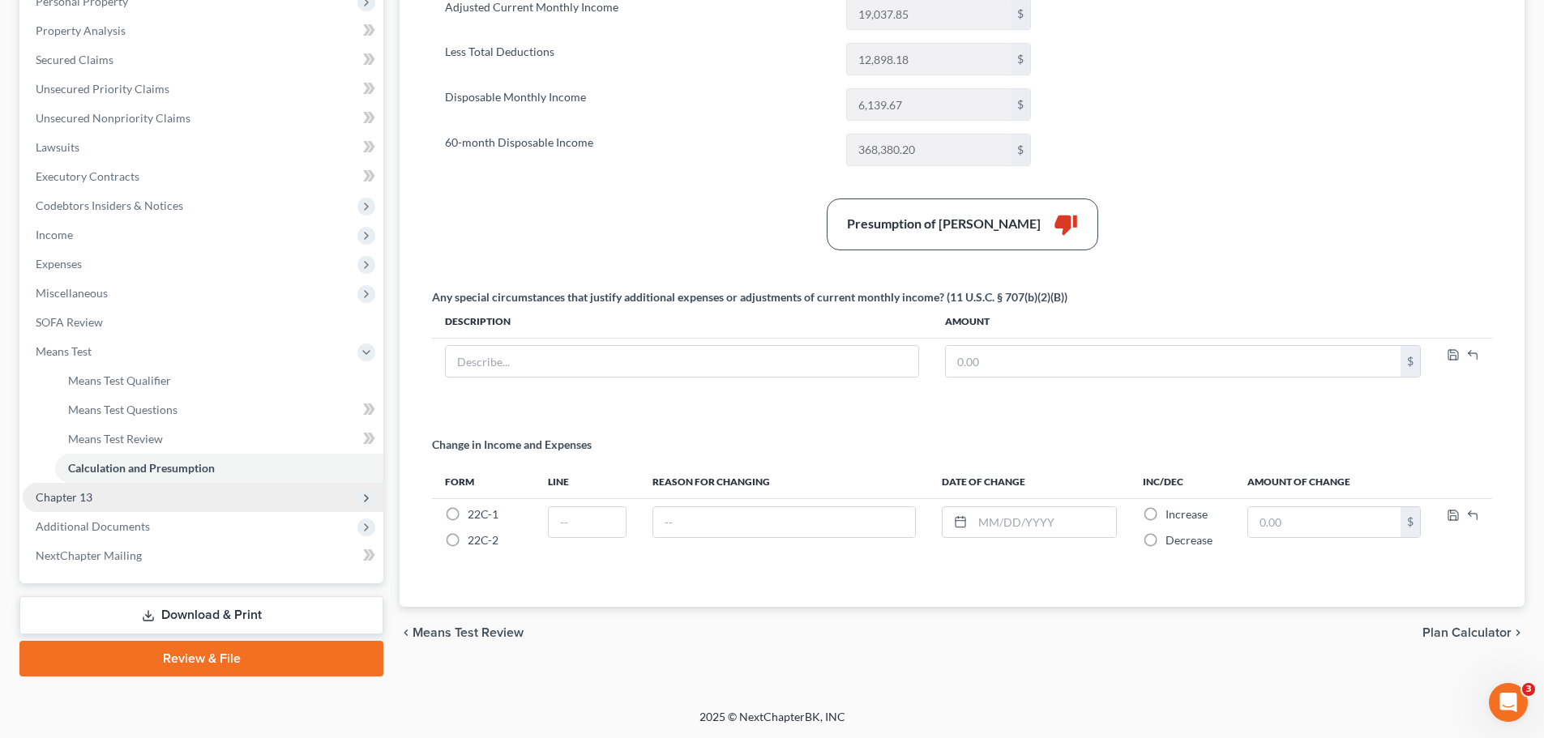
click at [101, 501] on span "Chapter 13" at bounding box center [203, 497] width 361 height 29
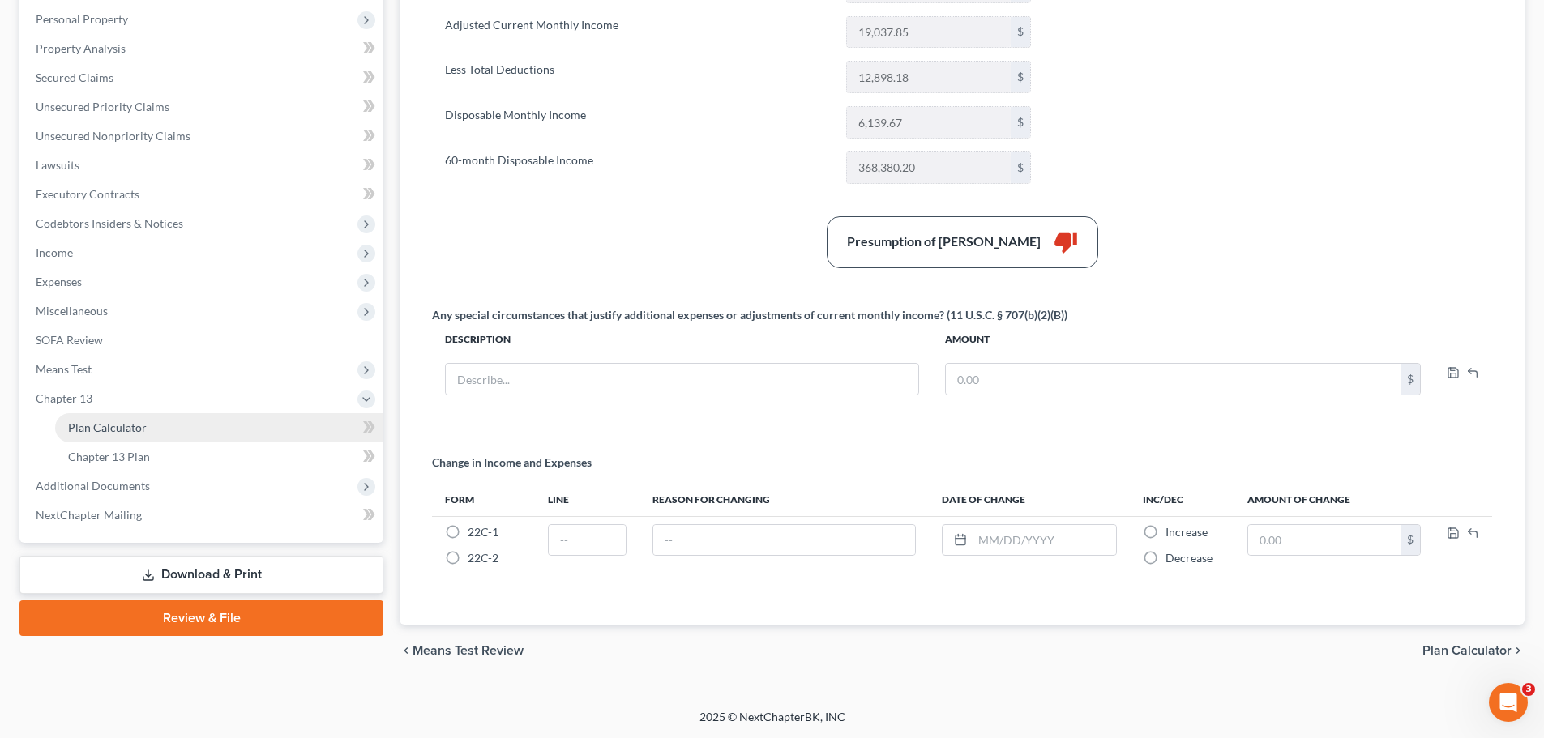
click at [122, 434] on span "Plan Calculator" at bounding box center [107, 428] width 79 height 14
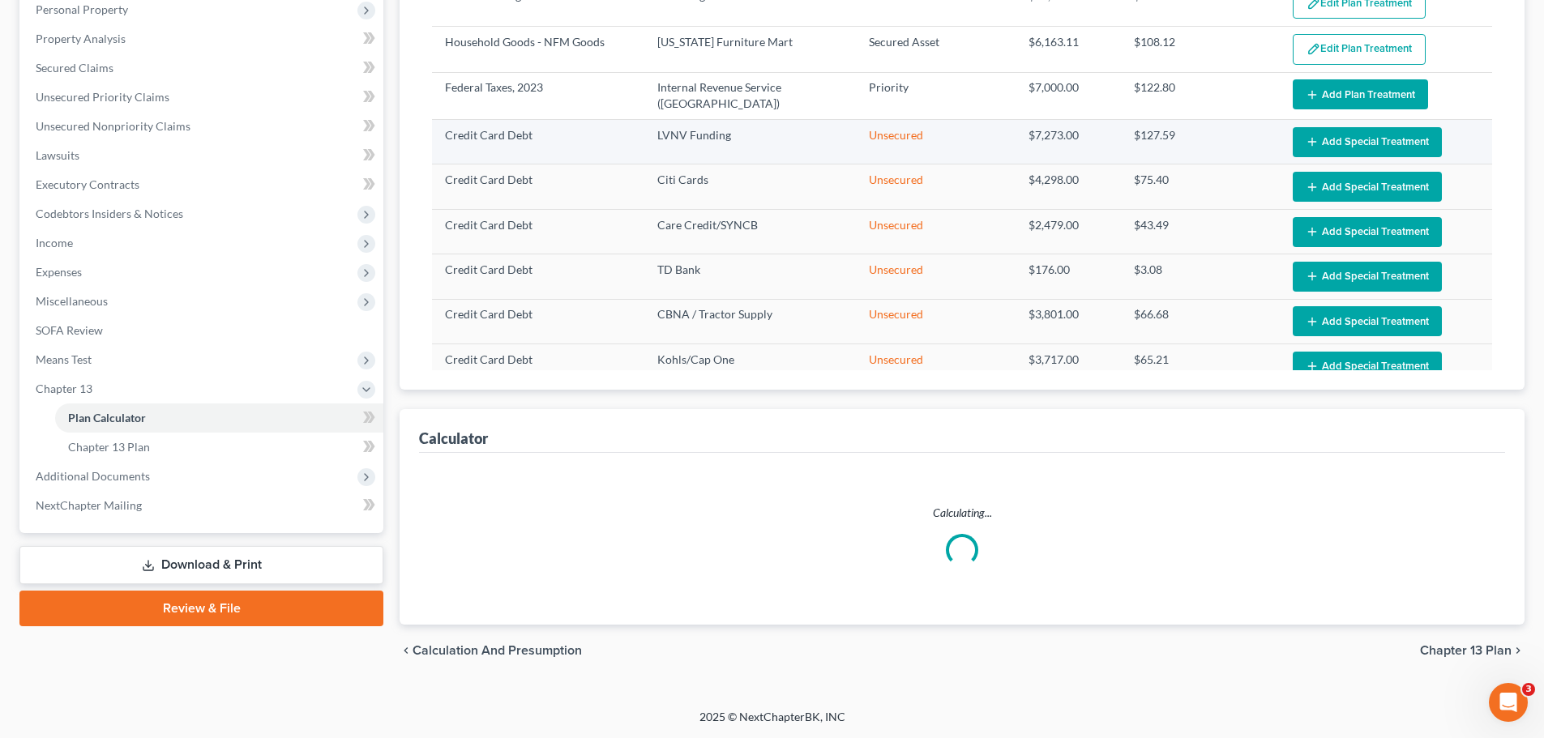
select select "56"
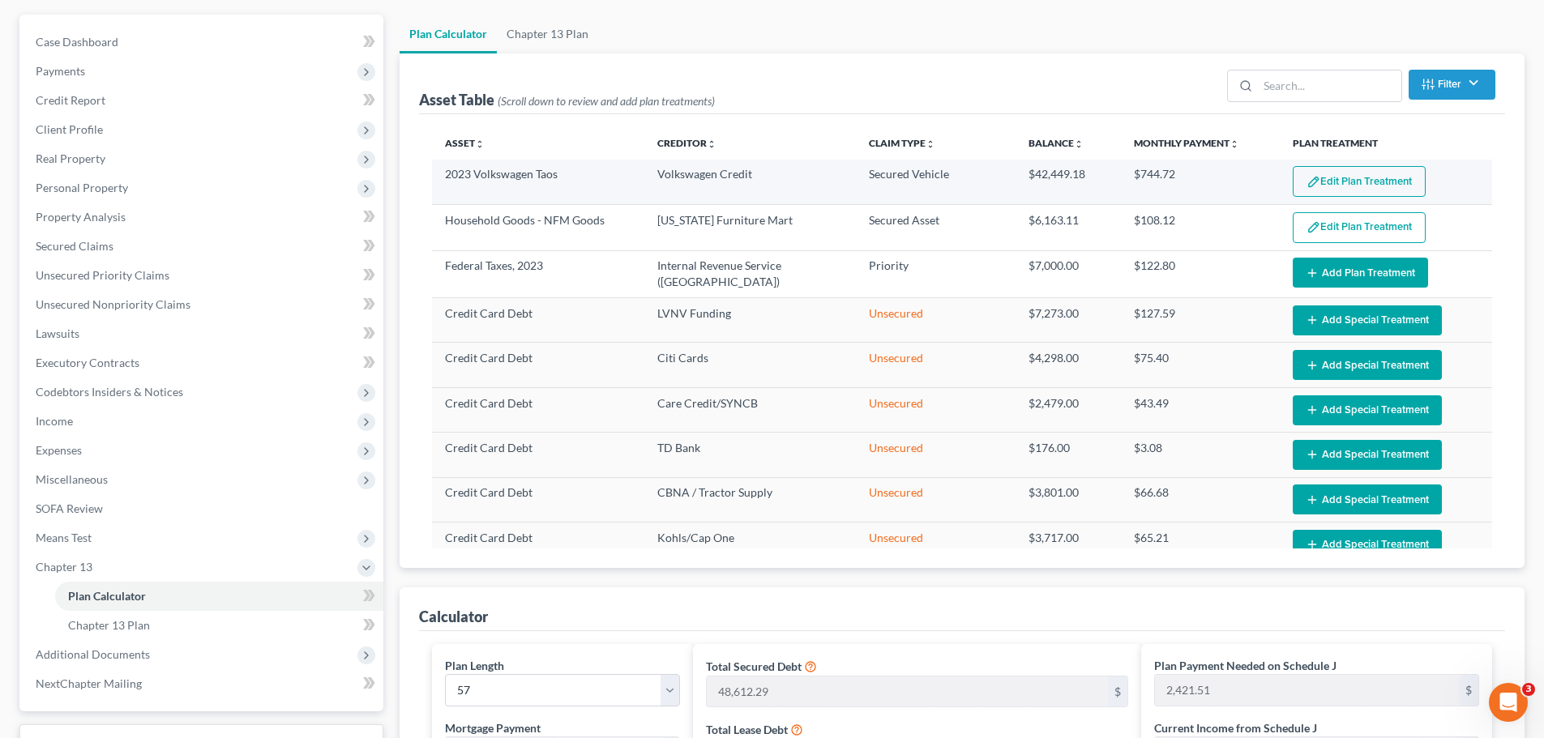
scroll to position [28, 0]
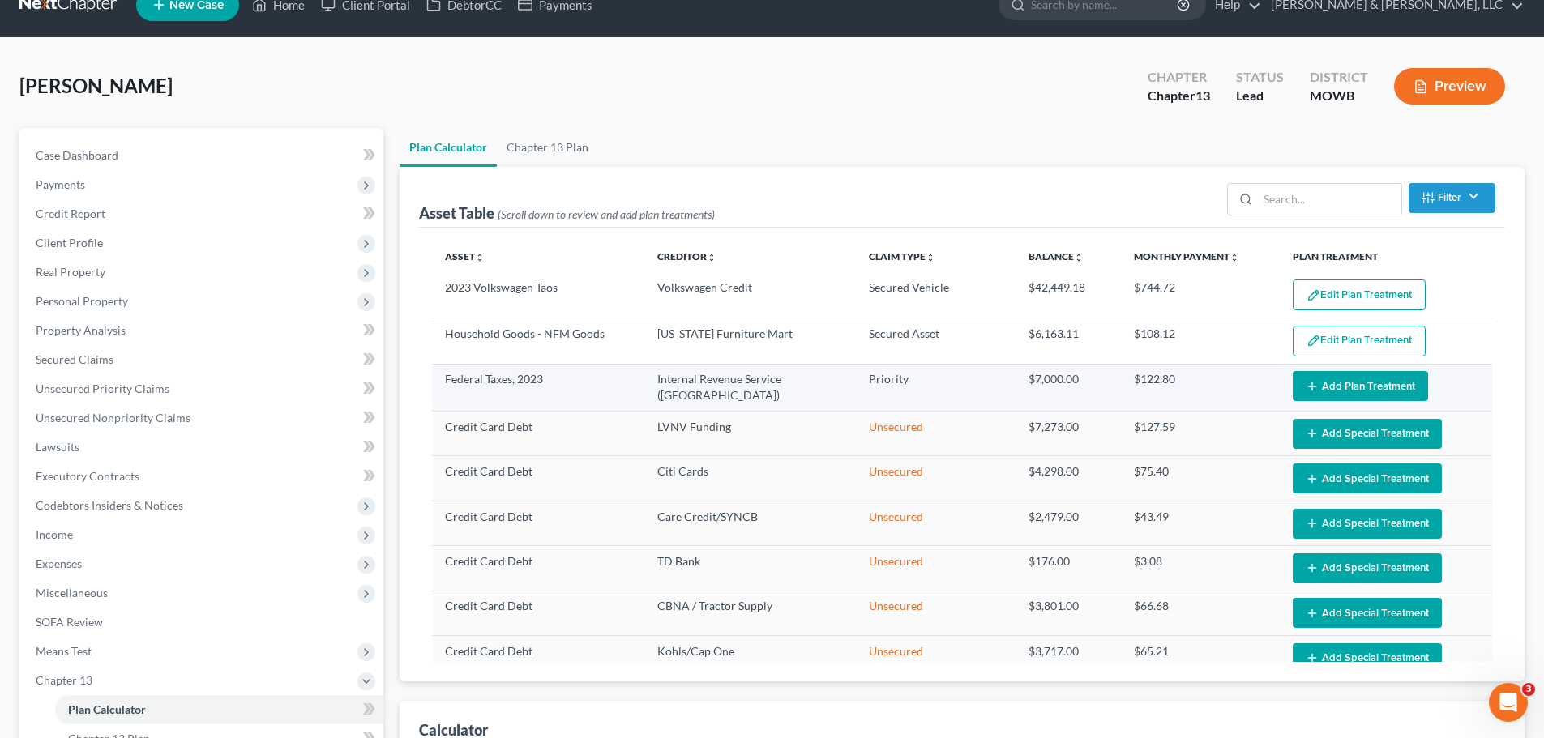
click at [1338, 382] on button "Add Plan Treatment" at bounding box center [1360, 386] width 135 height 30
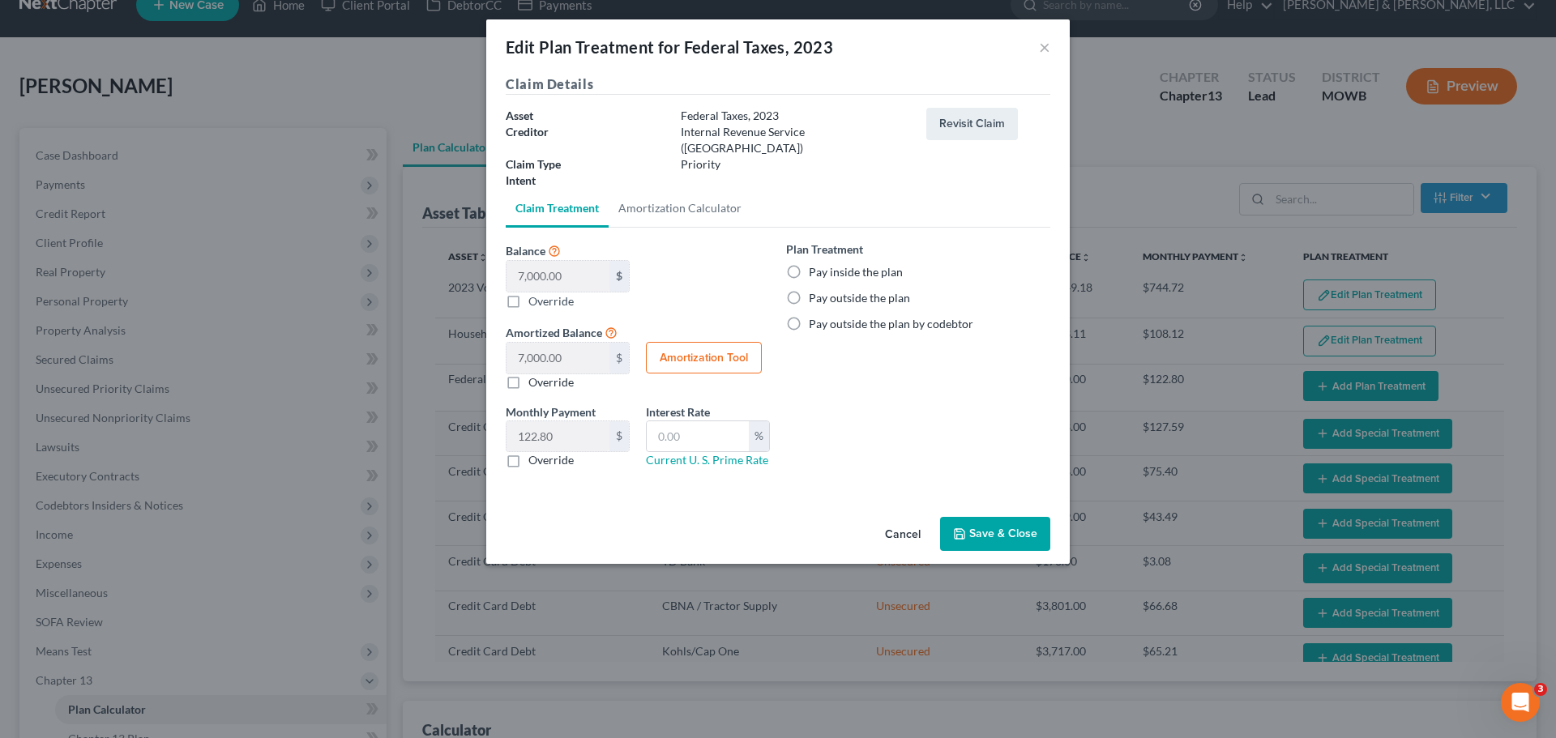
click at [875, 264] on label "Pay inside the plan" at bounding box center [856, 272] width 94 height 16
click at [826, 264] on input "Pay inside the plan" at bounding box center [820, 269] width 11 height 11
radio input "true"
click at [1021, 517] on button "Save & Close" at bounding box center [995, 534] width 110 height 34
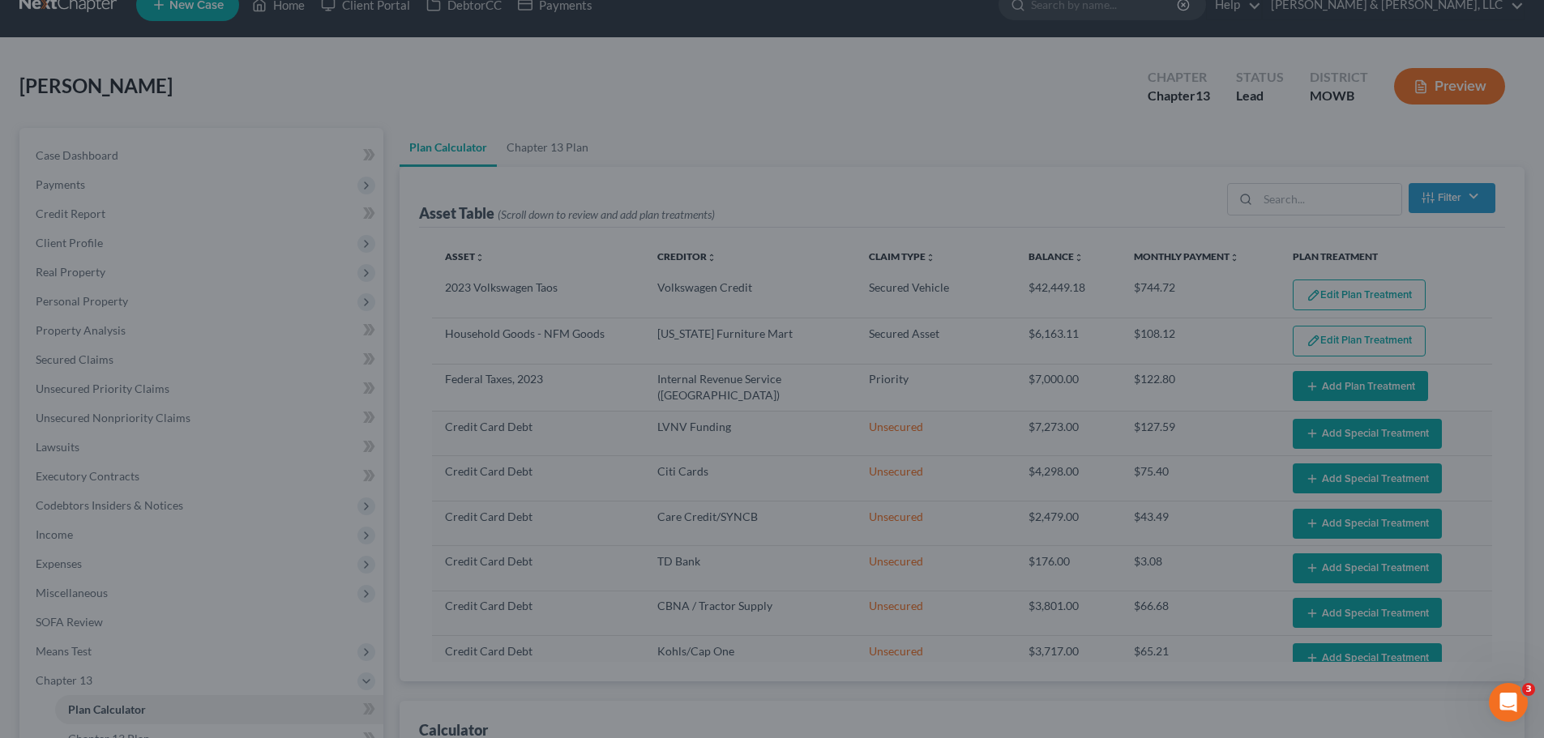
select select "56"
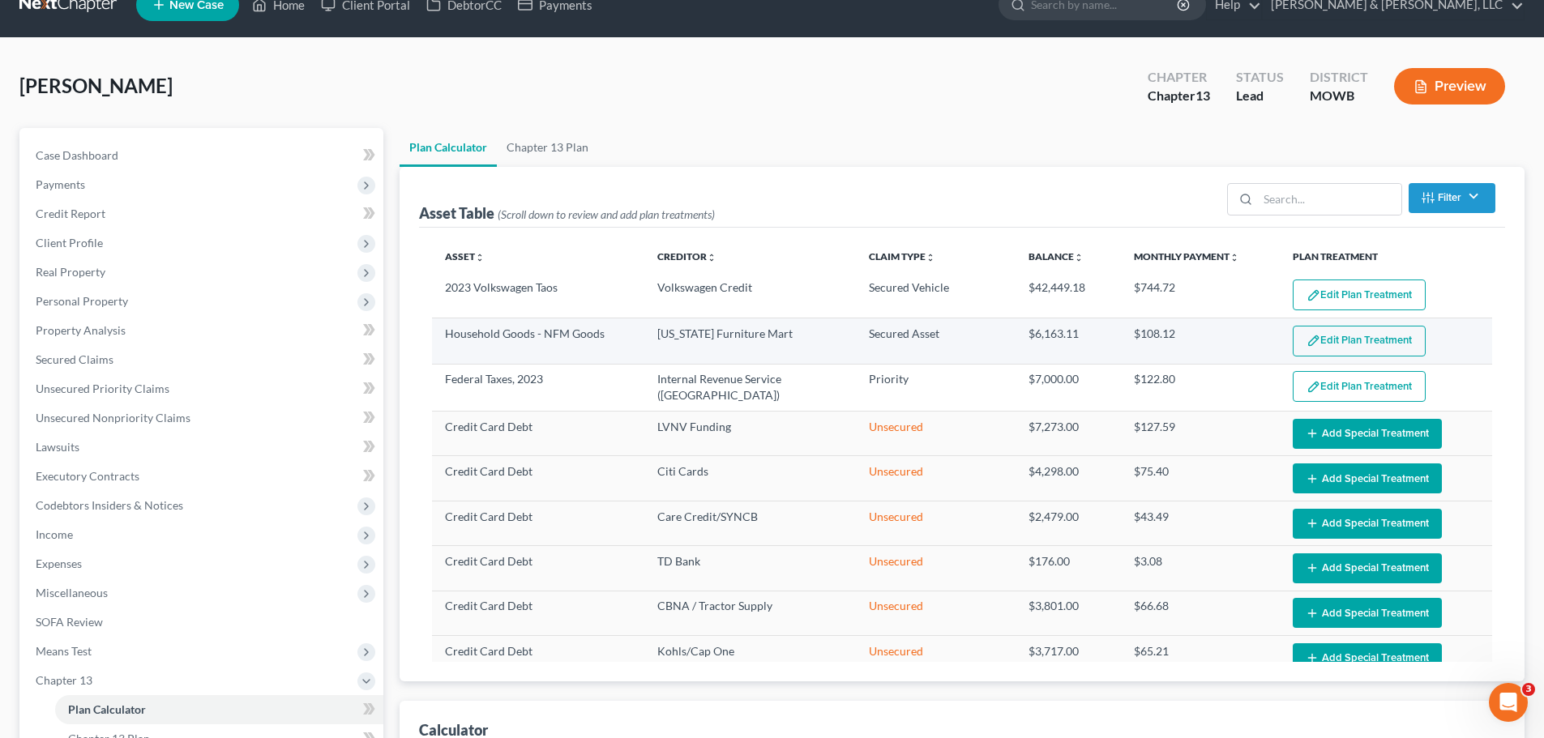
click at [1346, 346] on button "Edit Plan Treatment" at bounding box center [1359, 341] width 133 height 31
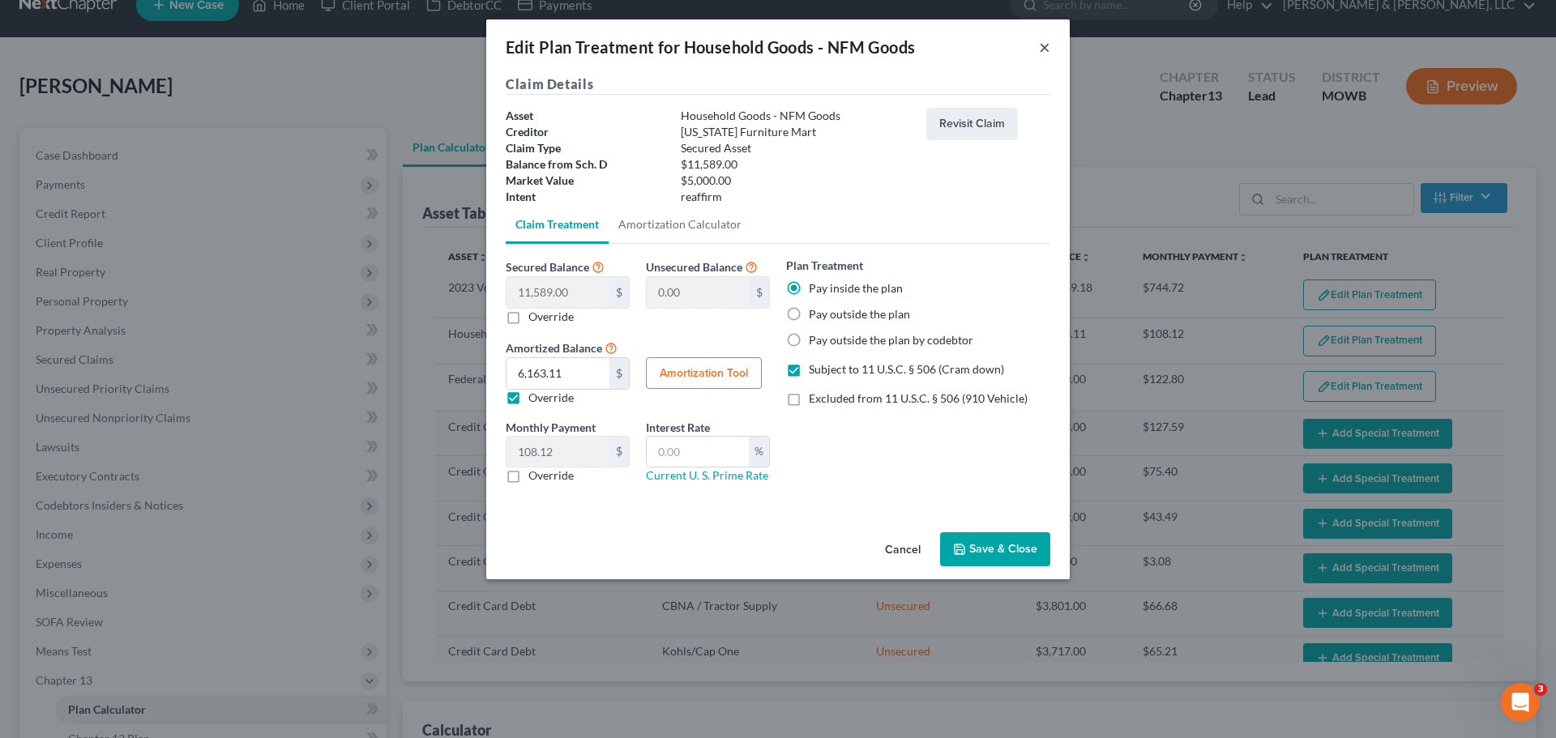
click at [1044, 49] on button "×" at bounding box center [1044, 46] width 11 height 19
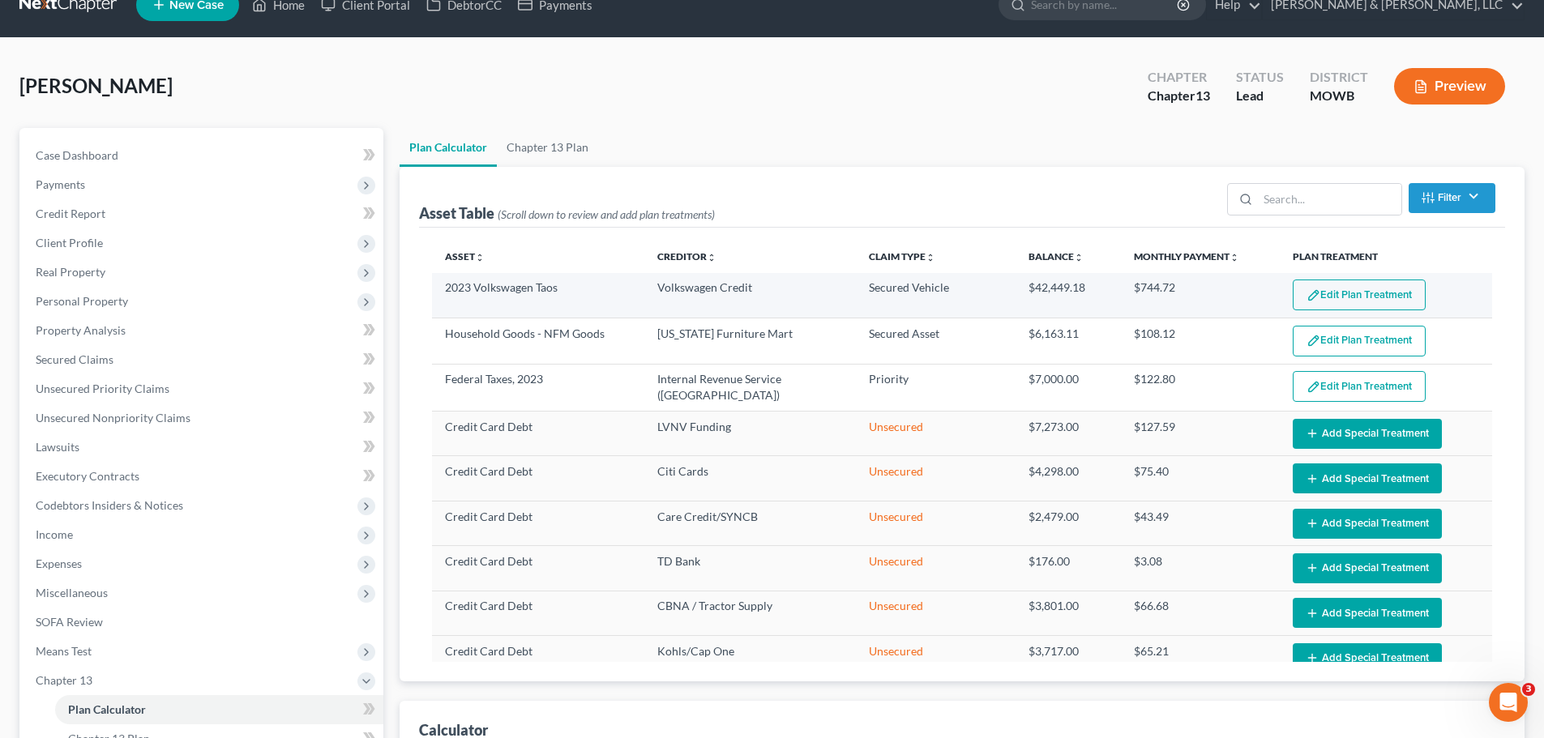
click at [1342, 289] on button "Edit Plan Treatment" at bounding box center [1359, 295] width 133 height 31
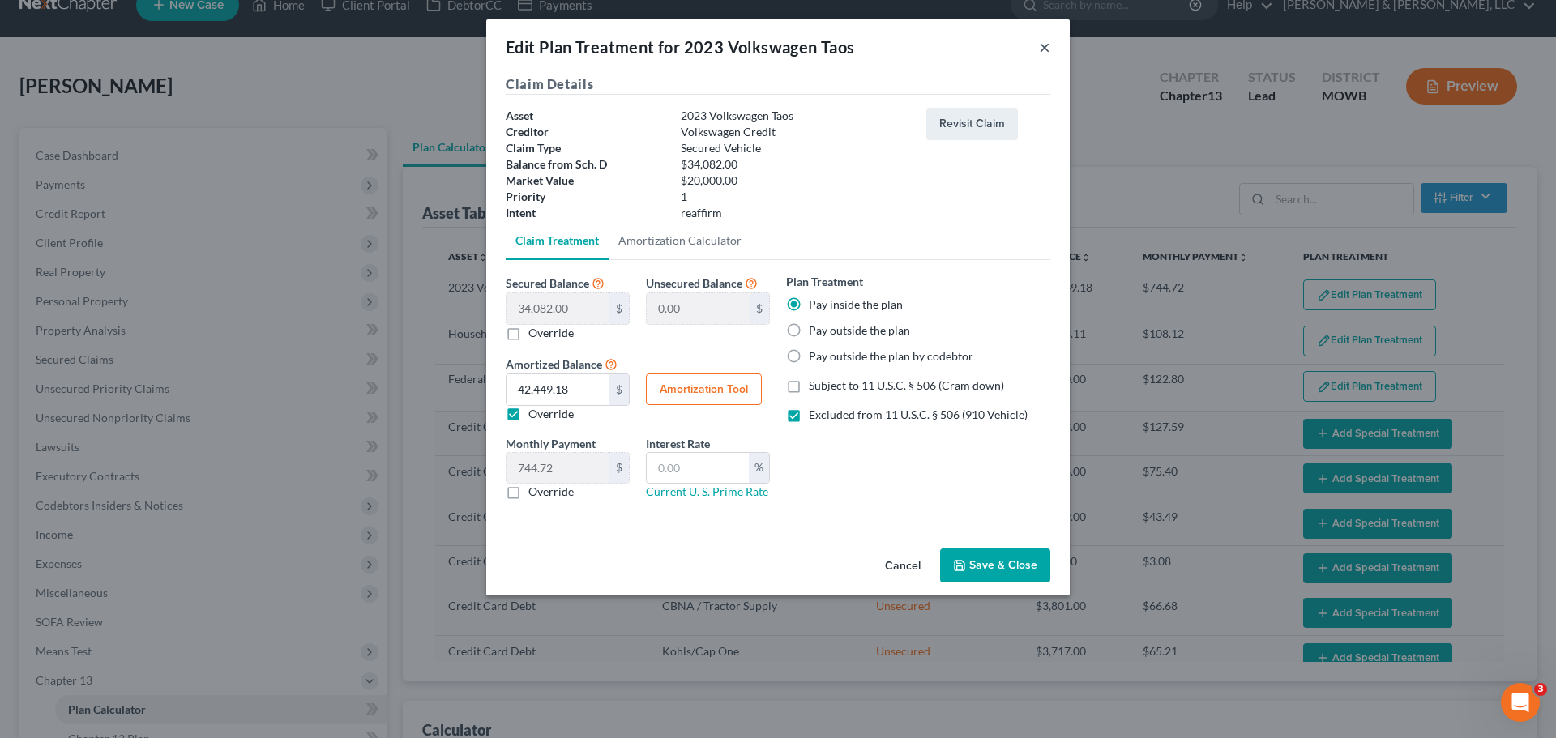
click at [1042, 51] on button "×" at bounding box center [1044, 46] width 11 height 19
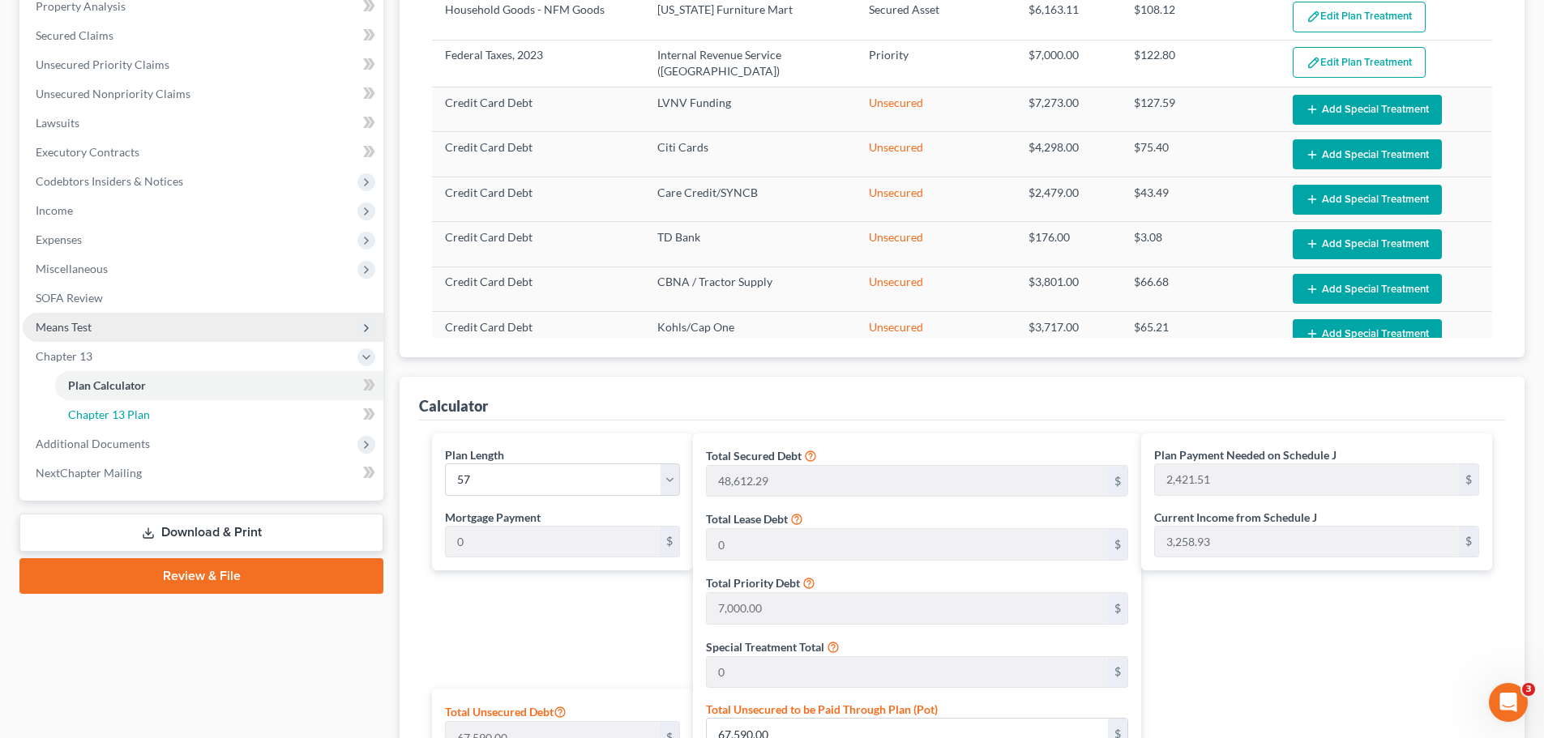
click at [149, 421] on link "Chapter 13 Plan" at bounding box center [219, 414] width 328 height 29
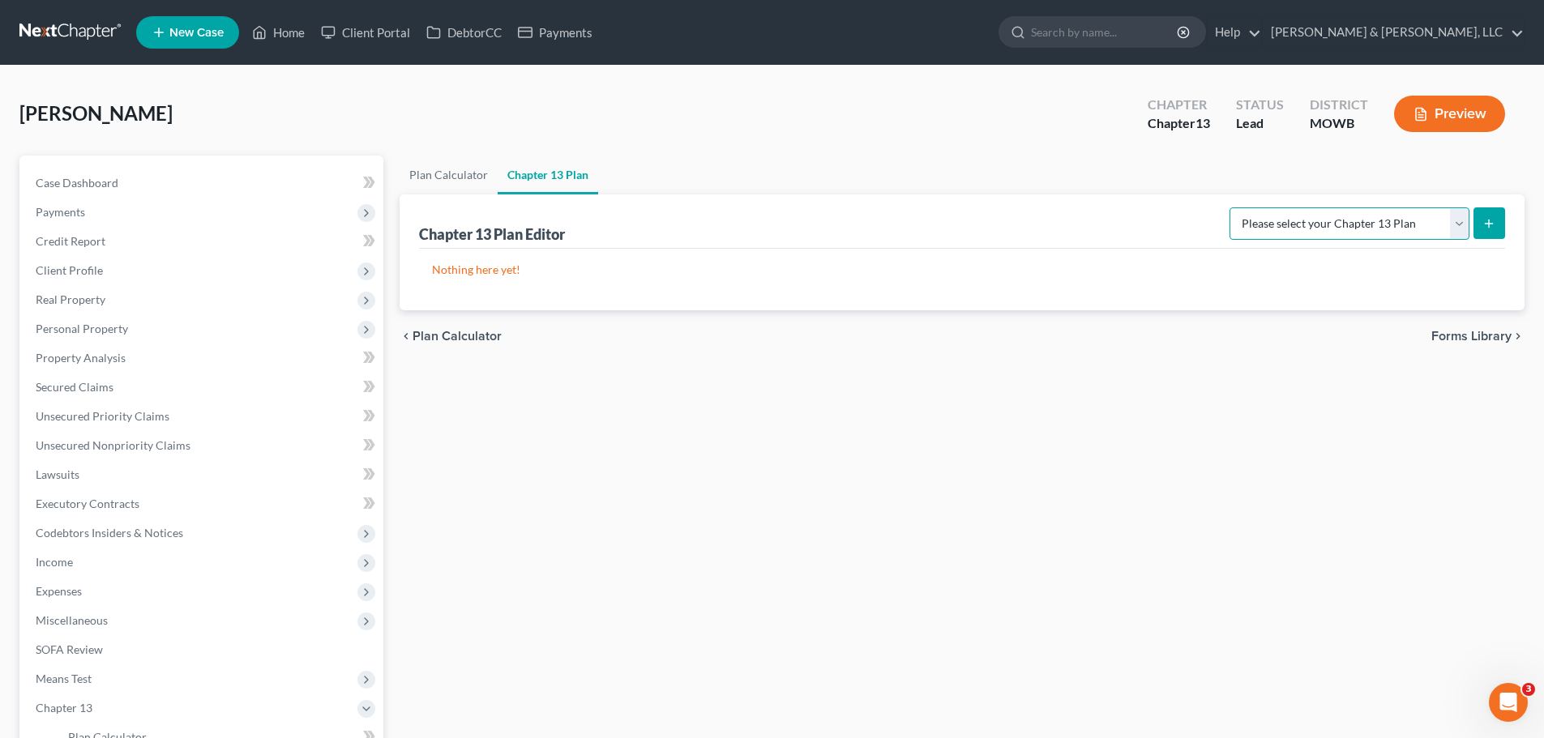
click at [1335, 217] on select "Please select your Chapter 13 Plan Missouri - Western Effective 12/1/17 Nationa…" at bounding box center [1350, 224] width 240 height 32
select select "0"
click at [1235, 208] on select "Please select your Chapter 13 Plan Missouri - Western Effective 12/1/17 Nationa…" at bounding box center [1350, 224] width 240 height 32
click at [1495, 215] on button "submit" at bounding box center [1490, 224] width 32 height 32
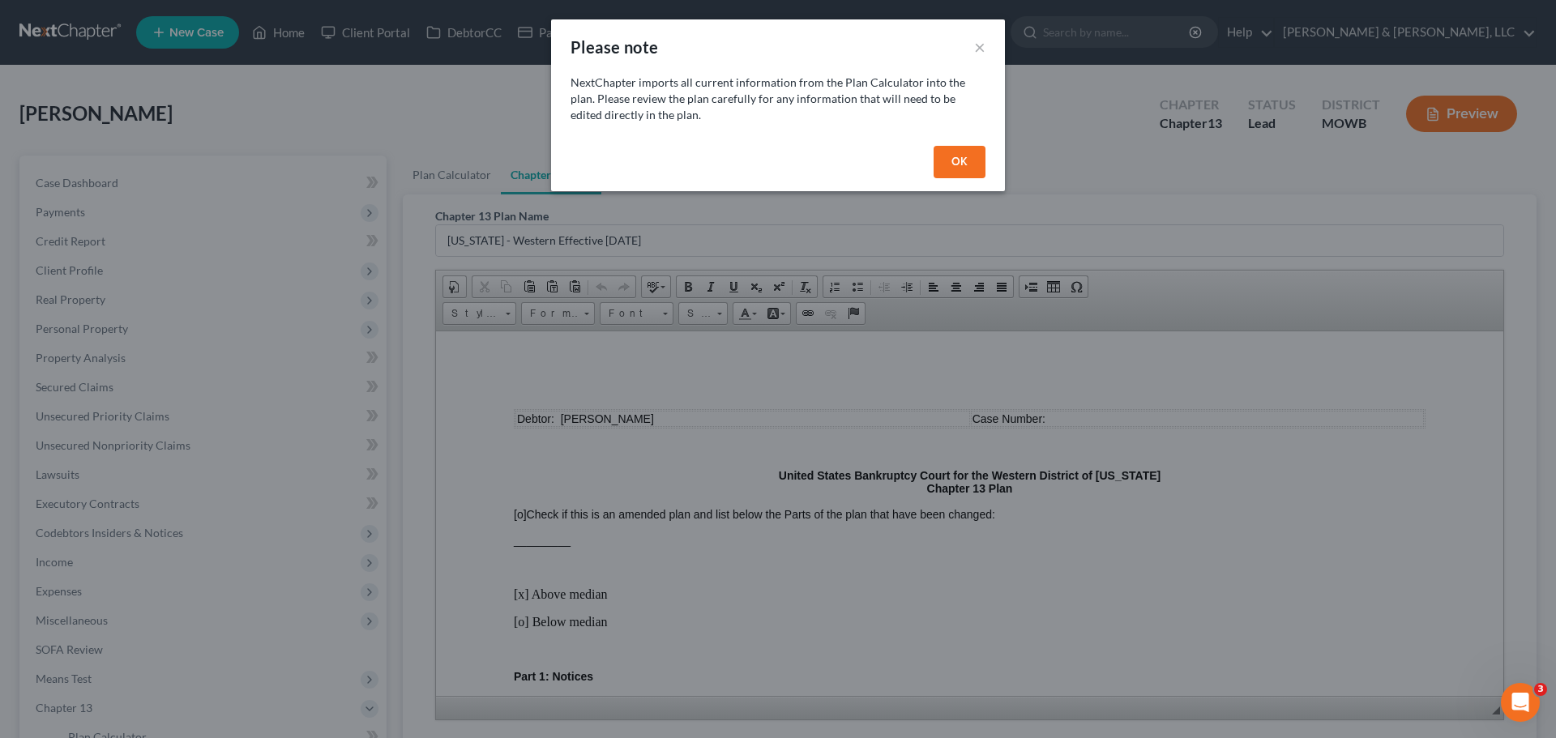
click at [974, 168] on button "OK" at bounding box center [960, 162] width 52 height 32
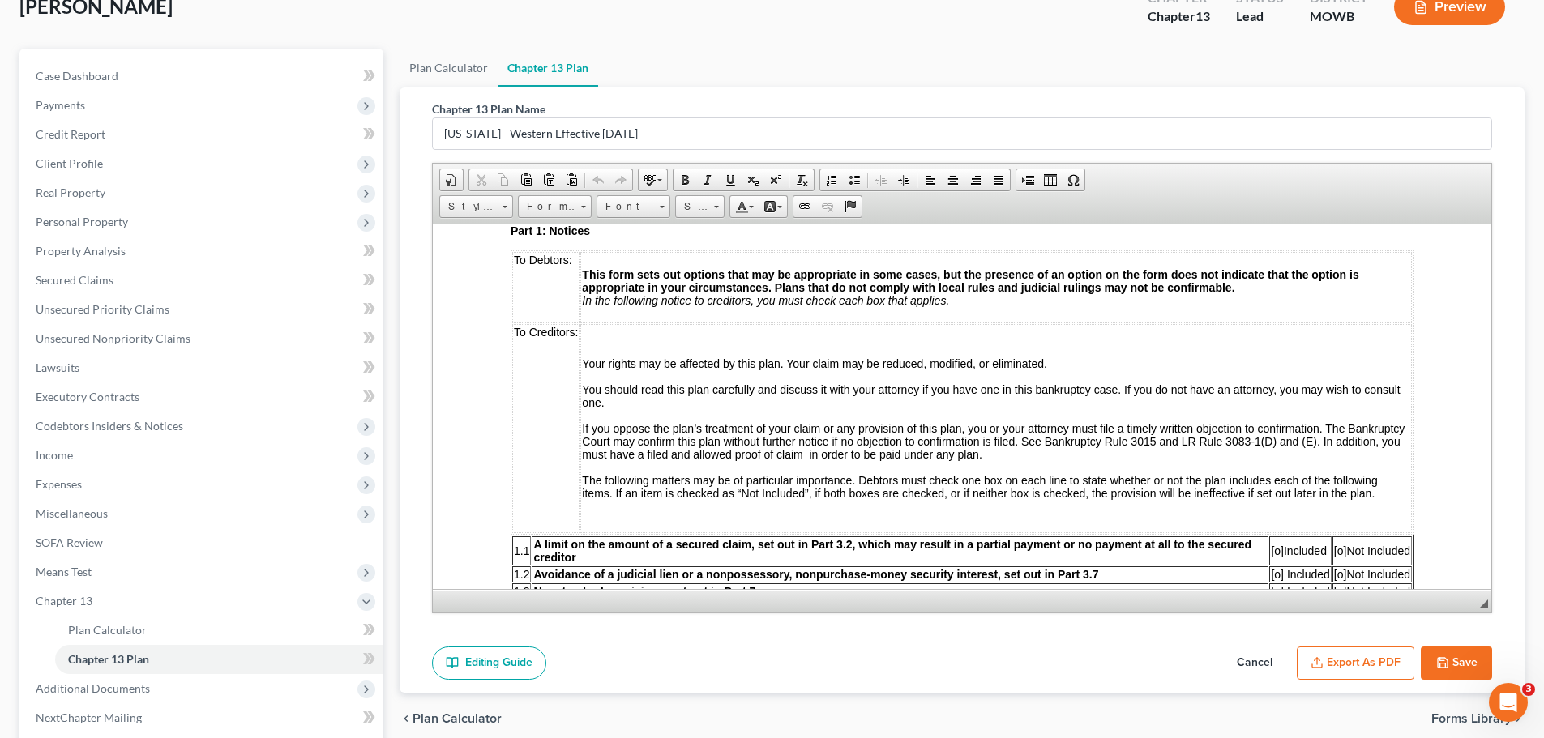
scroll to position [405, 0]
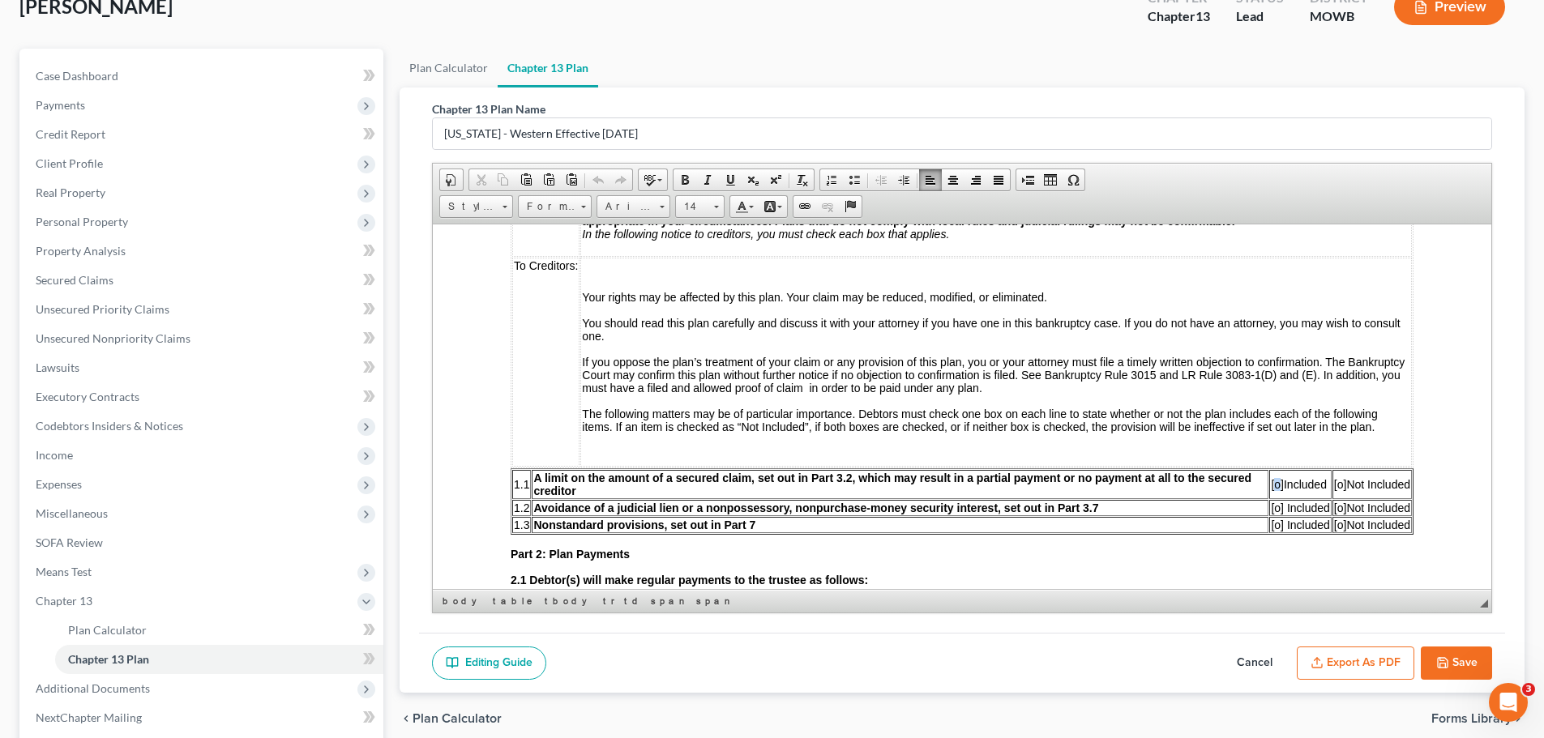
click at [1269, 490] on td "[o] Included" at bounding box center [1300, 483] width 62 height 29
click at [1334, 512] on span "[o]" at bounding box center [1340, 507] width 13 height 13
click at [1334, 522] on span "[o]" at bounding box center [1340, 524] width 13 height 13
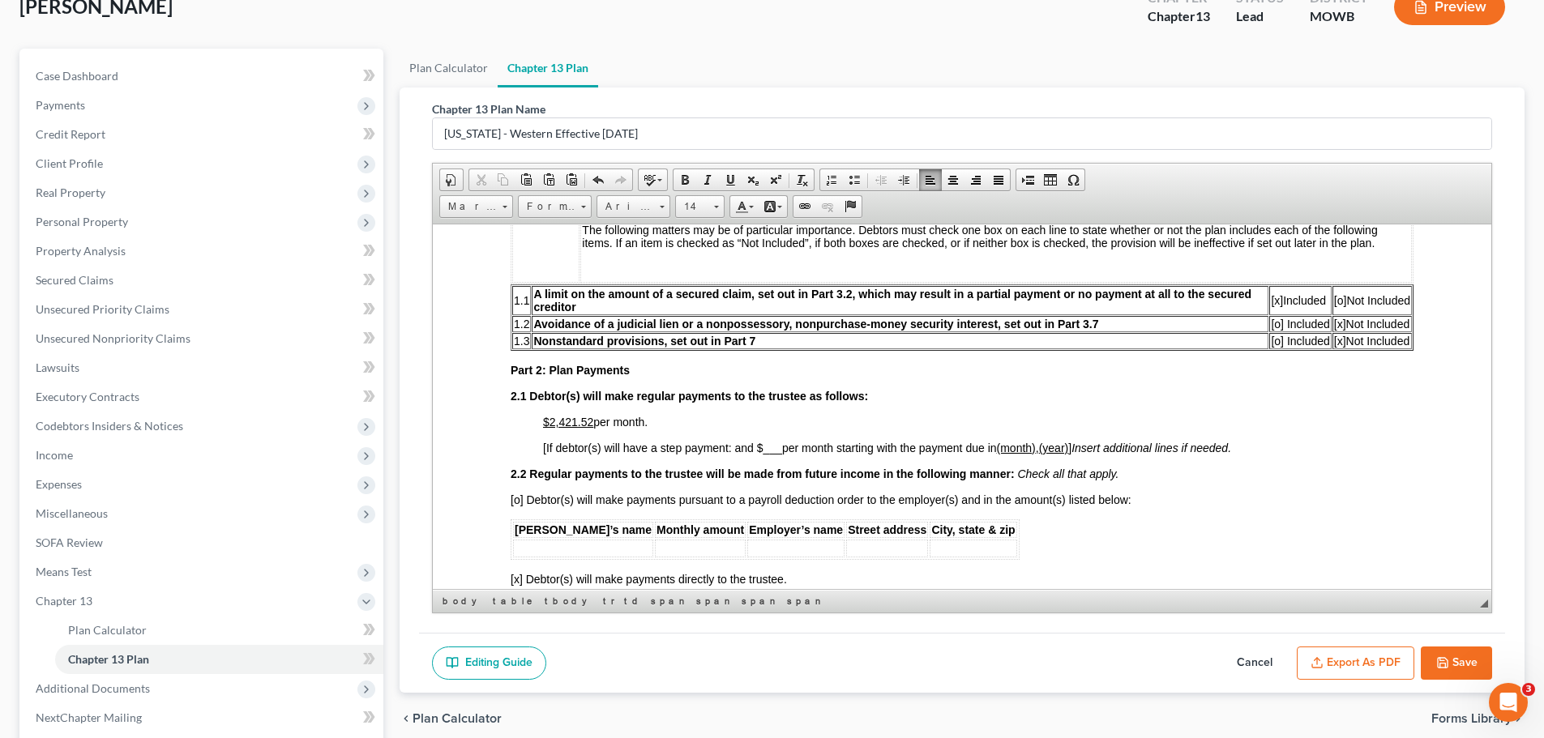
scroll to position [648, 0]
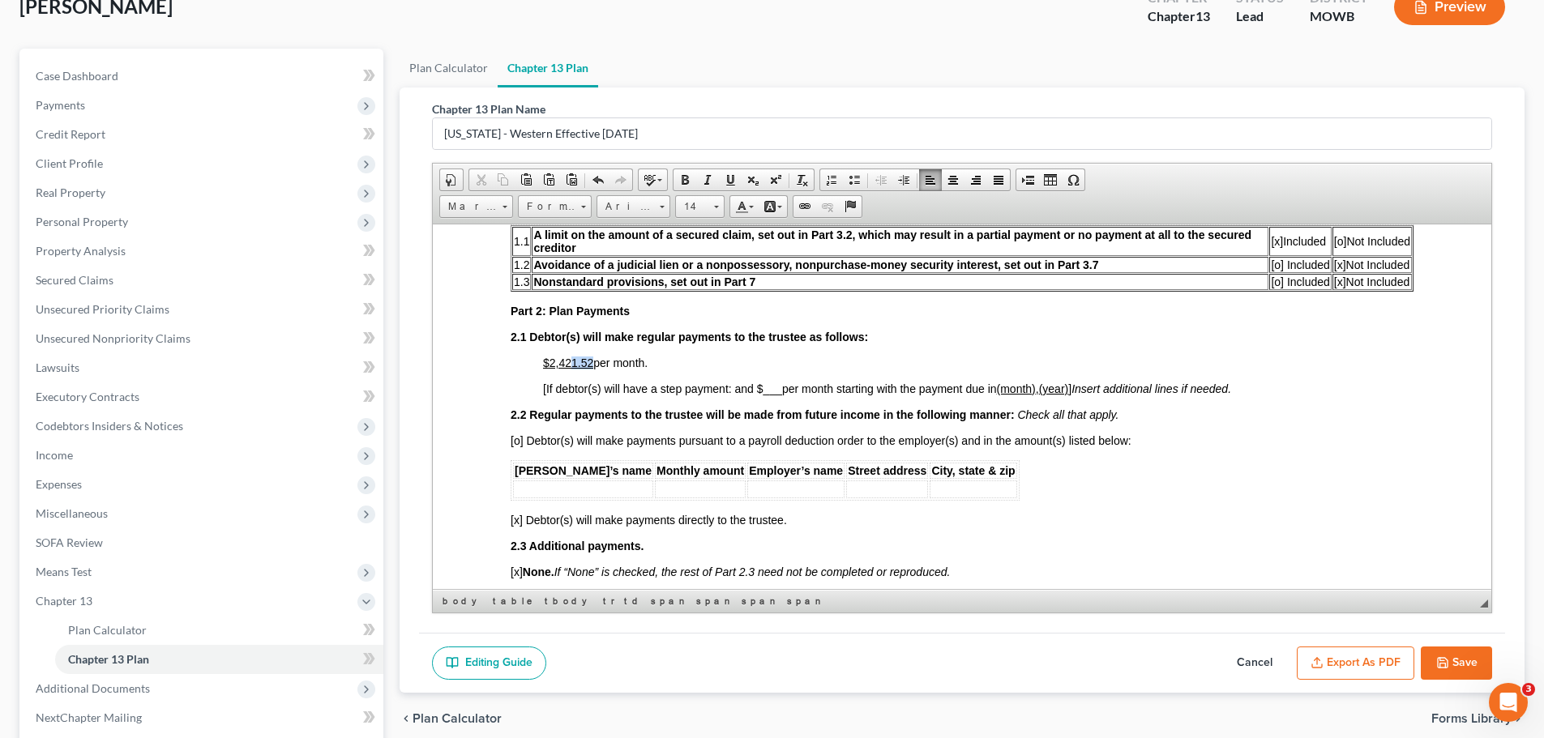
drag, startPoint x: 571, startPoint y: 364, endPoint x: 591, endPoint y: 364, distance: 20.3
click at [591, 364] on u "$2,421.52" at bounding box center [568, 362] width 50 height 13
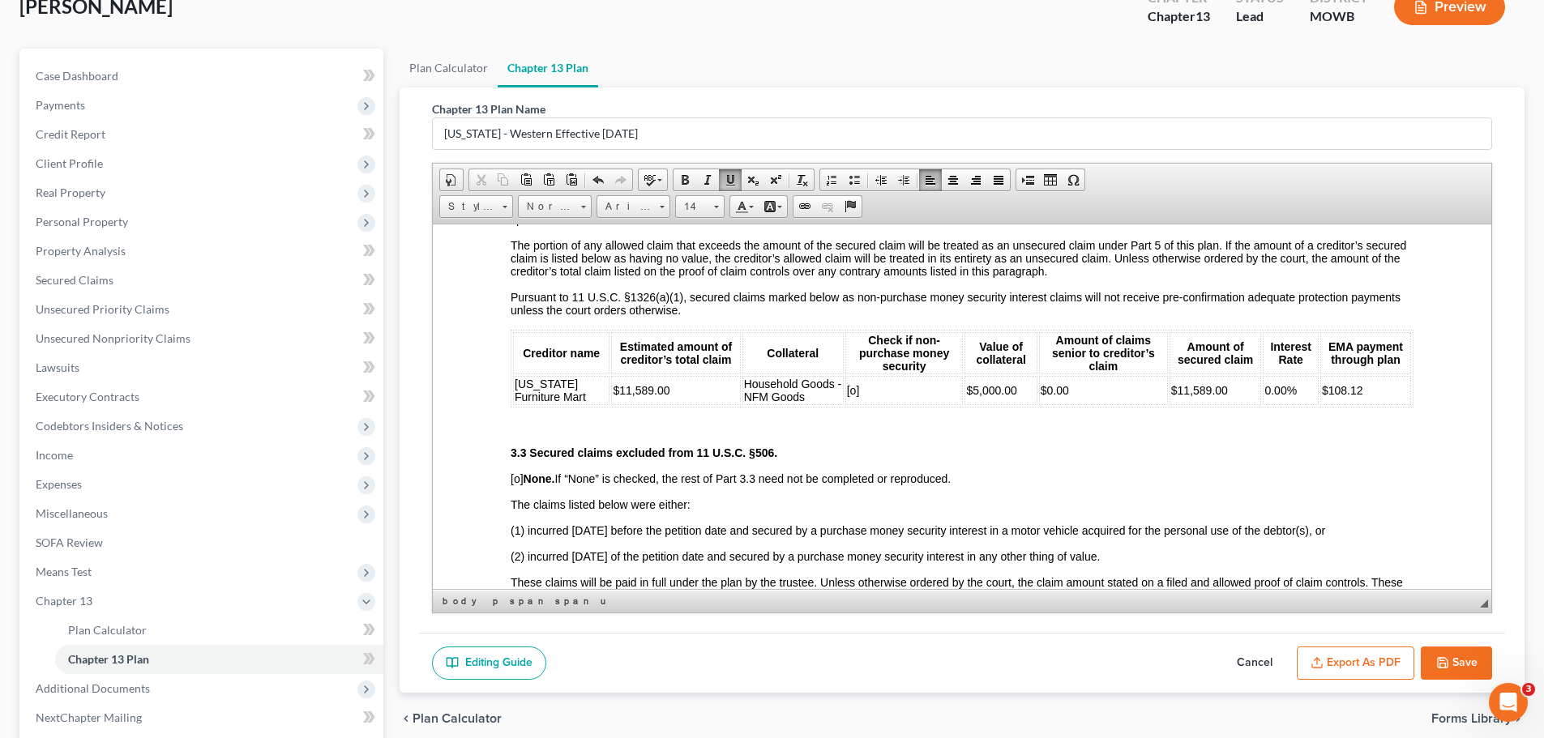
scroll to position [1378, 0]
click at [1170, 392] on td "$11,589.00" at bounding box center [1216, 389] width 92 height 29
drag, startPoint x: 1264, startPoint y: 394, endPoint x: 1254, endPoint y: 395, distance: 9.8
click at [1263, 395] on td "0.00%" at bounding box center [1291, 389] width 56 height 29
drag, startPoint x: 1356, startPoint y: 388, endPoint x: 1316, endPoint y: 392, distance: 40.7
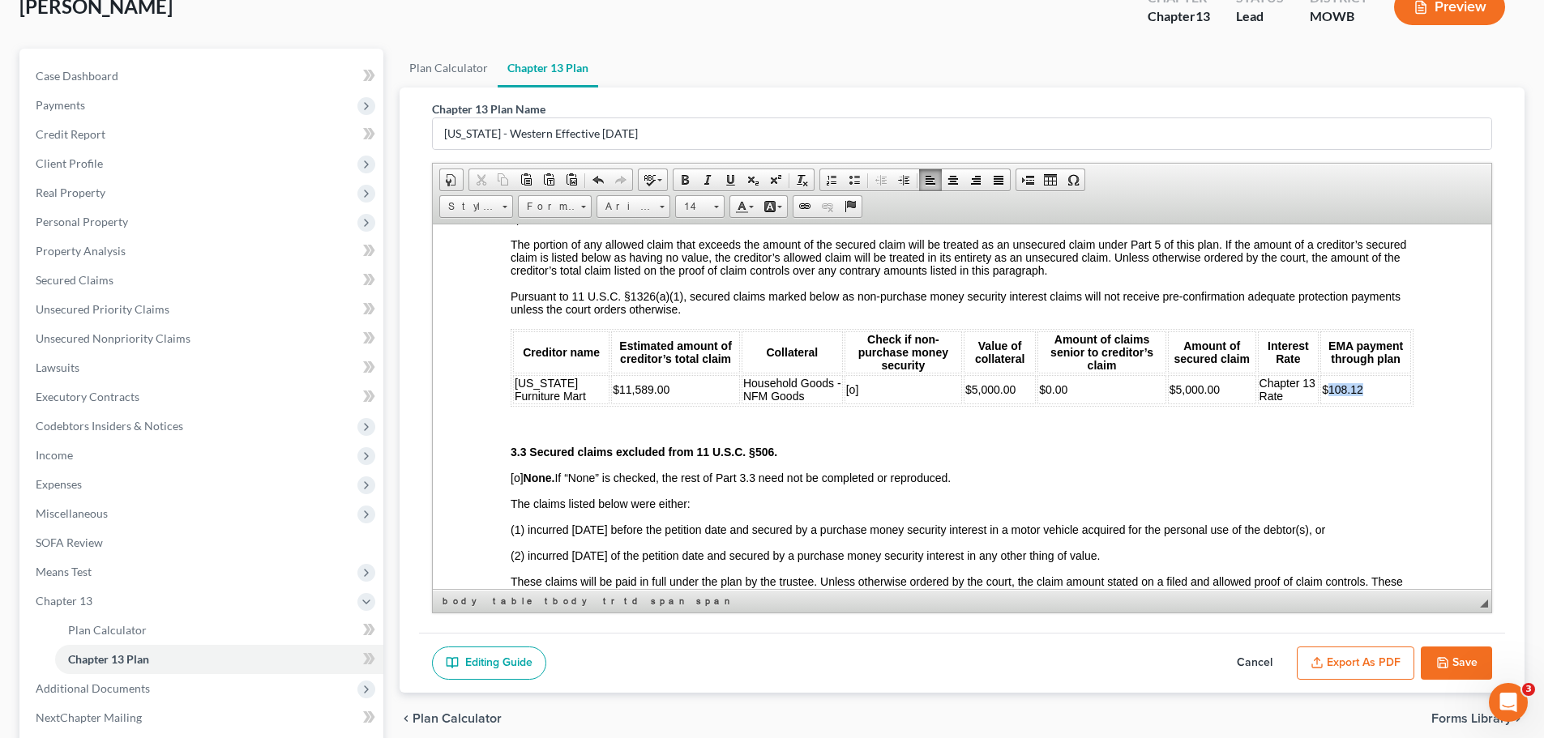
click at [1321, 392] on td "$108.12" at bounding box center [1366, 389] width 91 height 29
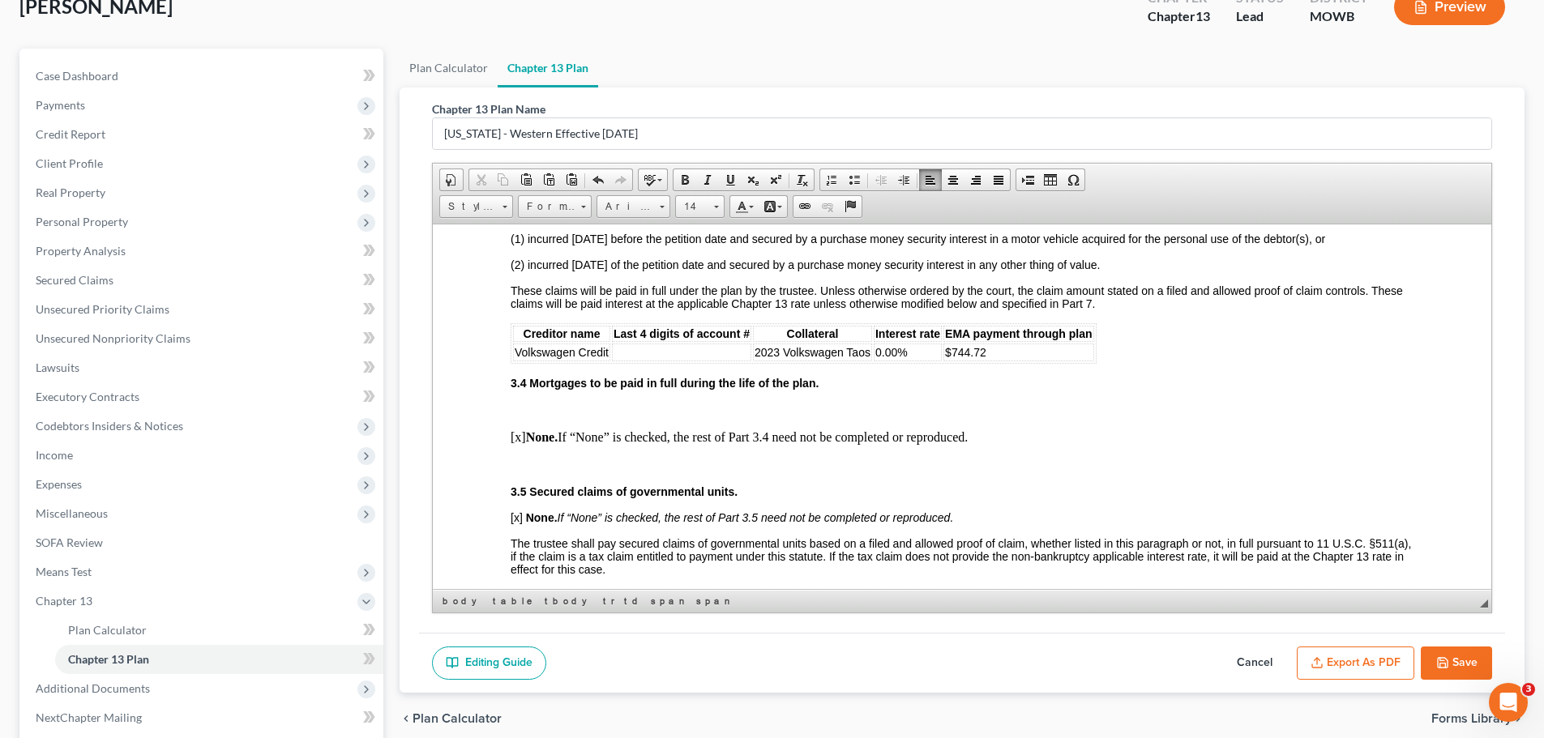
scroll to position [1702, 0]
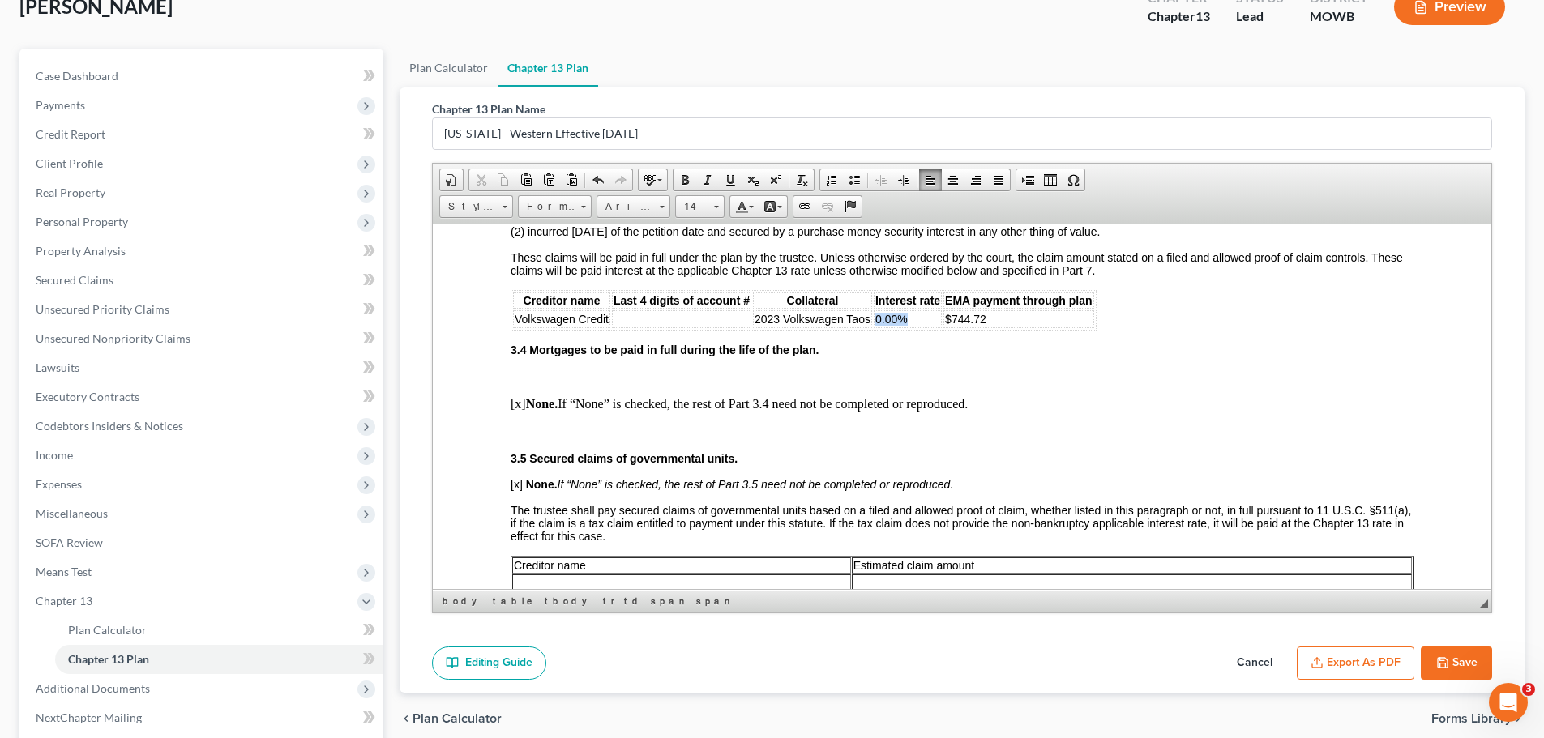
drag, startPoint x: 915, startPoint y: 324, endPoint x: 878, endPoint y: 328, distance: 37.5
click at [876, 322] on td "0.00%" at bounding box center [908, 319] width 68 height 18
drag, startPoint x: 1001, startPoint y: 318, endPoint x: 972, endPoint y: 320, distance: 29.3
click at [972, 320] on span "$744.72" at bounding box center [984, 318] width 41 height 13
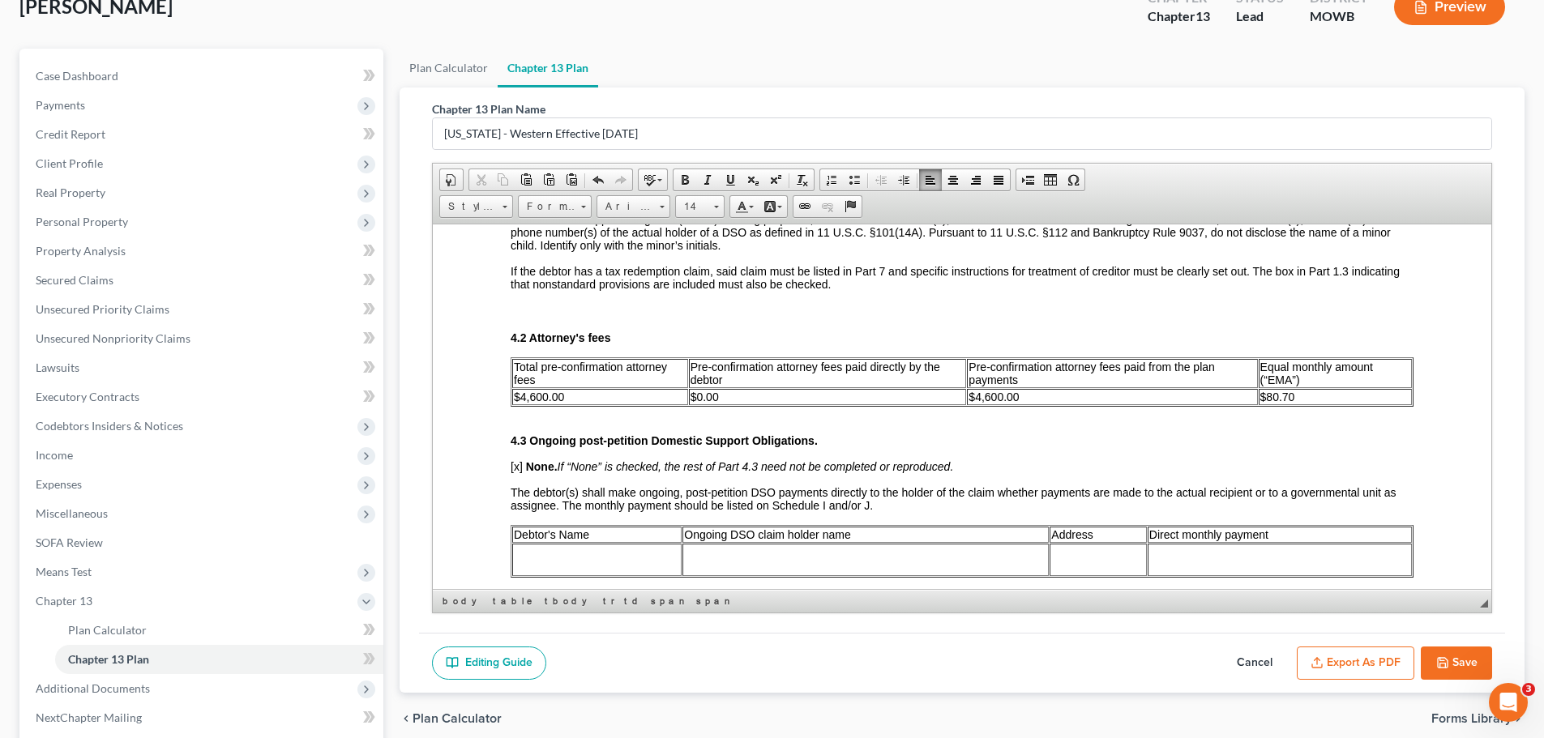
scroll to position [2432, 0]
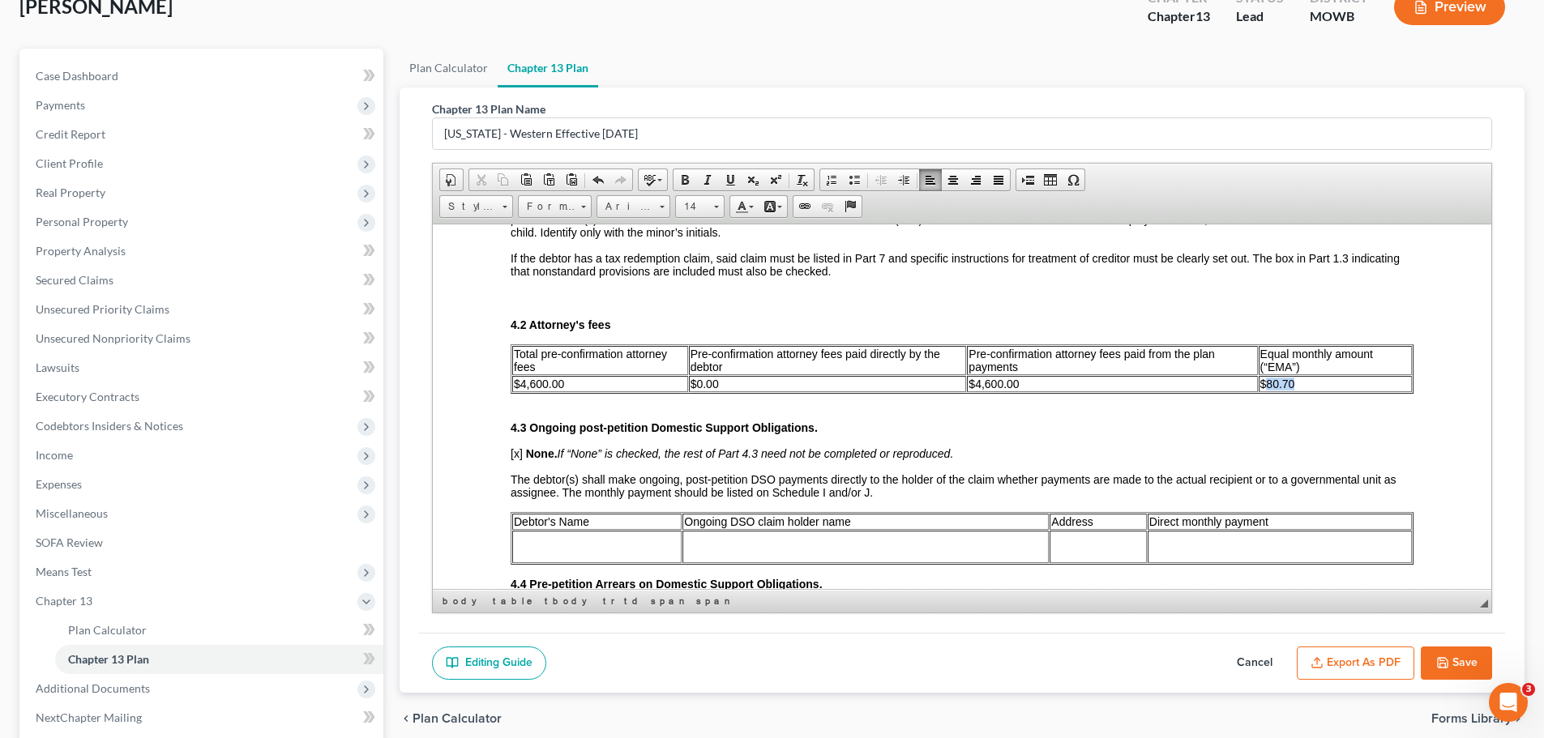
drag, startPoint x: 1295, startPoint y: 383, endPoint x: 1259, endPoint y: 389, distance: 36.9
click at [1259, 389] on td "$80.70" at bounding box center [1335, 383] width 153 height 16
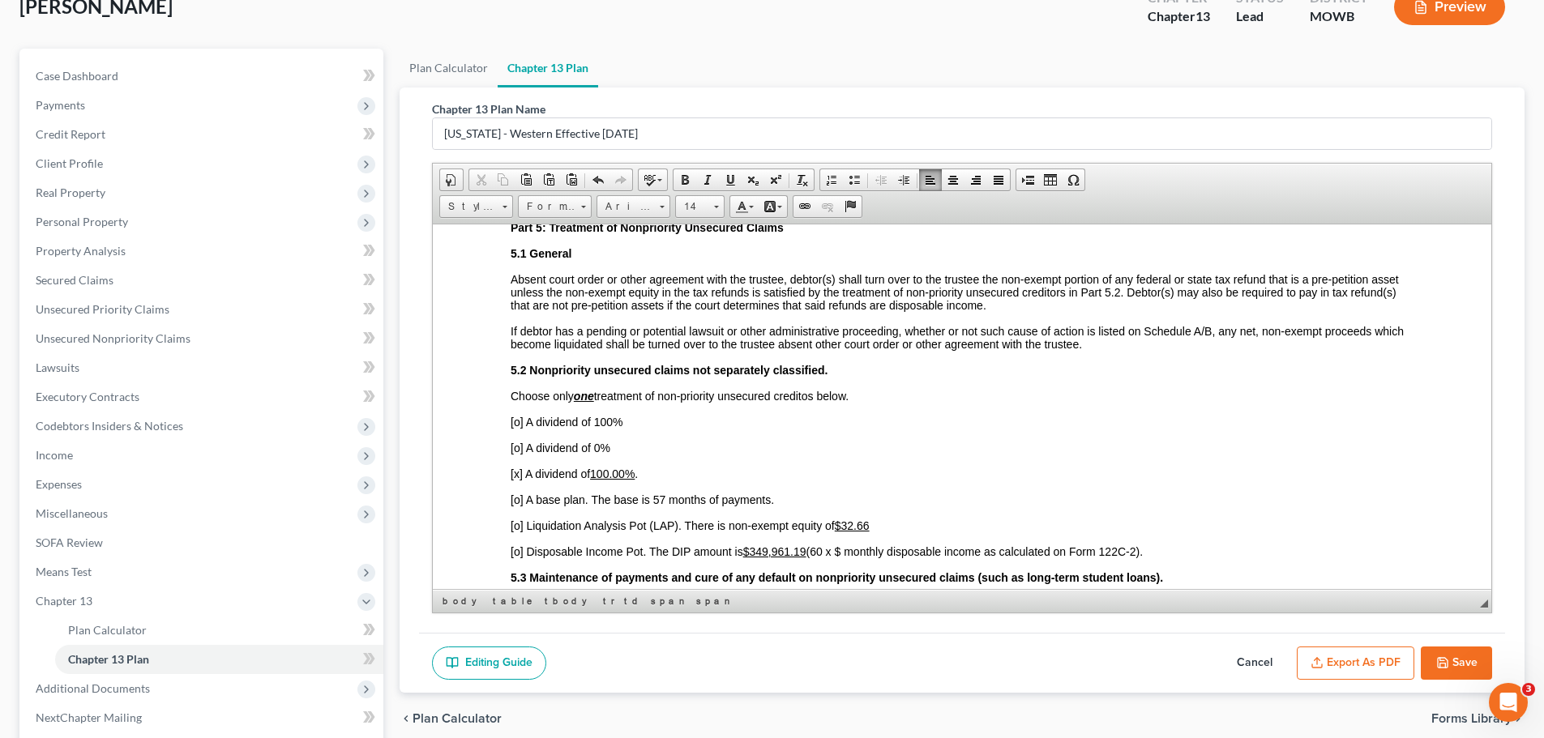
scroll to position [3080, 0]
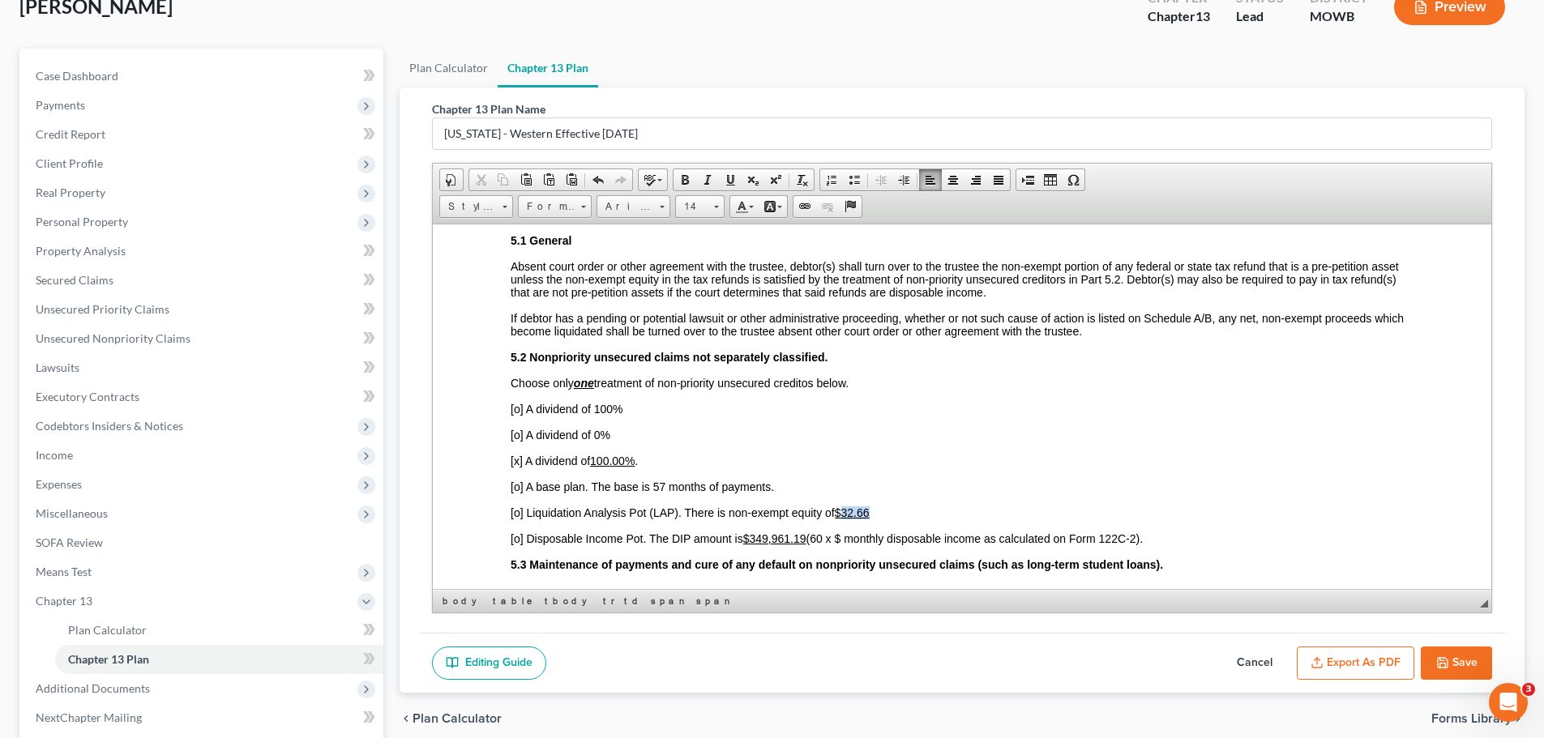
drag, startPoint x: 841, startPoint y: 517, endPoint x: 871, endPoint y: 515, distance: 29.3
click at [870, 515] on u "$32.66​" at bounding box center [852, 512] width 35 height 13
drag, startPoint x: 751, startPoint y: 538, endPoint x: 811, endPoint y: 539, distance: 60.8
click at [811, 539] on span "[o] Disposable Income Pot. The DIP amount is $349,961.19 (60 x $ monthly dispos…" at bounding box center [827, 538] width 632 height 13
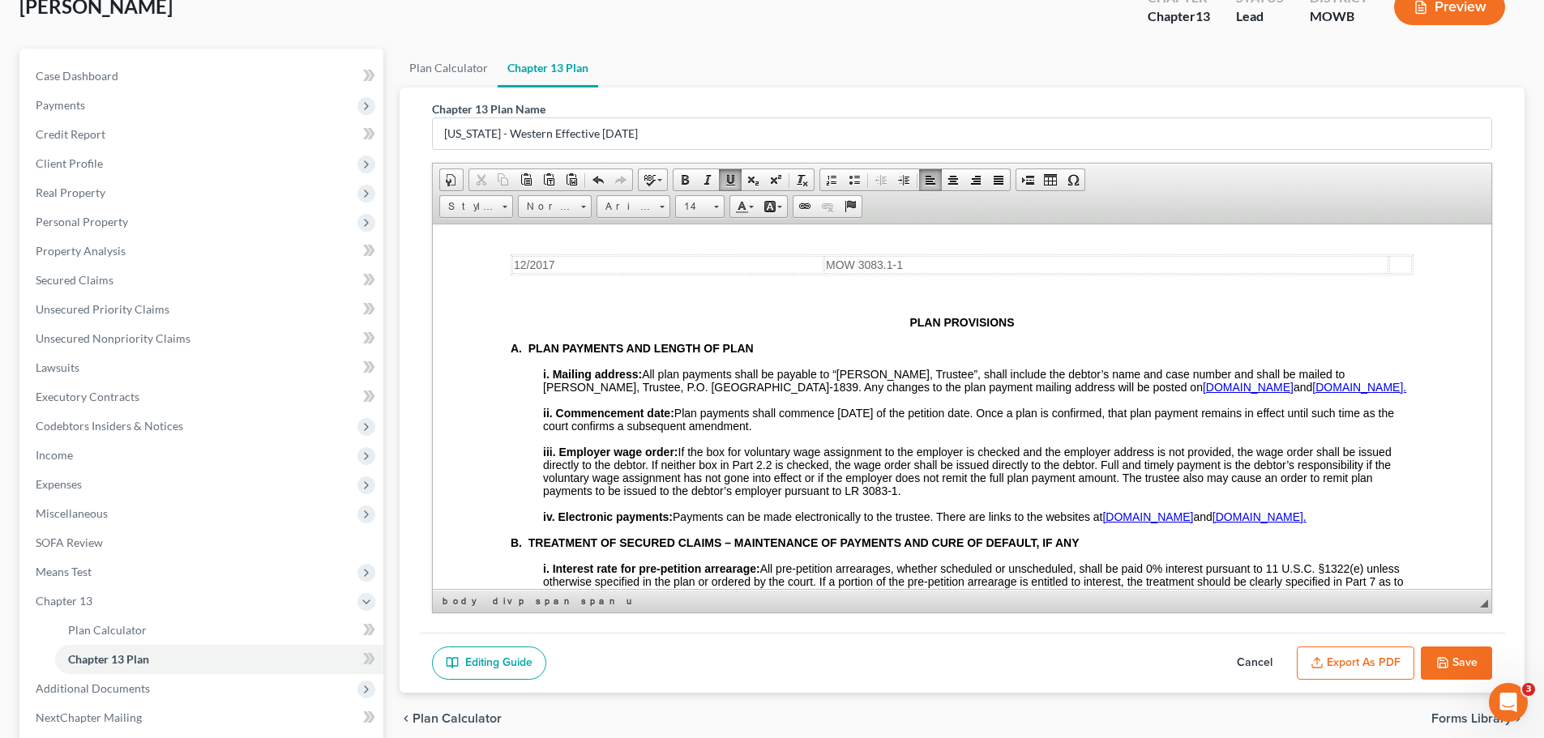
scroll to position [4296, 0]
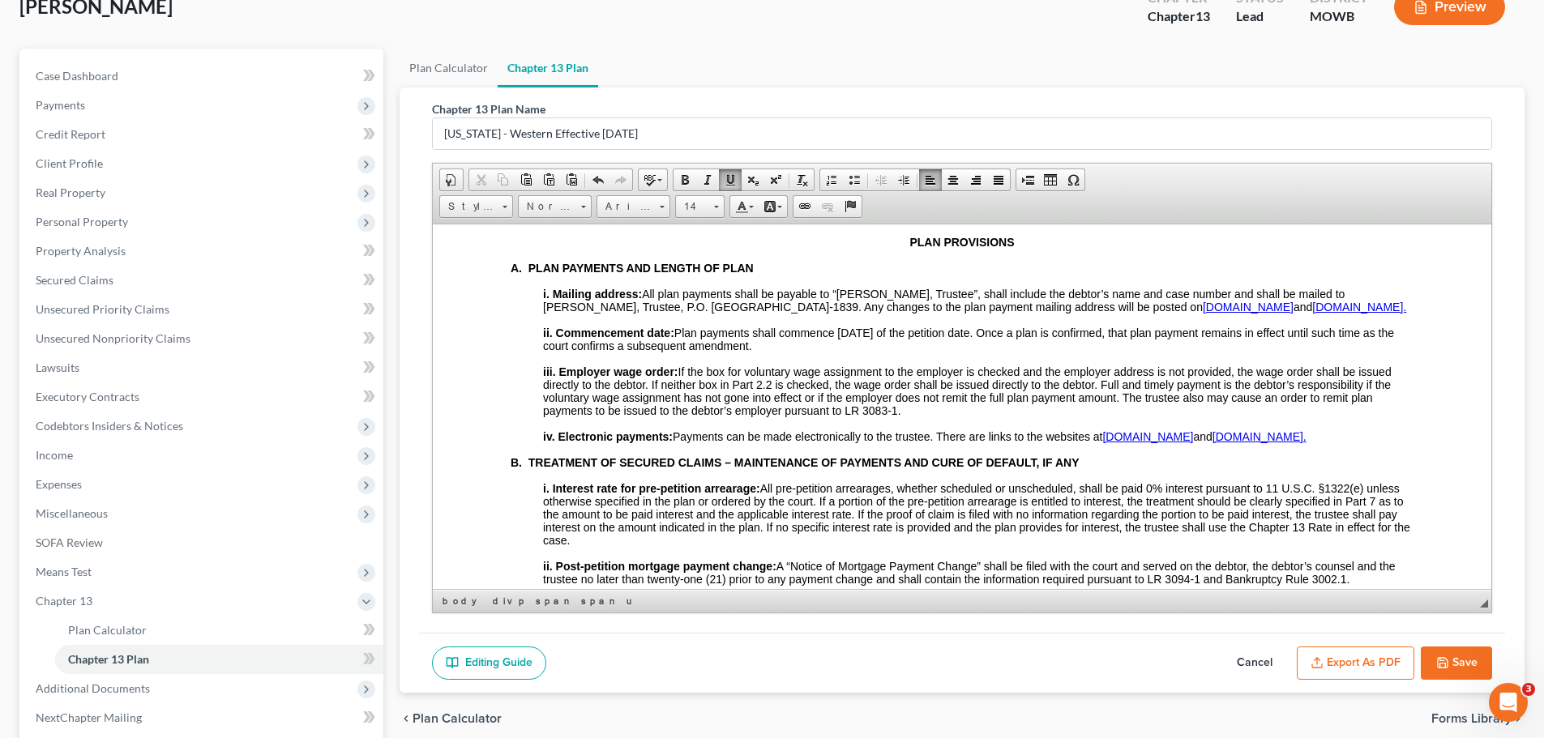
click at [1470, 657] on button "Save" at bounding box center [1456, 664] width 71 height 34
select select "0"
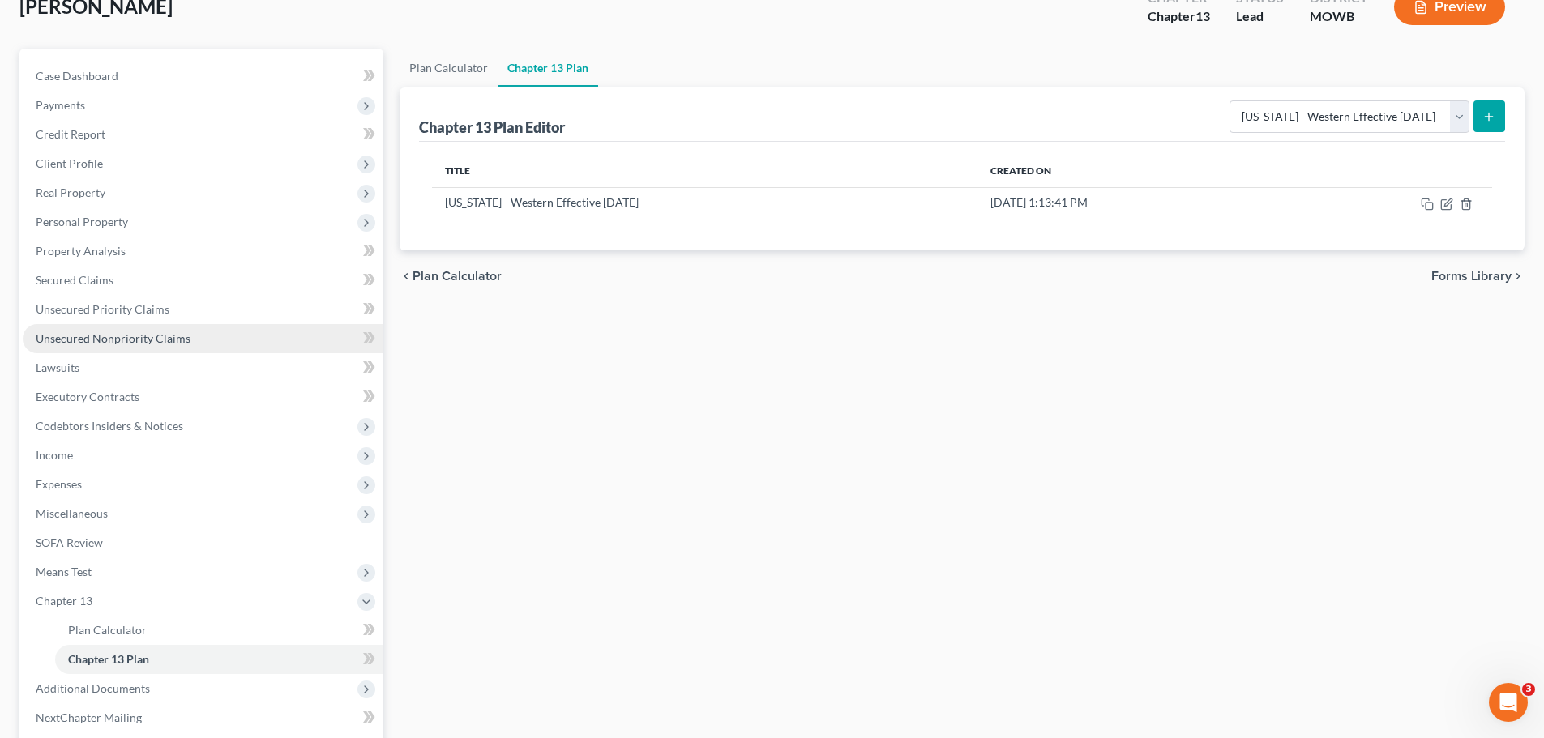
click at [164, 339] on span "Unsecured Nonpriority Claims" at bounding box center [113, 339] width 155 height 14
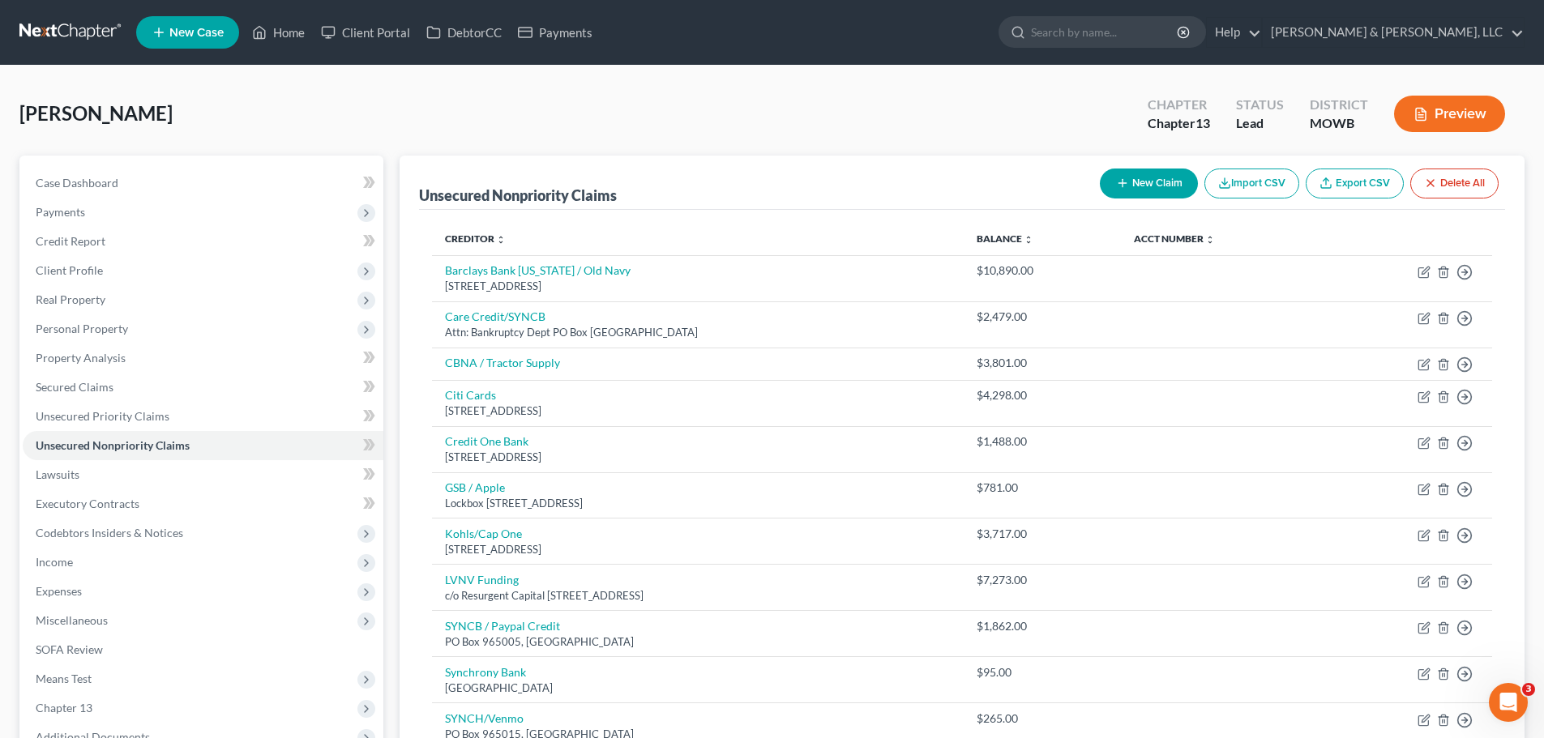
click at [1463, 106] on button "Preview" at bounding box center [1449, 114] width 111 height 36
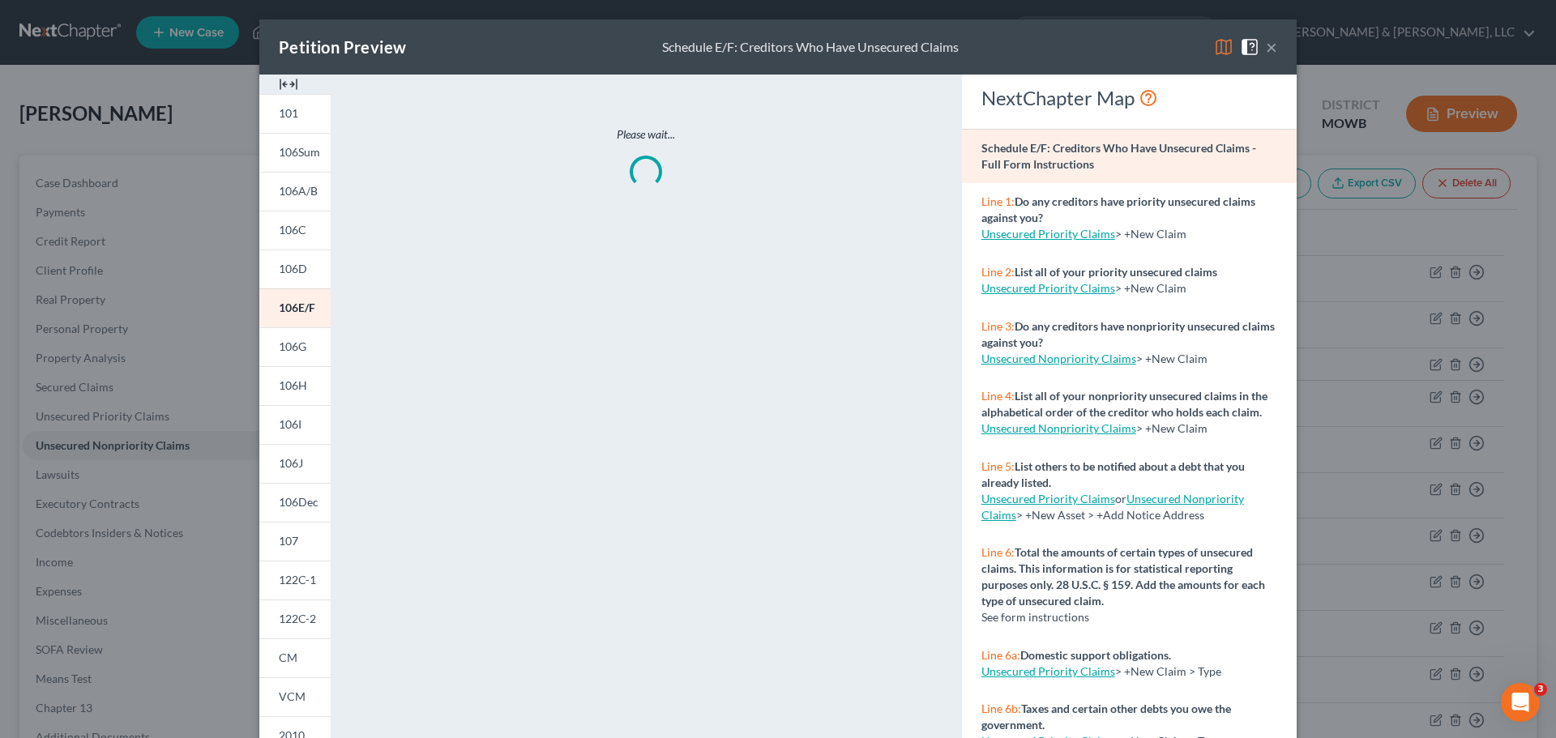
click at [1218, 48] on img at bounding box center [1223, 46] width 19 height 19
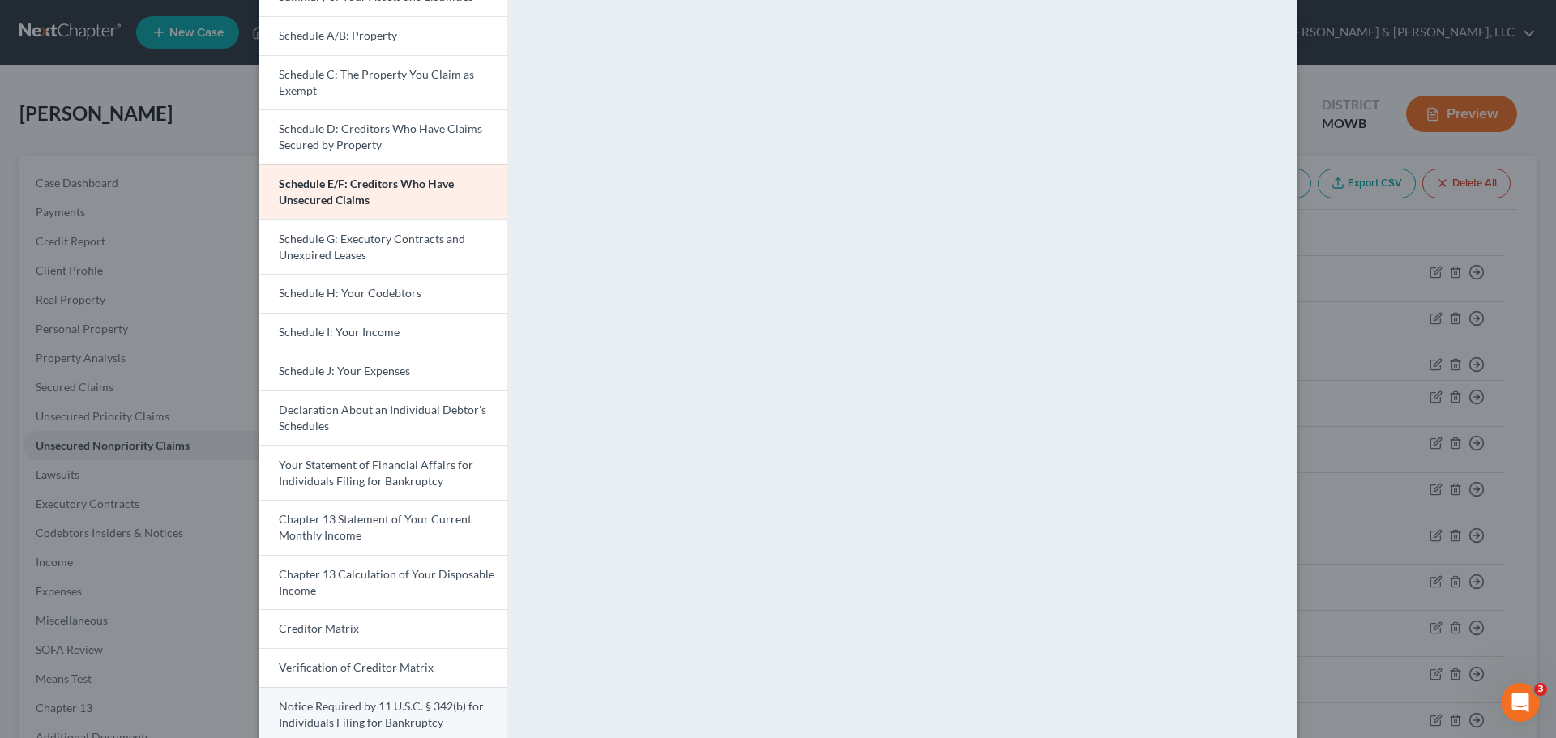
scroll to position [284, 0]
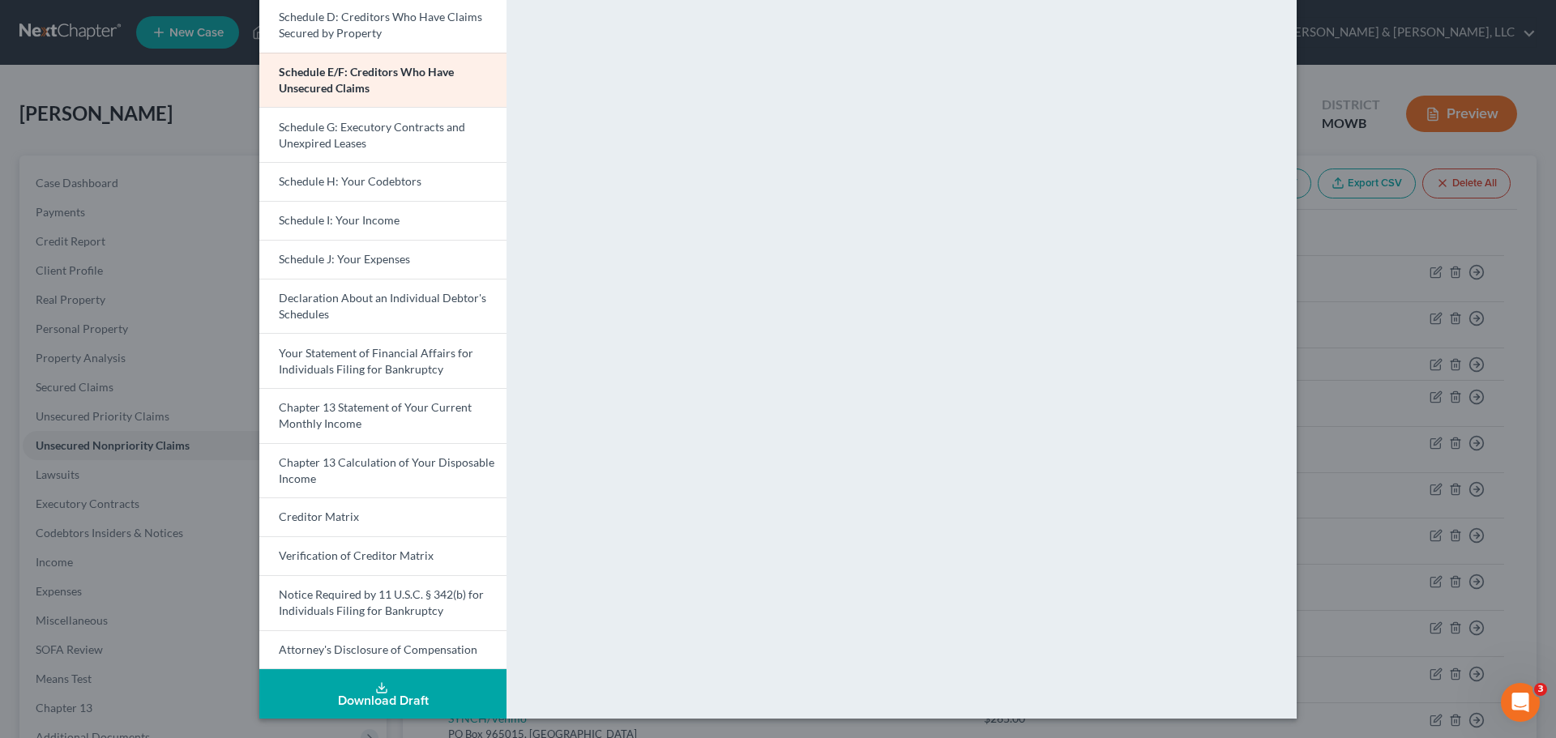
click at [404, 699] on div "Download Draft" at bounding box center [382, 701] width 221 height 13
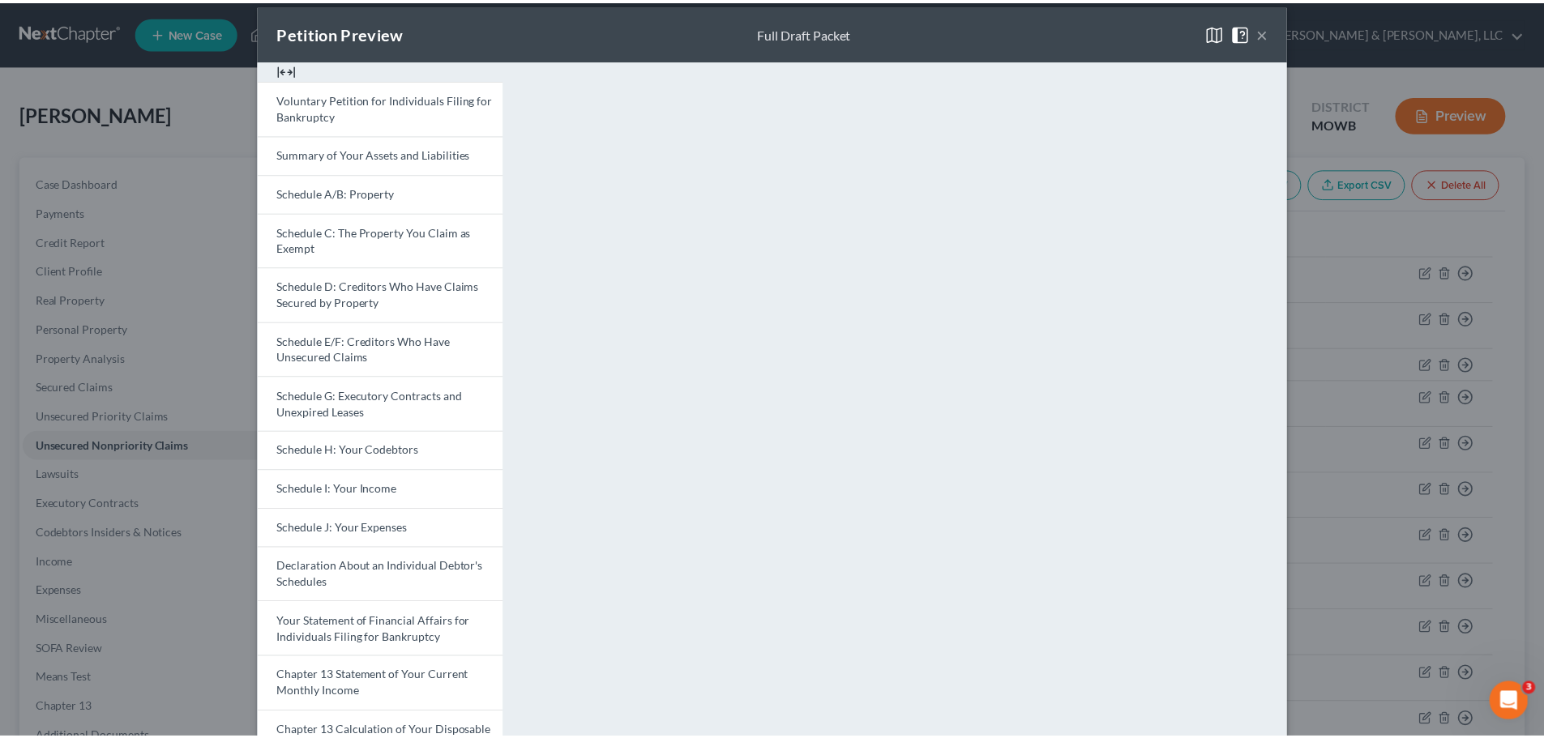
scroll to position [0, 0]
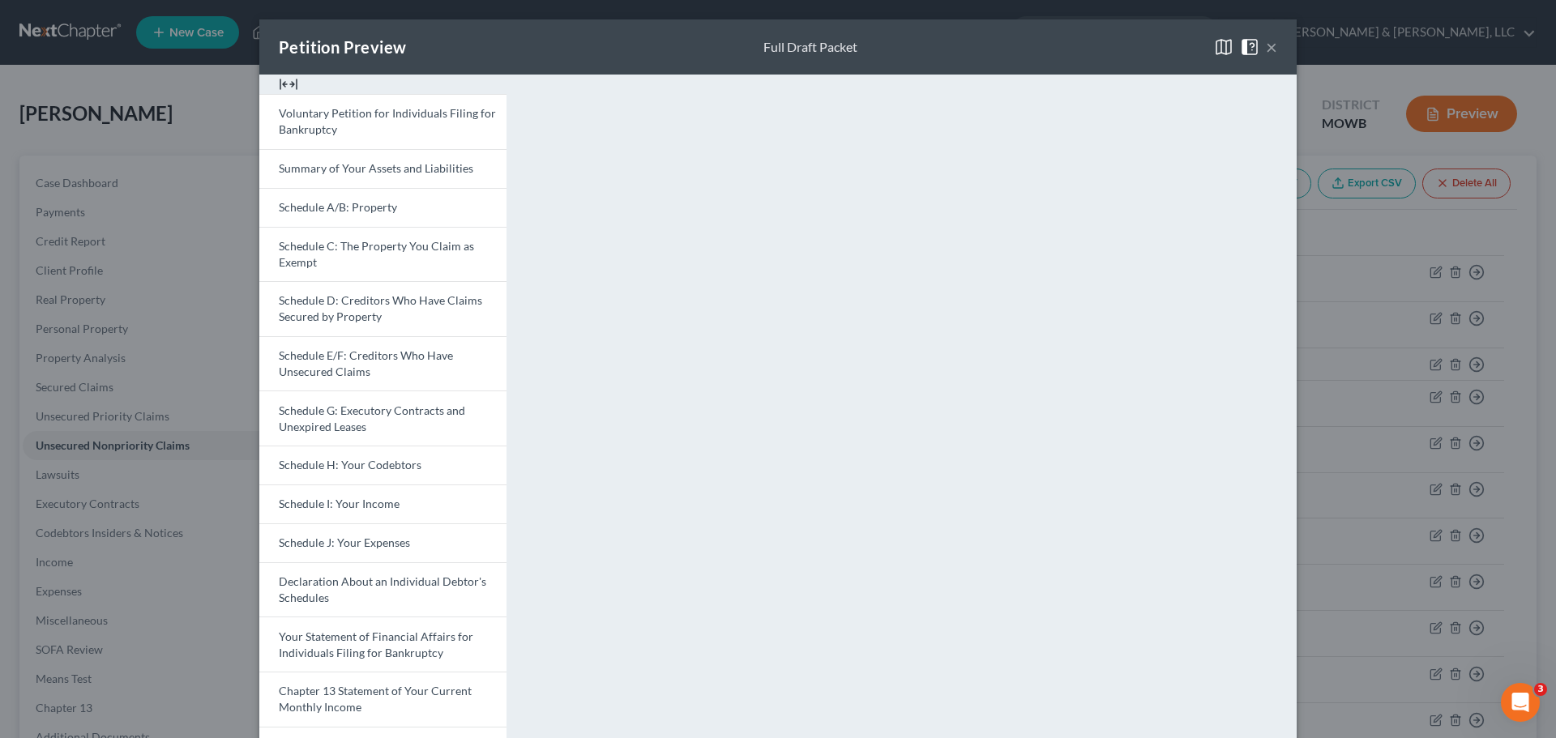
click at [1267, 47] on button "×" at bounding box center [1271, 46] width 11 height 19
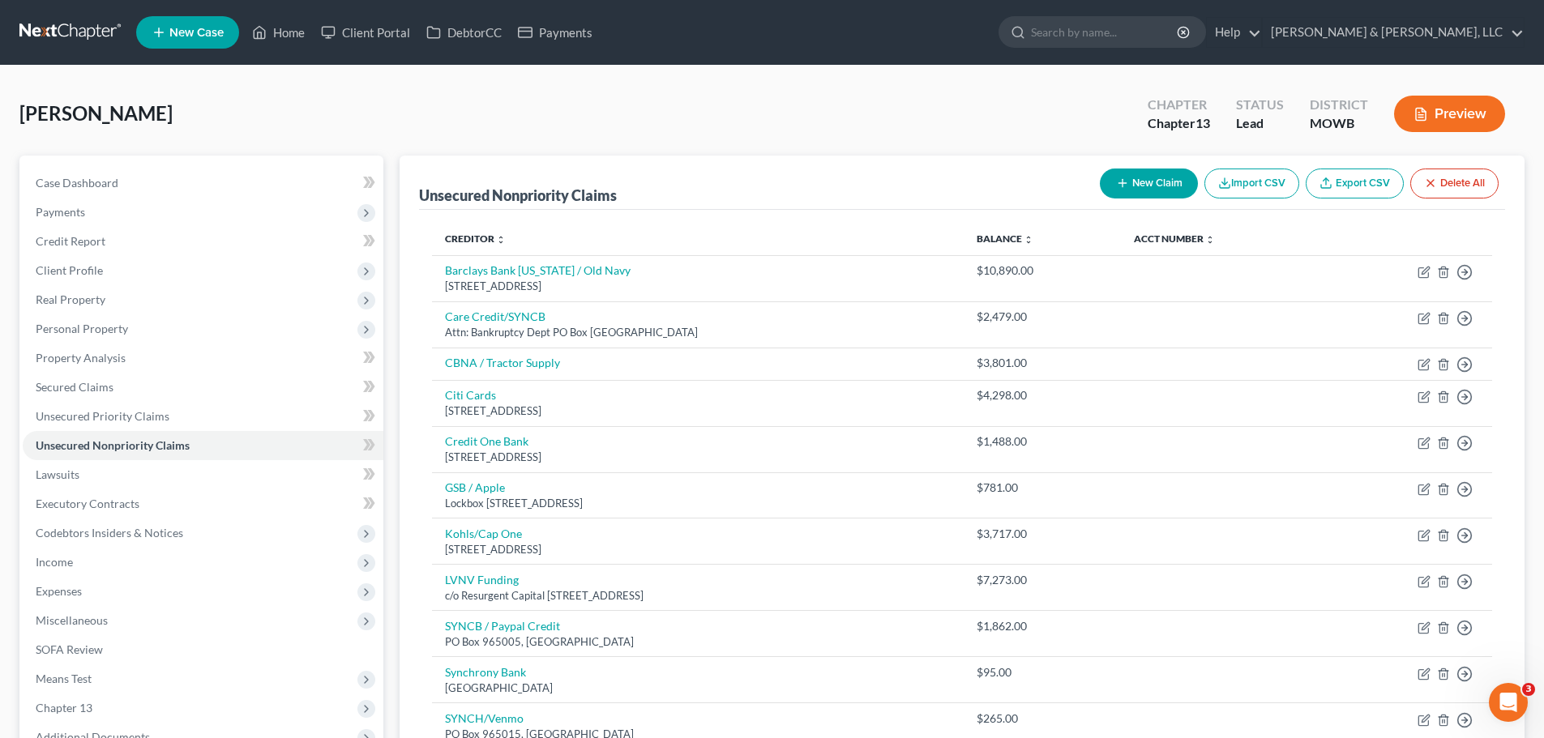
click at [1414, 119] on icon "button" at bounding box center [1421, 114] width 15 height 15
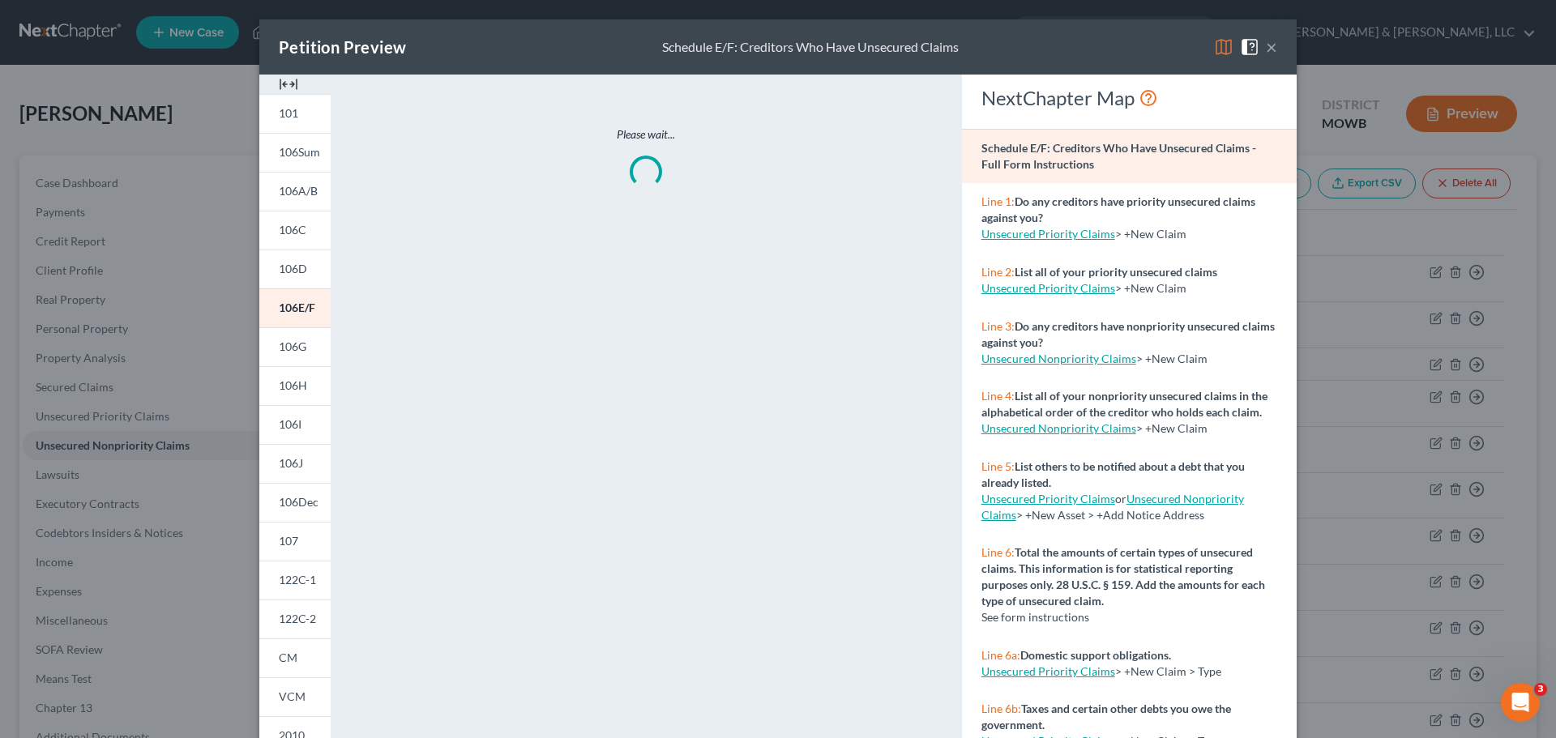
click at [1222, 43] on img at bounding box center [1223, 46] width 19 height 19
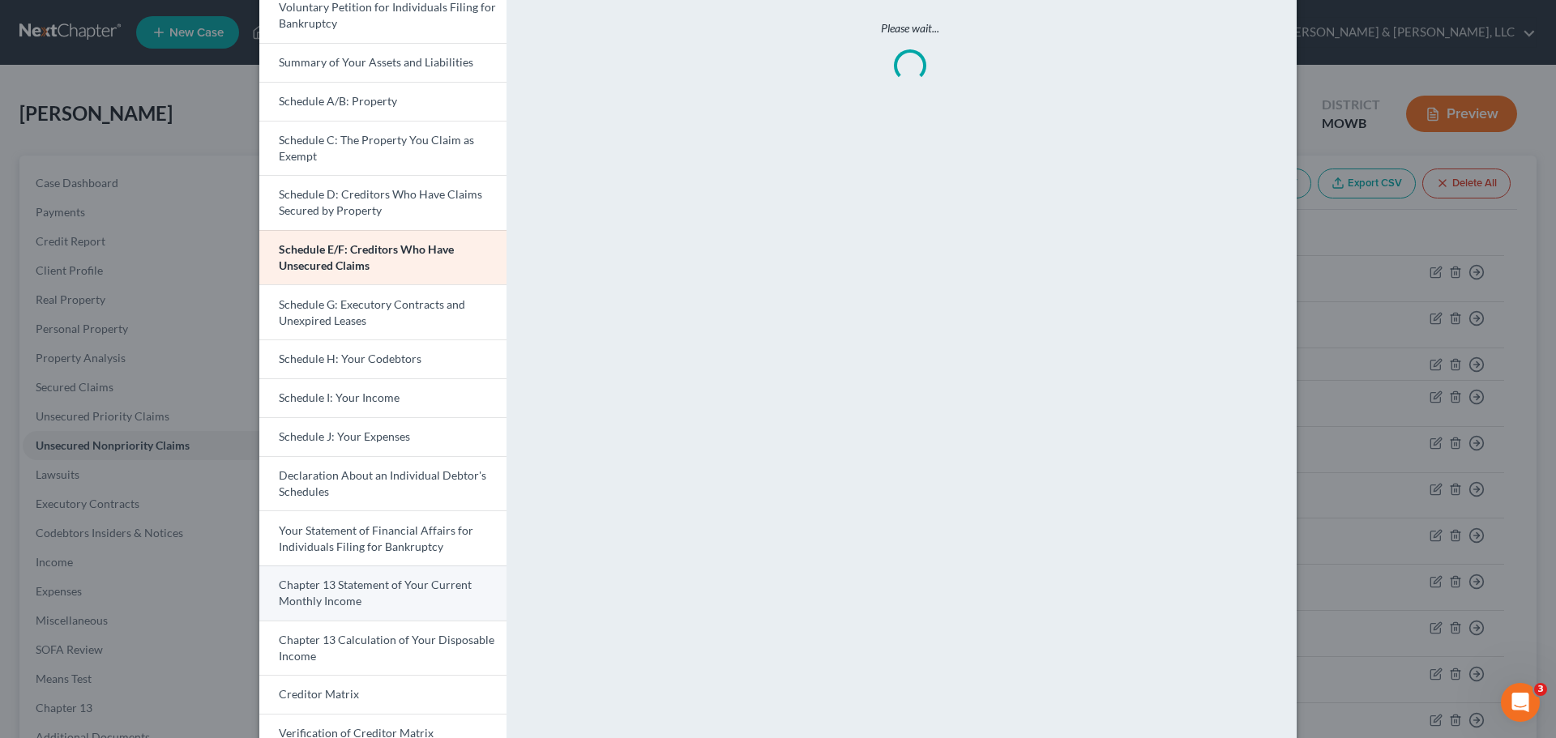
scroll to position [284, 0]
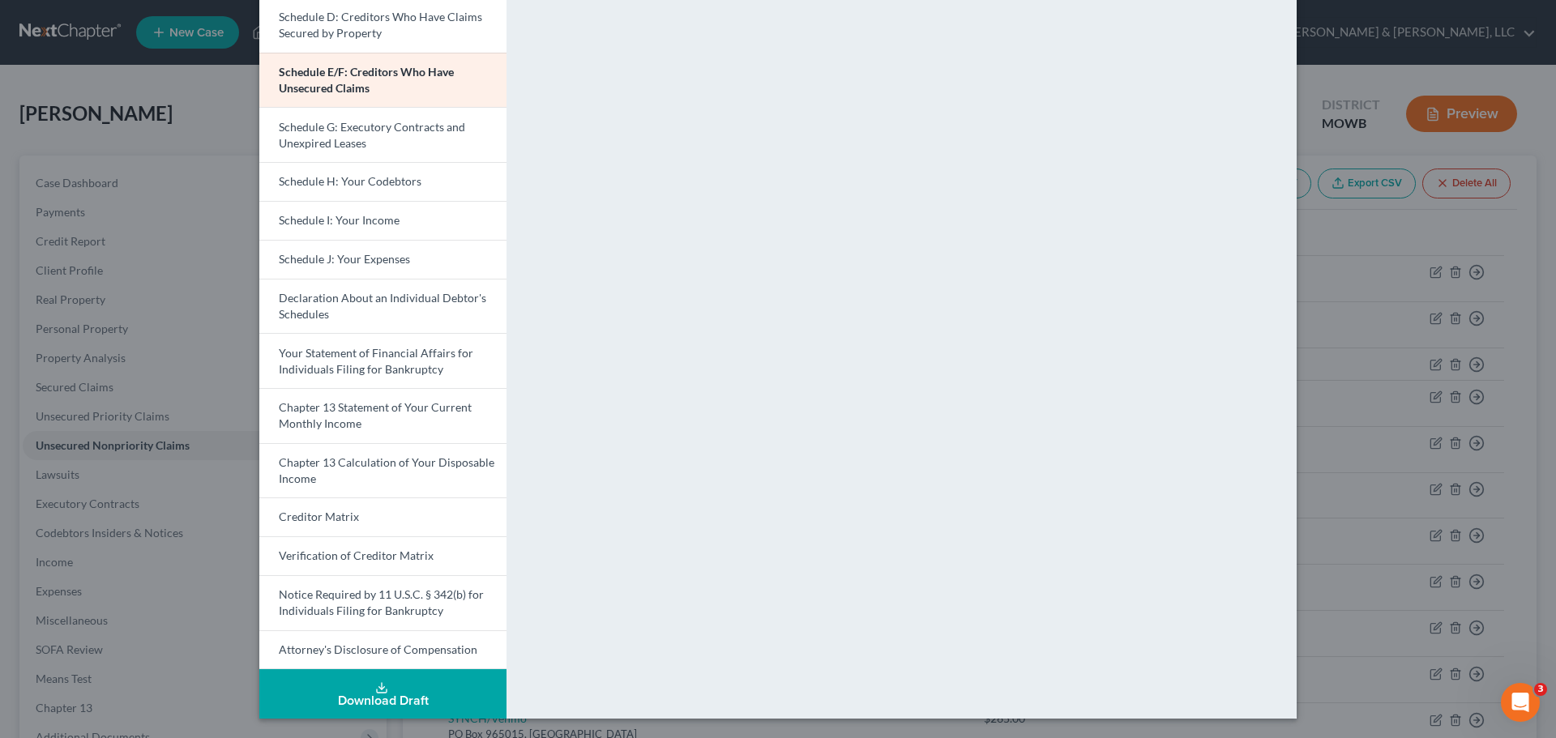
click at [372, 695] on div "Download Draft" at bounding box center [382, 701] width 221 height 13
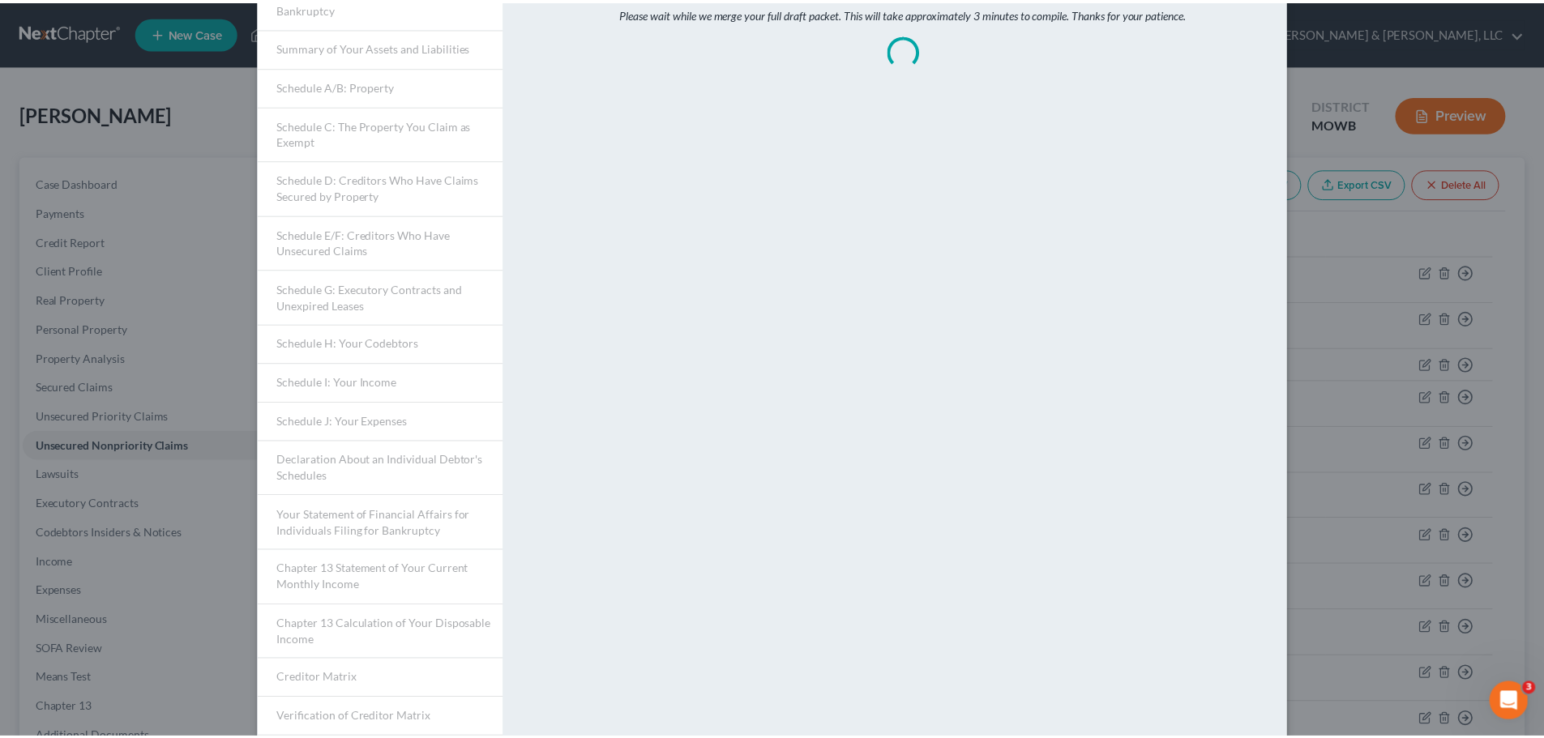
scroll to position [41, 0]
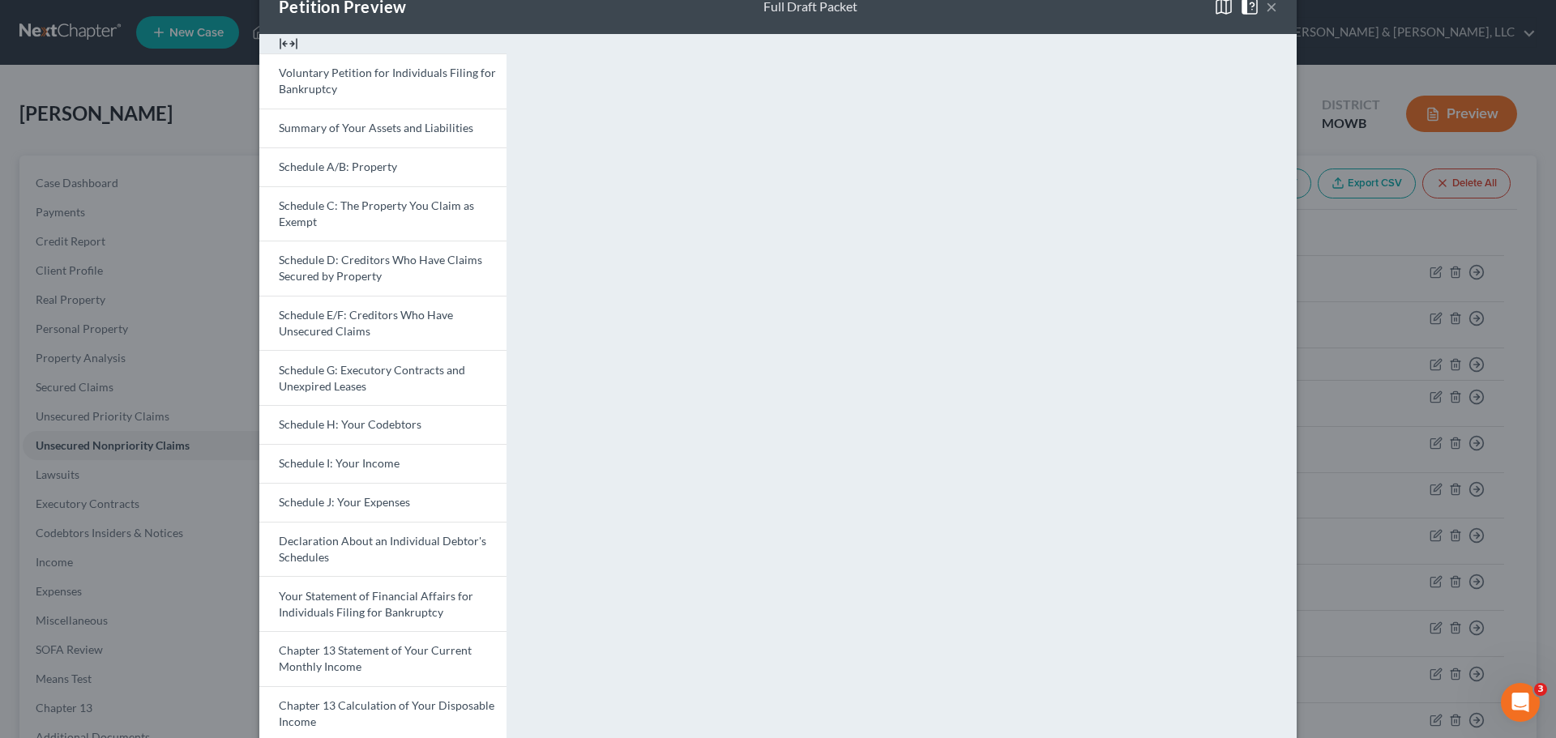
click at [1266, 7] on button "×" at bounding box center [1271, 6] width 11 height 19
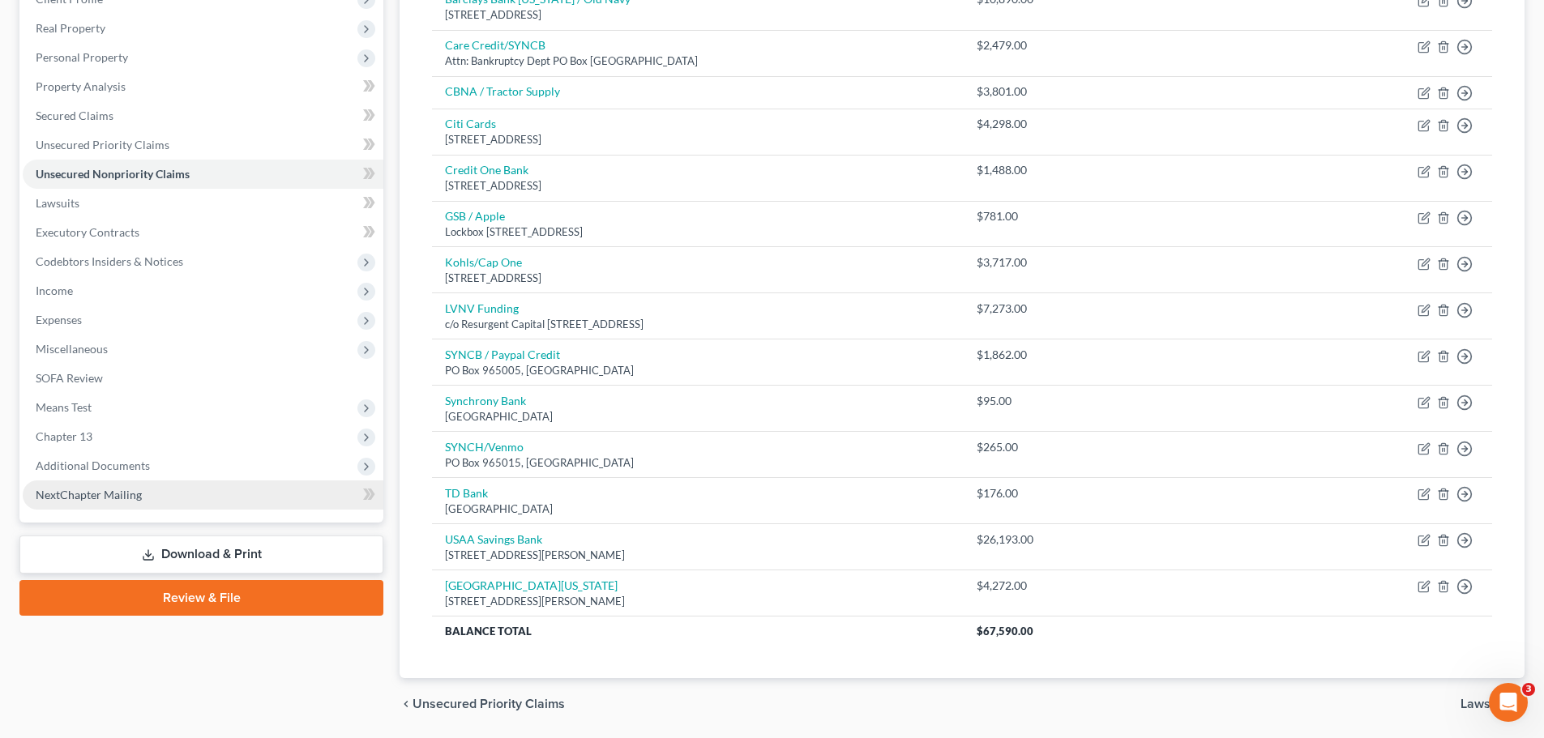
scroll to position [324, 0]
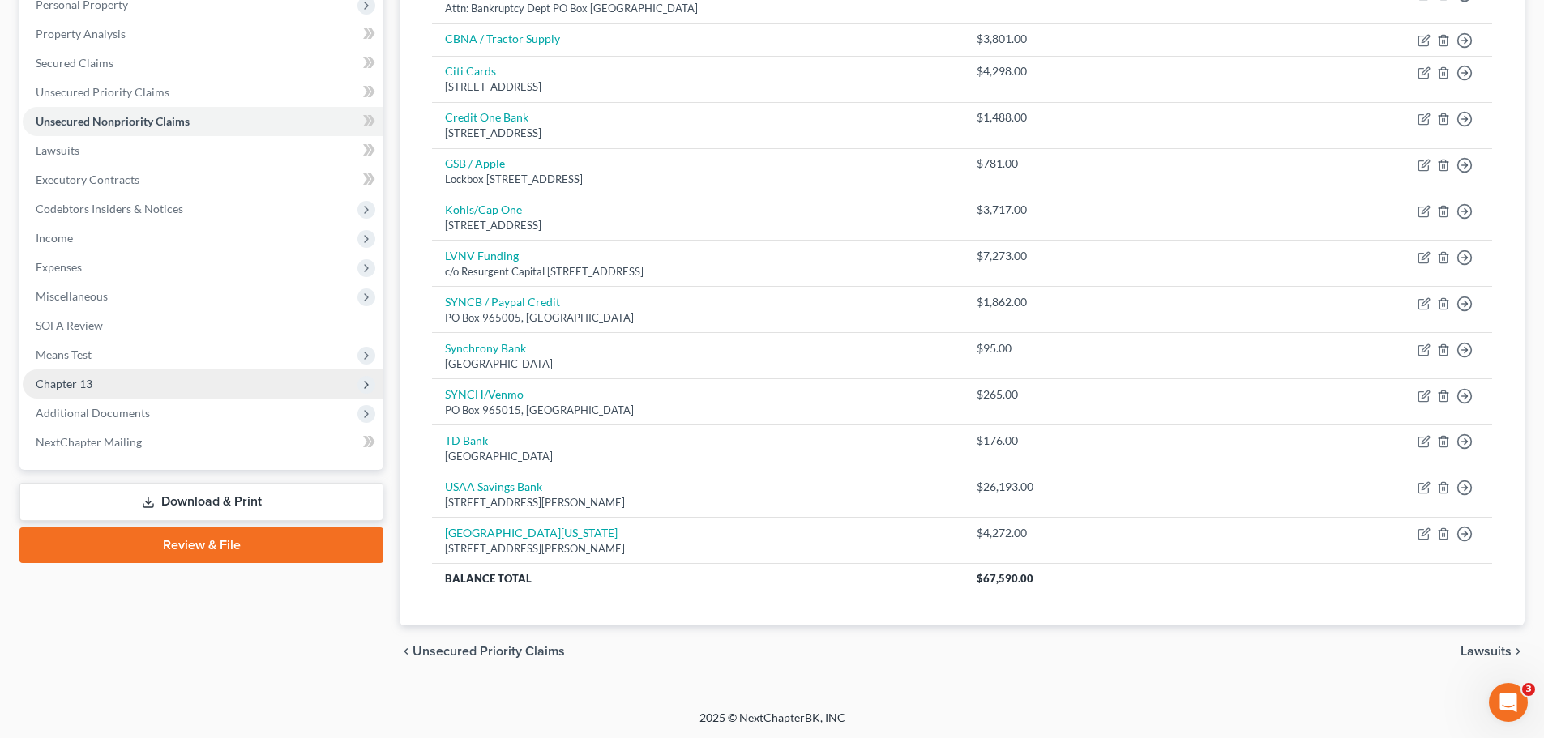
click at [92, 387] on span "Chapter 13" at bounding box center [64, 384] width 57 height 14
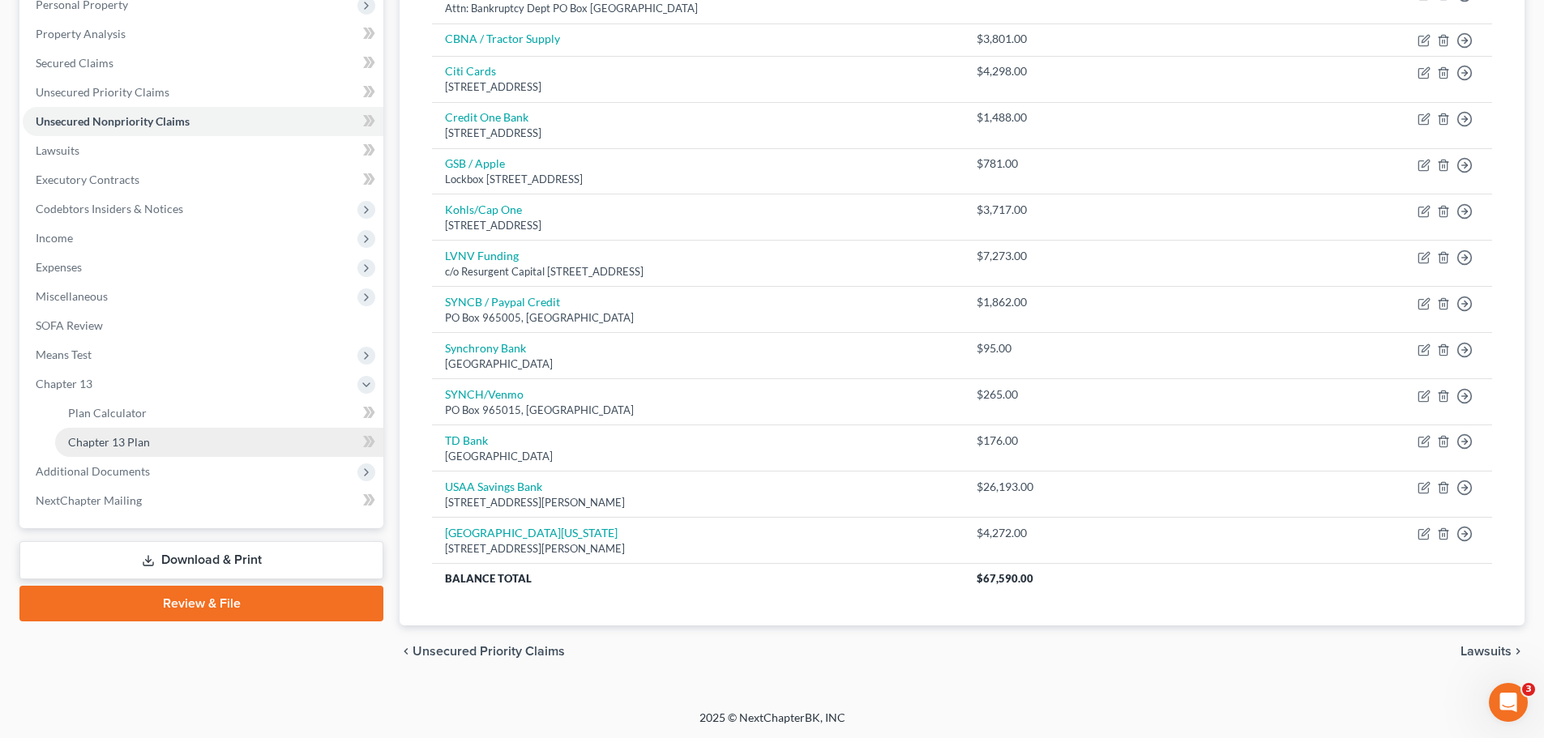
click at [122, 440] on span "Chapter 13 Plan" at bounding box center [109, 442] width 82 height 14
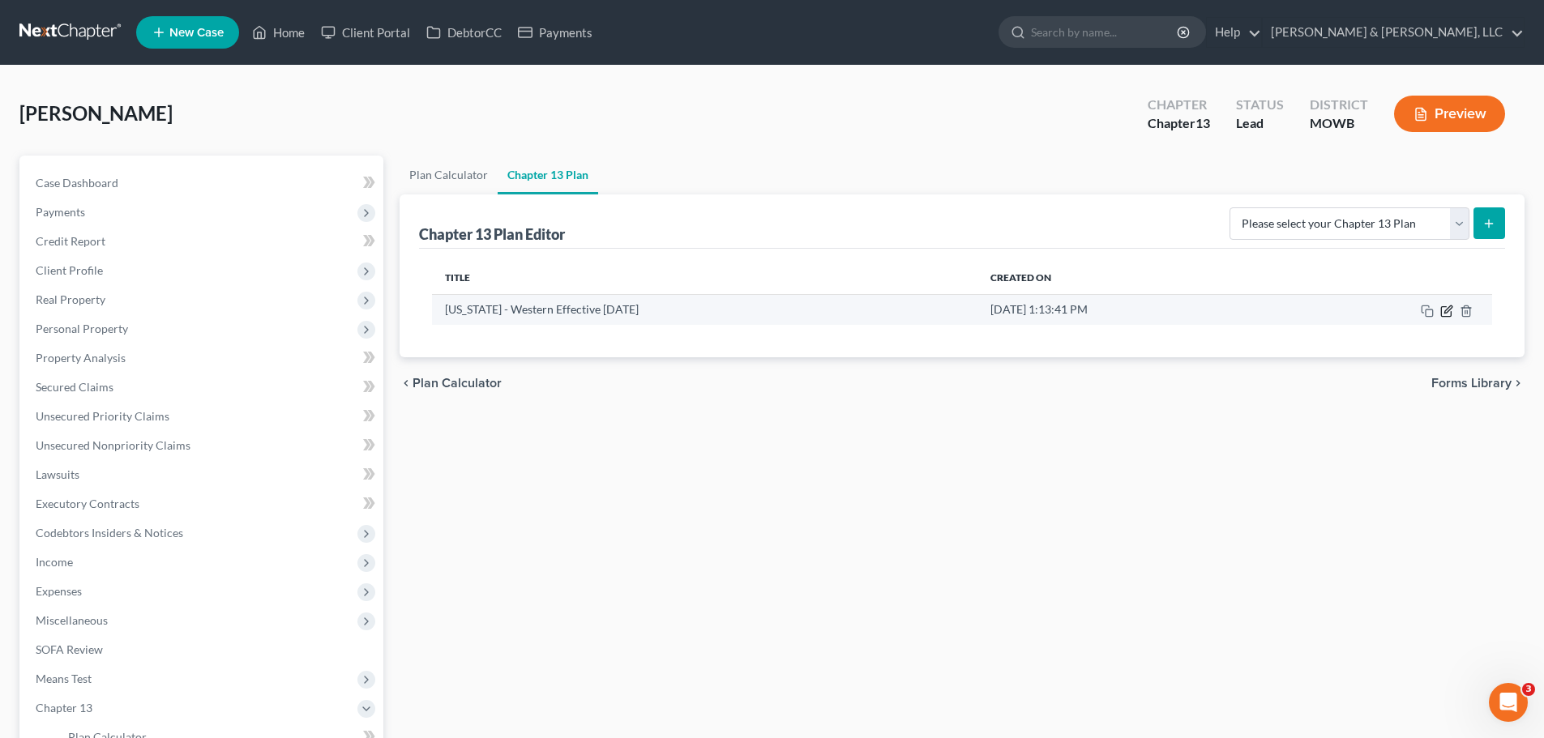
click at [1444, 310] on icon "button" at bounding box center [1446, 311] width 13 height 13
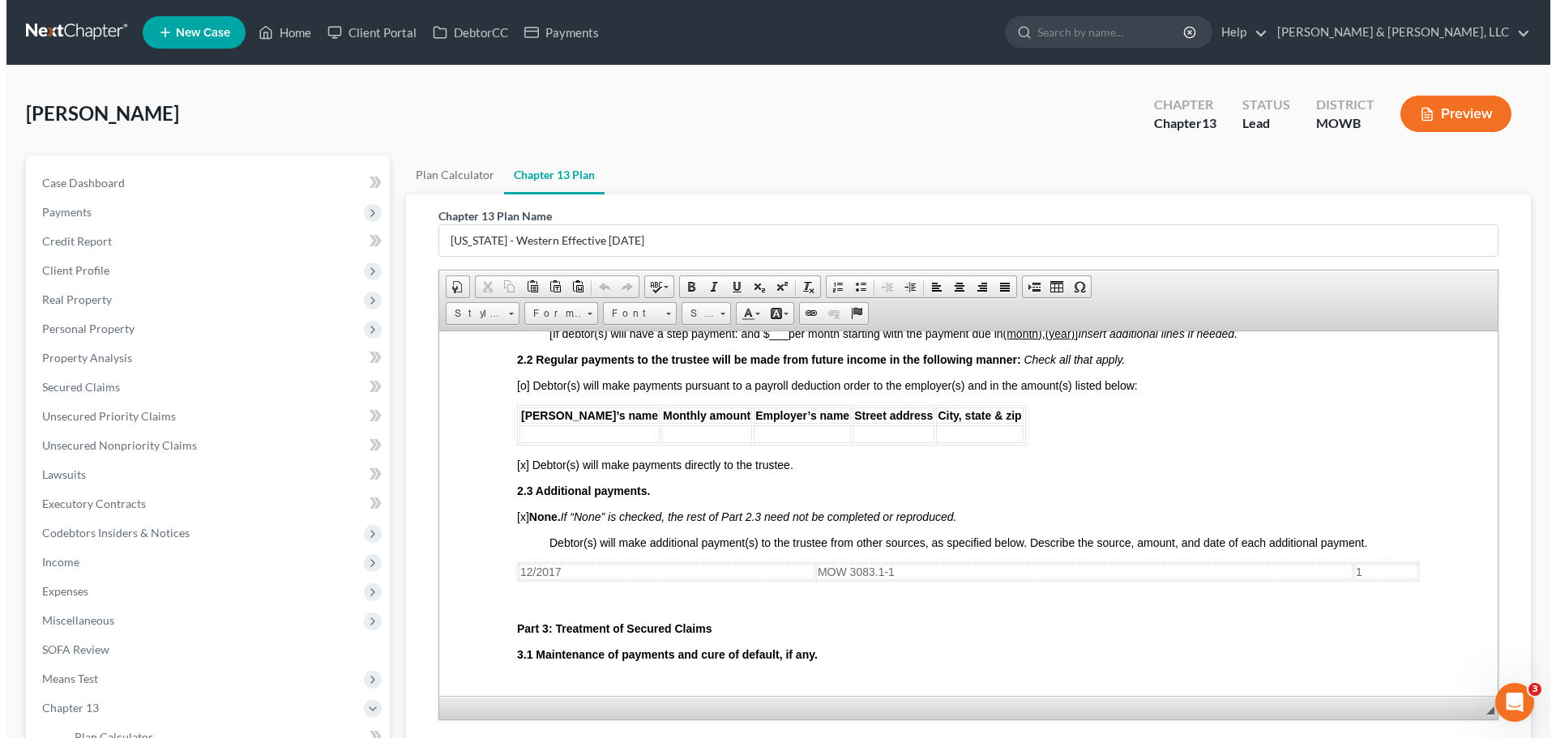
scroll to position [269, 0]
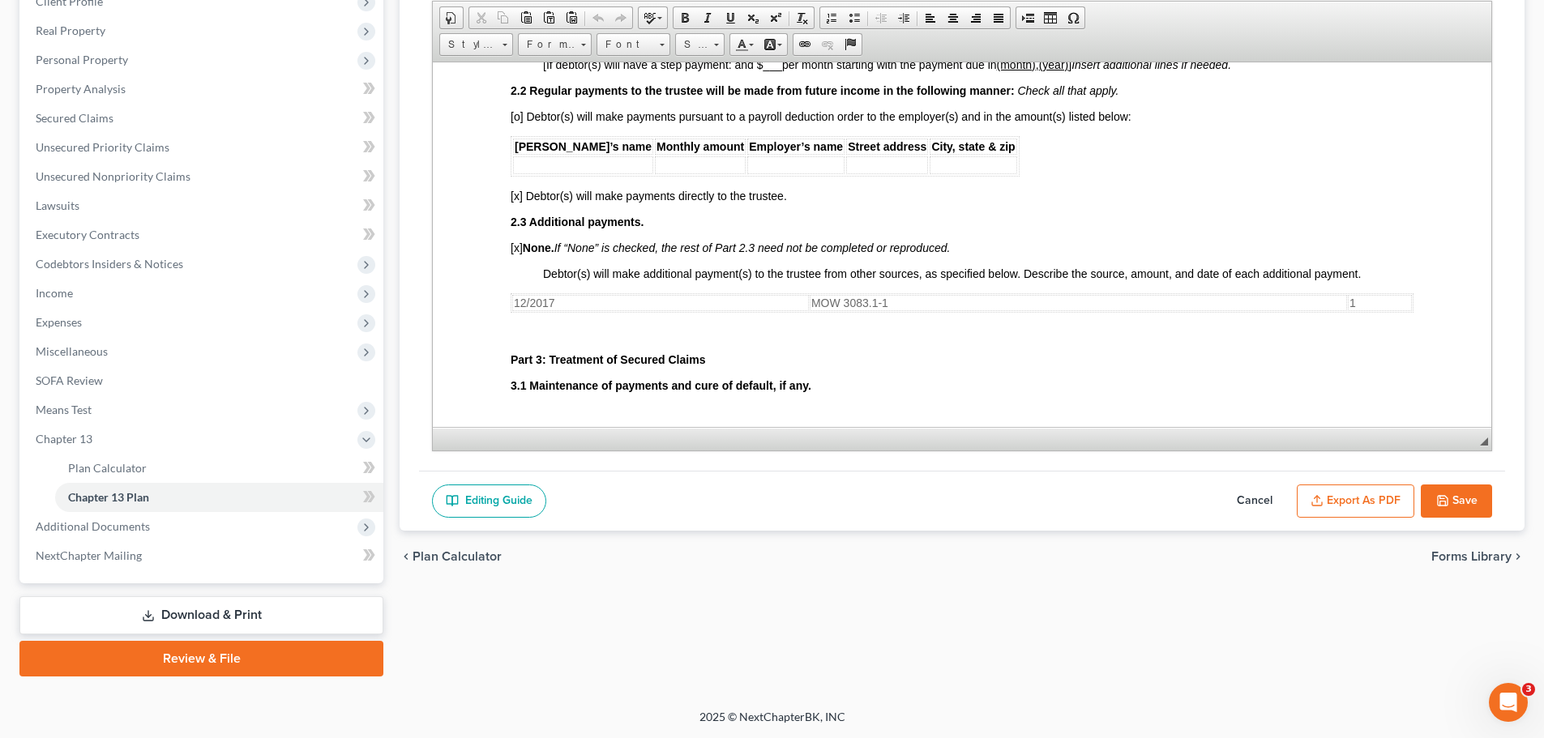
click at [1401, 499] on button "Export as PDF" at bounding box center [1356, 502] width 118 height 34
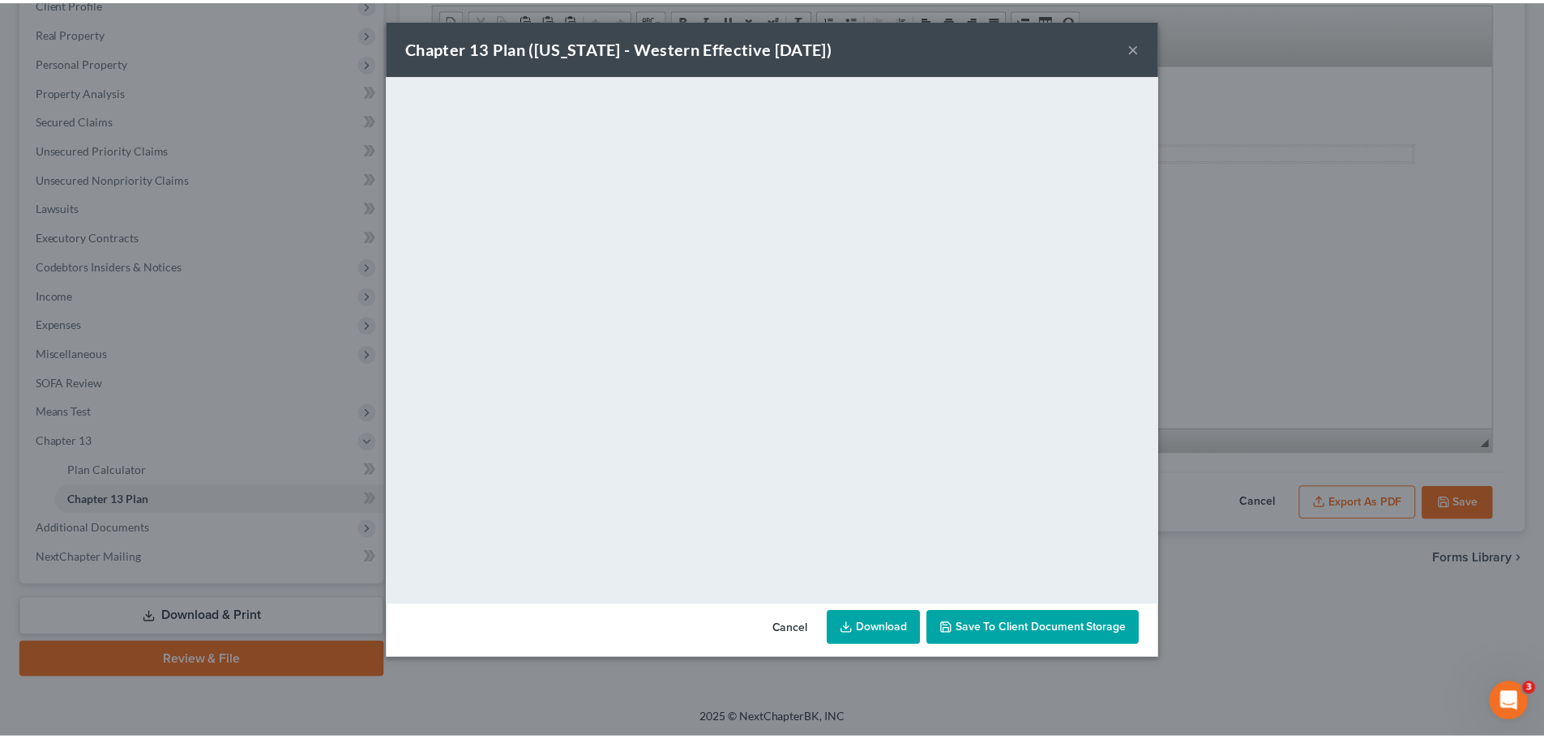
scroll to position [811, 0]
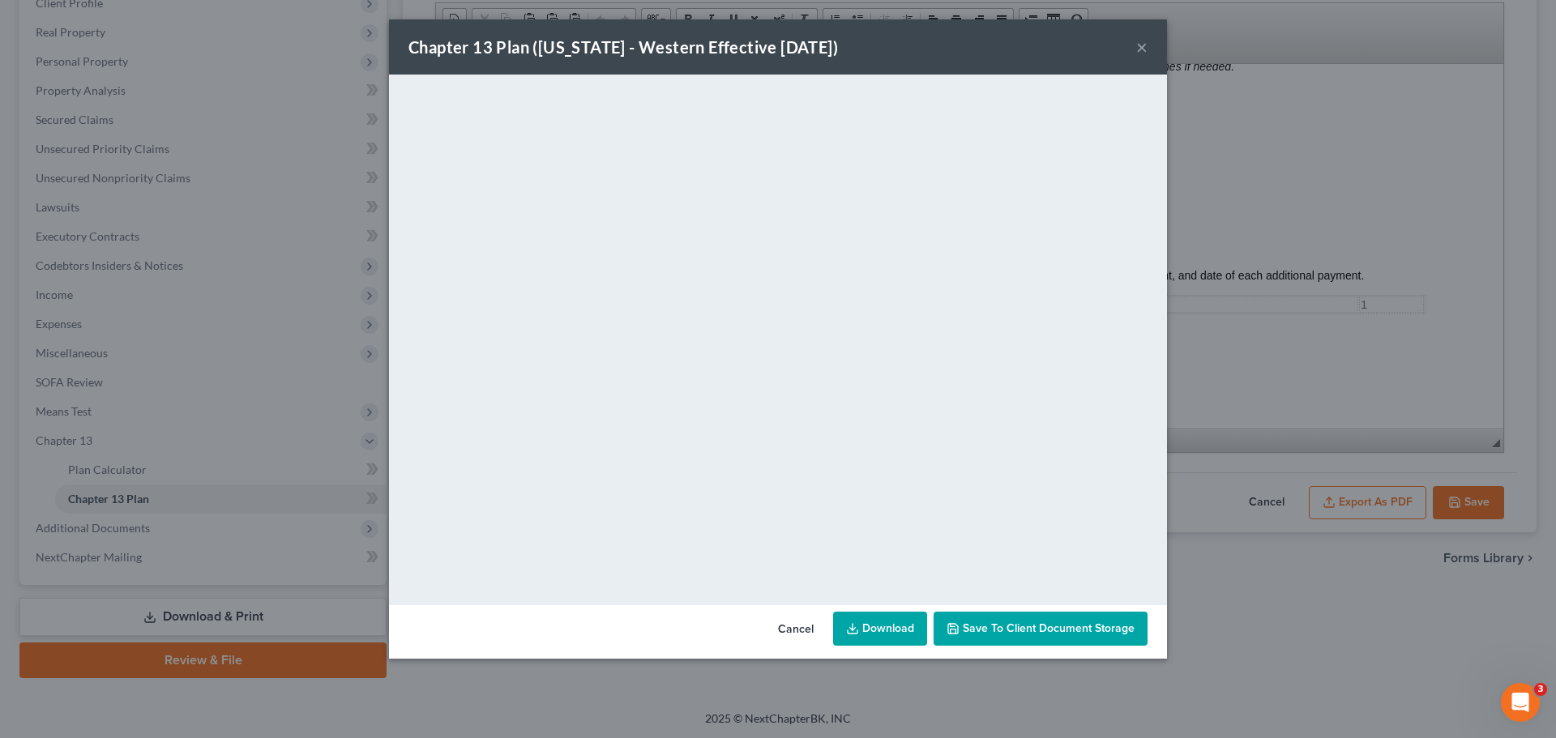
click at [1142, 48] on button "×" at bounding box center [1141, 46] width 11 height 19
